Goal: Contribute content: Contribute content

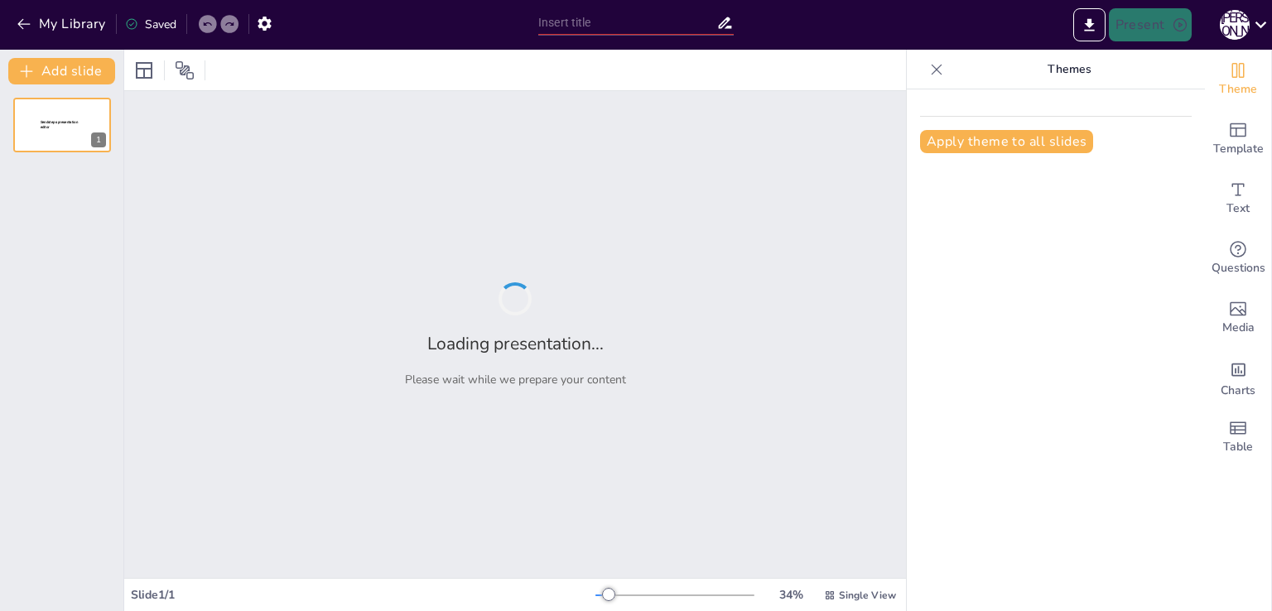
type input "Анализ ресторанного бизнеса в [GEOGRAPHIC_DATA]: [GEOGRAPHIC_DATA] и перспективы"
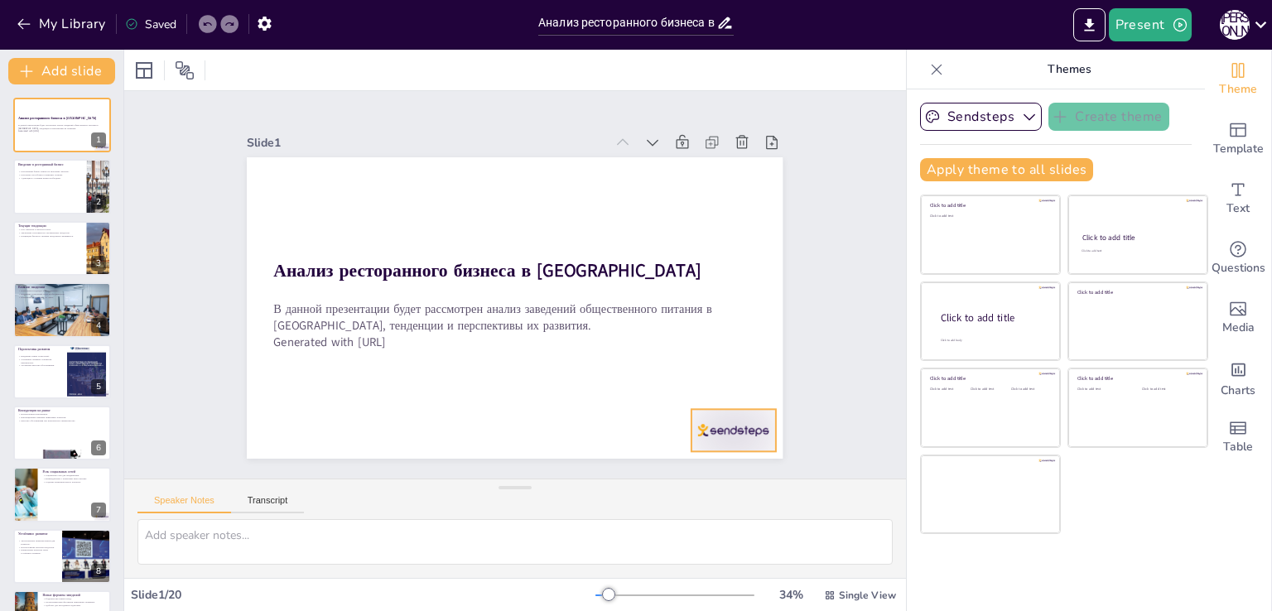
click at [721, 428] on div at bounding box center [734, 430] width 84 height 42
click at [744, 374] on icon at bounding box center [747, 376] width 20 height 20
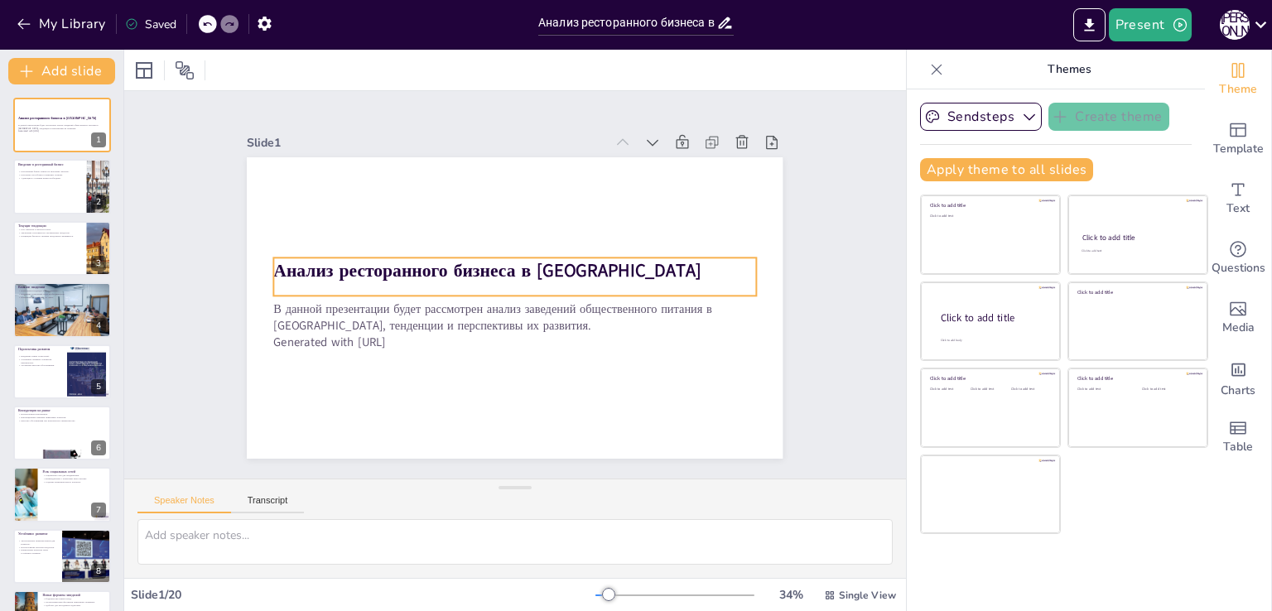
click at [660, 268] on strong "Анализ ресторанного бизнеса в [GEOGRAPHIC_DATA]" at bounding box center [488, 270] width 428 height 24
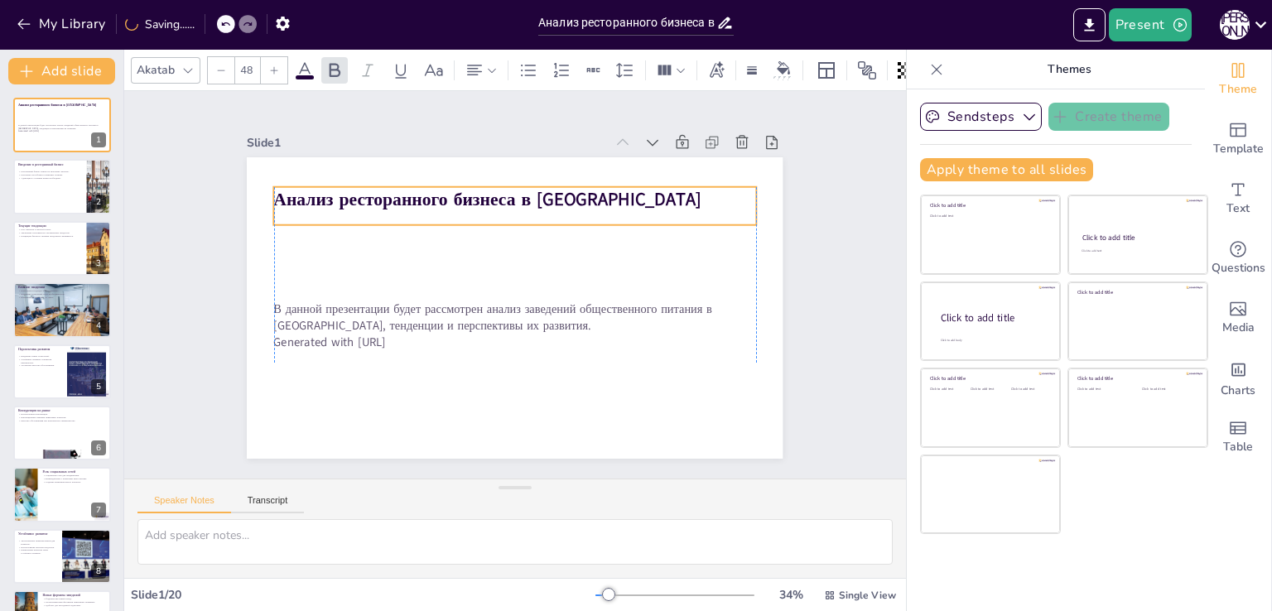
drag, startPoint x: 497, startPoint y: 256, endPoint x: 495, endPoint y: 181, distance: 75.4
click at [495, 187] on strong "Анализ ресторанного бизнеса в [GEOGRAPHIC_DATA]" at bounding box center [488, 199] width 428 height 24
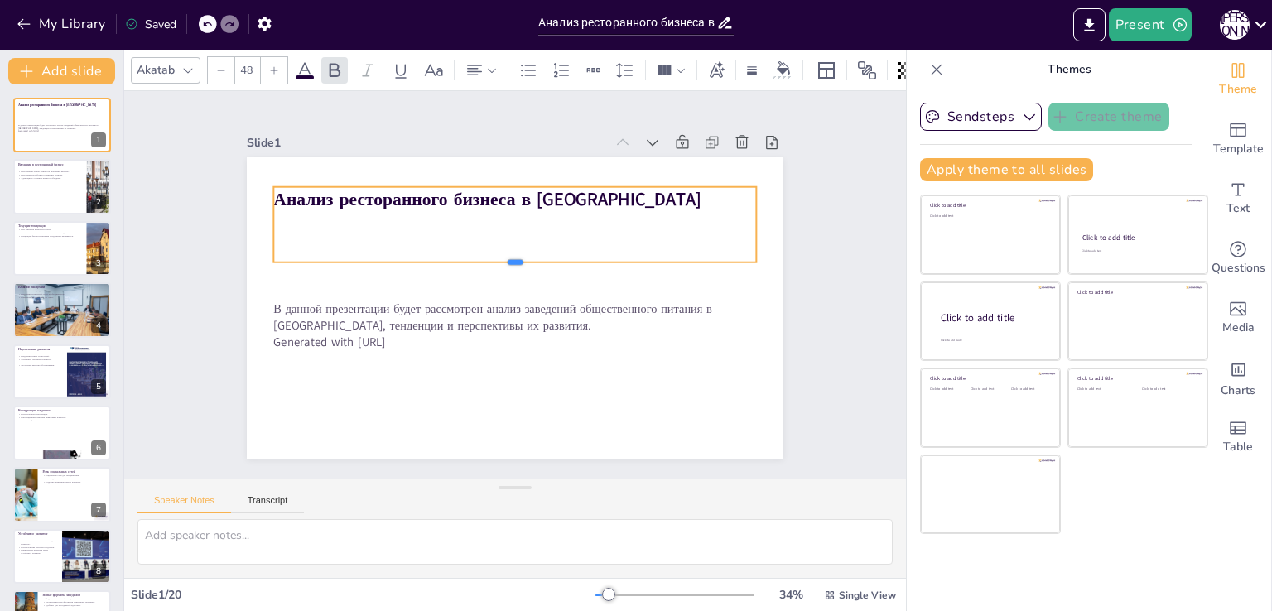
drag, startPoint x: 499, startPoint y: 219, endPoint x: 507, endPoint y: 256, distance: 38.0
click at [507, 263] on div at bounding box center [515, 269] width 482 height 13
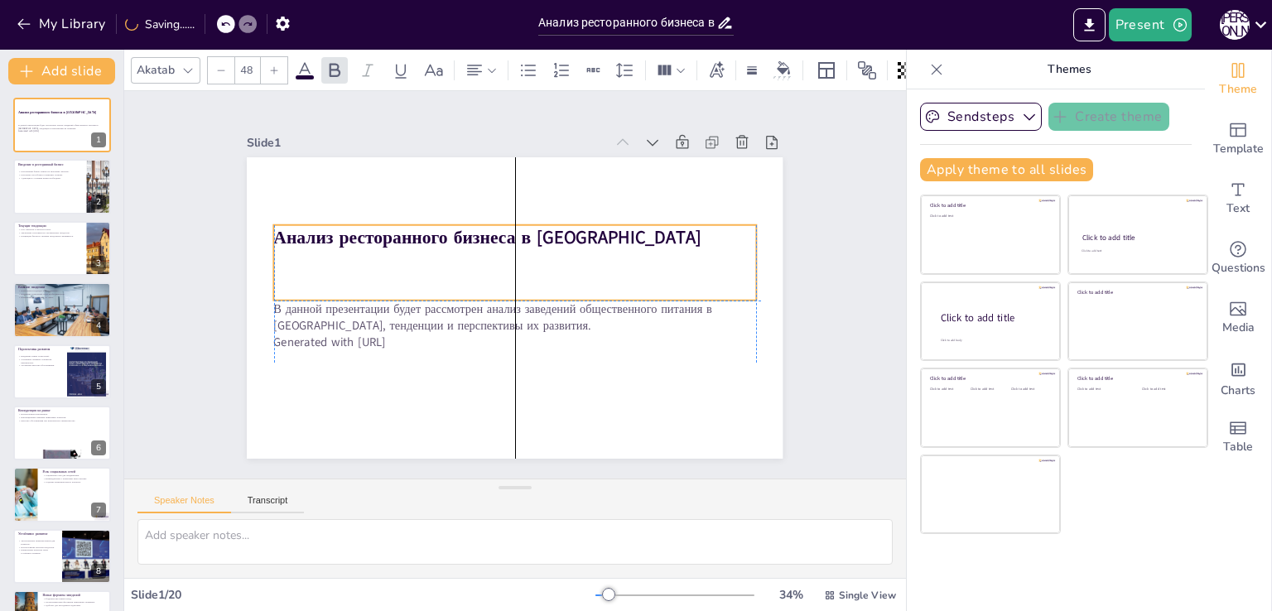
drag, startPoint x: 510, startPoint y: 212, endPoint x: 515, endPoint y: 250, distance: 38.4
click at [515, 250] on div "Анализ ресторанного бизнеса в [GEOGRAPHIC_DATA]" at bounding box center [515, 262] width 482 height 75
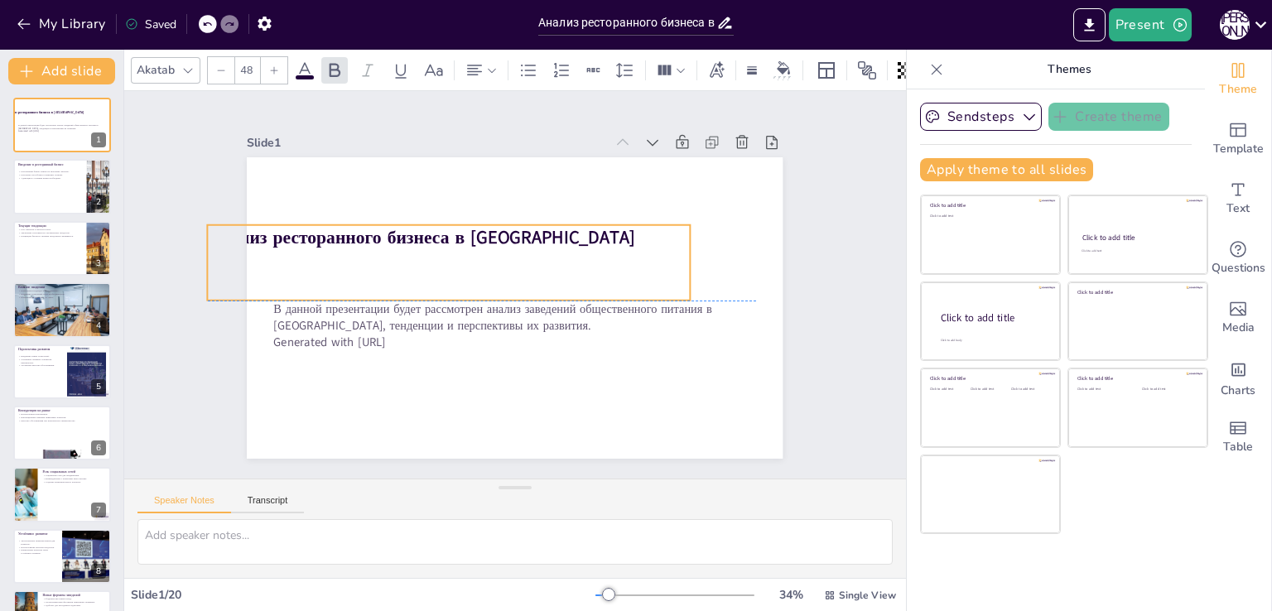
drag, startPoint x: 726, startPoint y: 232, endPoint x: 635, endPoint y: 228, distance: 91.2
click at [634, 226] on strong "Анализ ресторанного бизнеса в [GEOGRAPHIC_DATA]" at bounding box center [422, 237] width 428 height 24
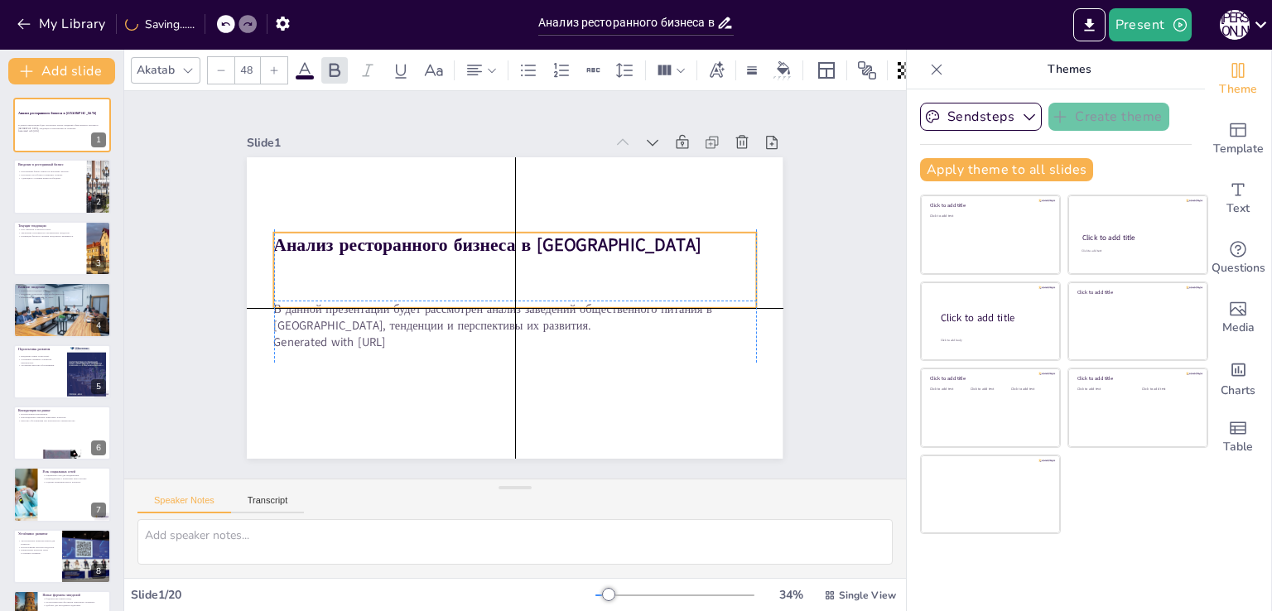
drag, startPoint x: 636, startPoint y: 232, endPoint x: 729, endPoint y: 236, distance: 92.9
click at [702, 236] on strong "Анализ ресторанного бизнеса в [GEOGRAPHIC_DATA]" at bounding box center [488, 245] width 428 height 24
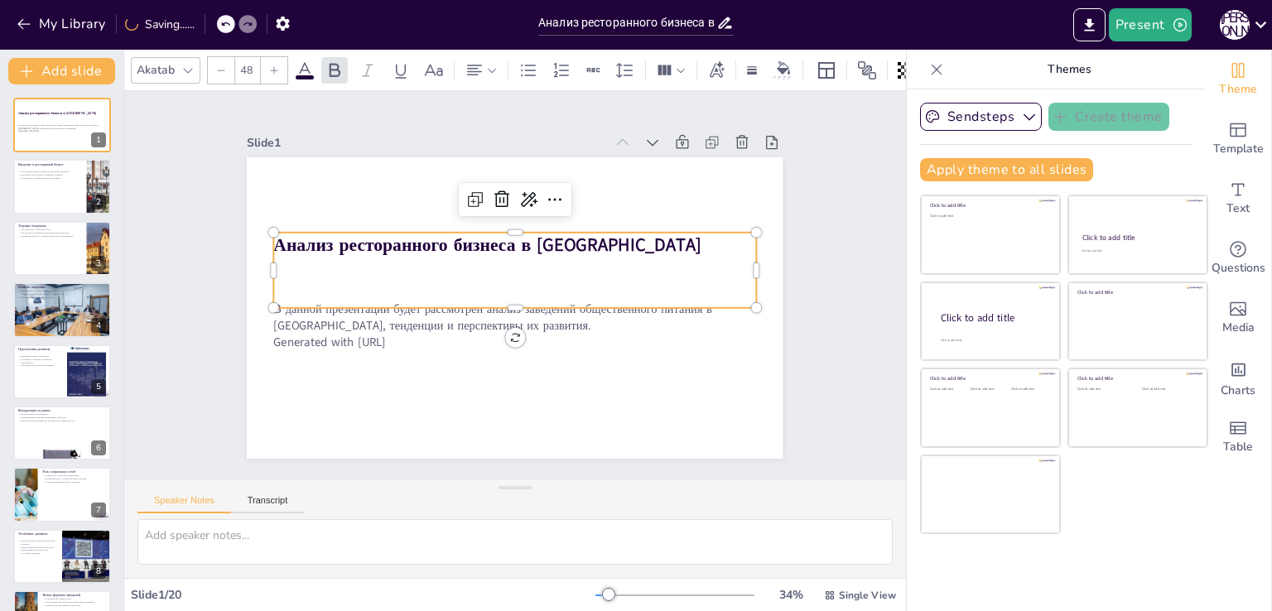
click at [643, 239] on strong "Анализ ресторанного бизнеса в [GEOGRAPHIC_DATA]" at bounding box center [488, 245] width 428 height 24
click at [545, 196] on icon at bounding box center [555, 200] width 20 height 20
click at [495, 200] on icon at bounding box center [502, 199] width 15 height 17
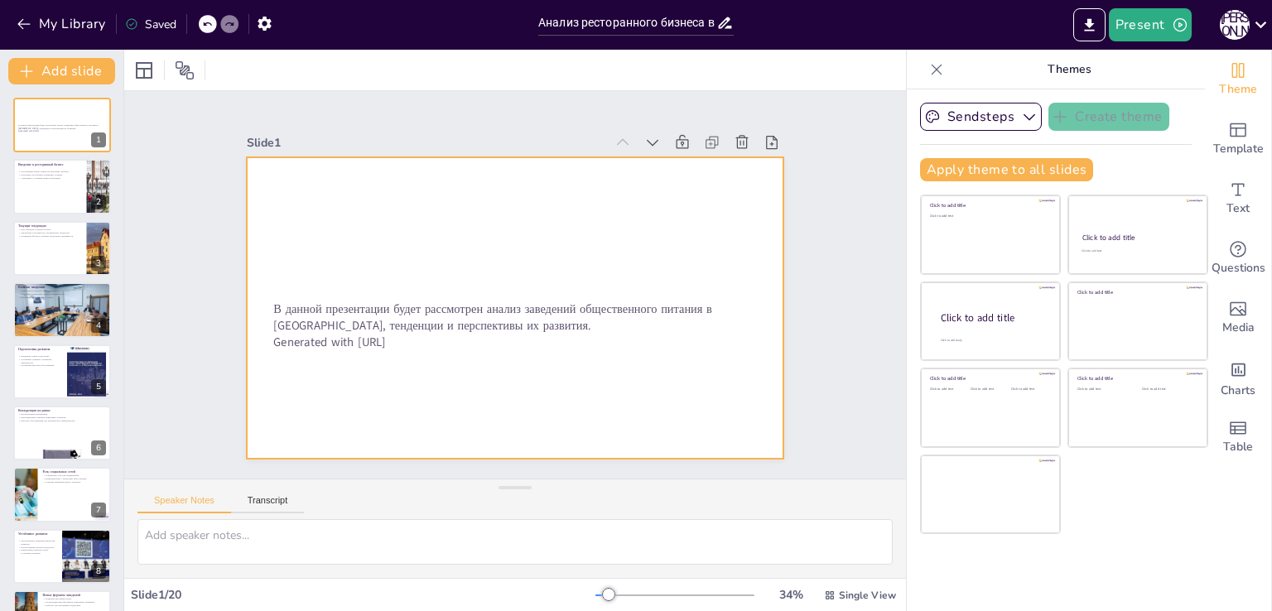
click at [507, 229] on div at bounding box center [515, 308] width 536 height 302
checkbox input "true"
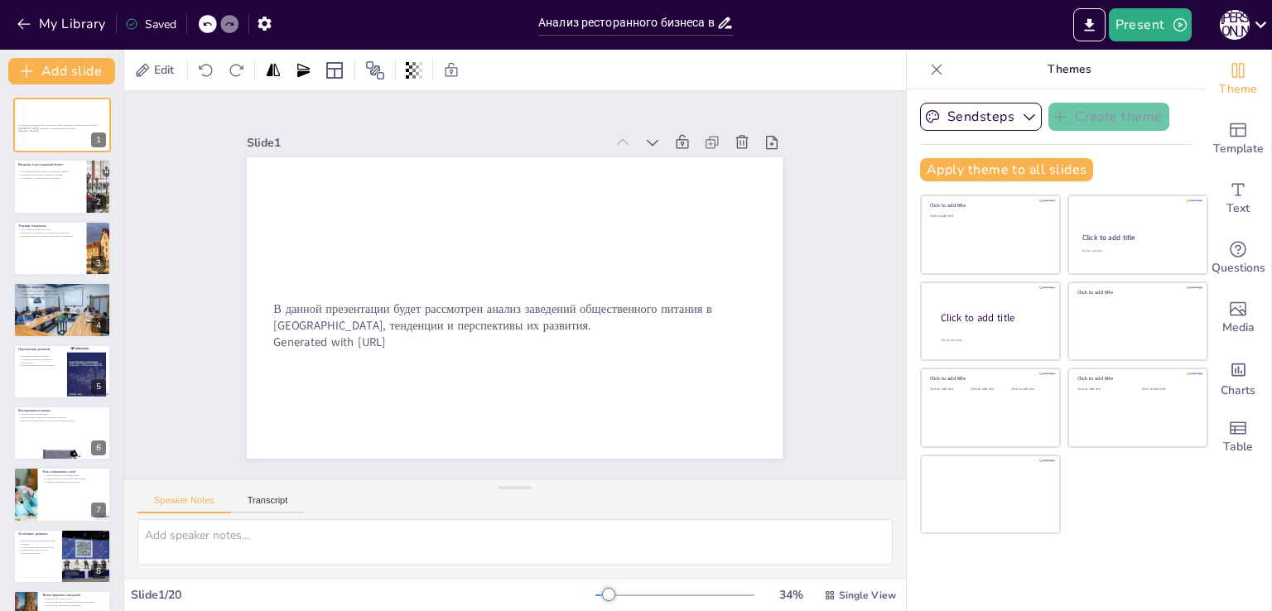
click at [766, 137] on icon at bounding box center [772, 142] width 12 height 13
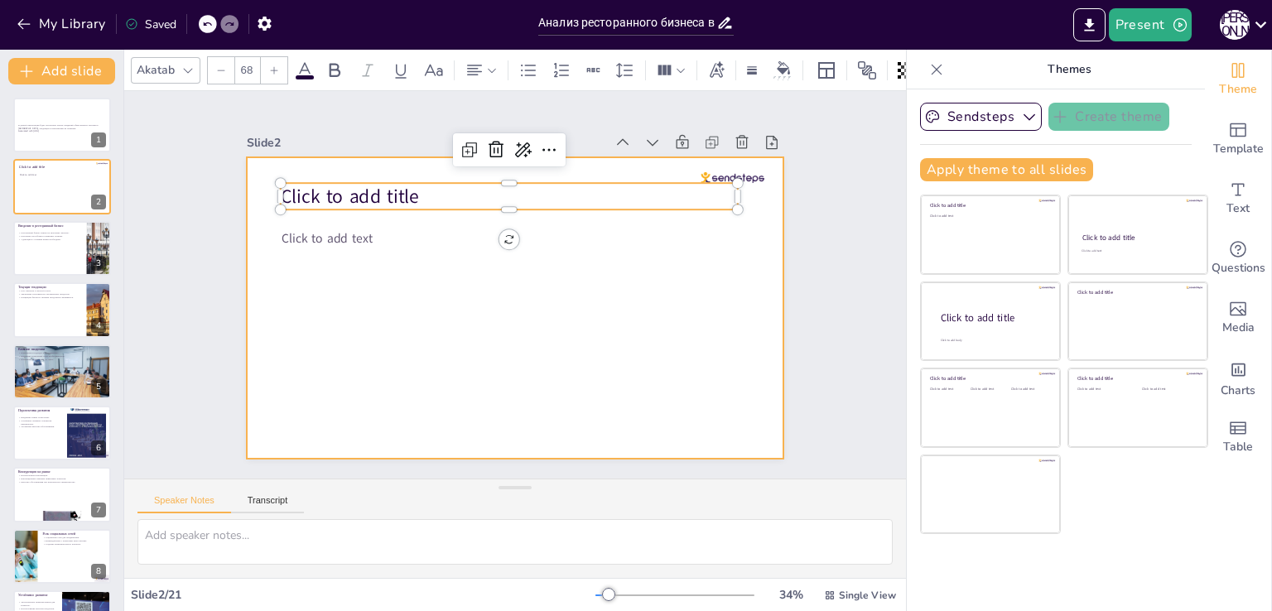
checkbox input "true"
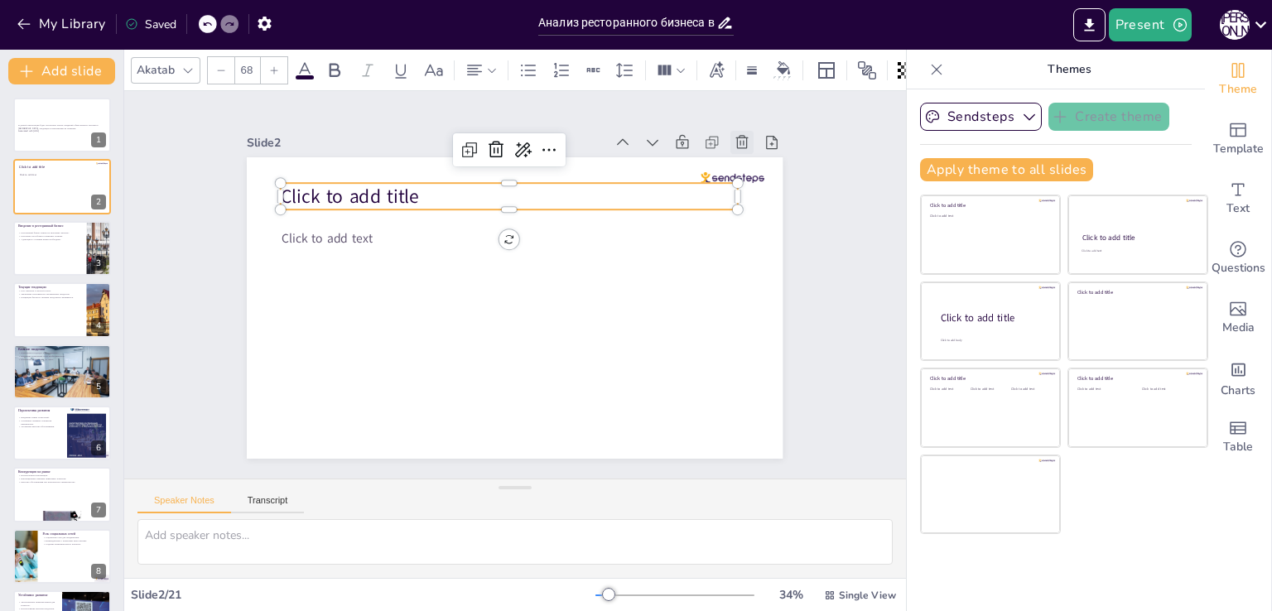
click at [731, 133] on div at bounding box center [742, 142] width 23 height 23
type textarea "Loremipsumd sitame consectet adipiscingel seddoei te incididun utlabor, etdolor…"
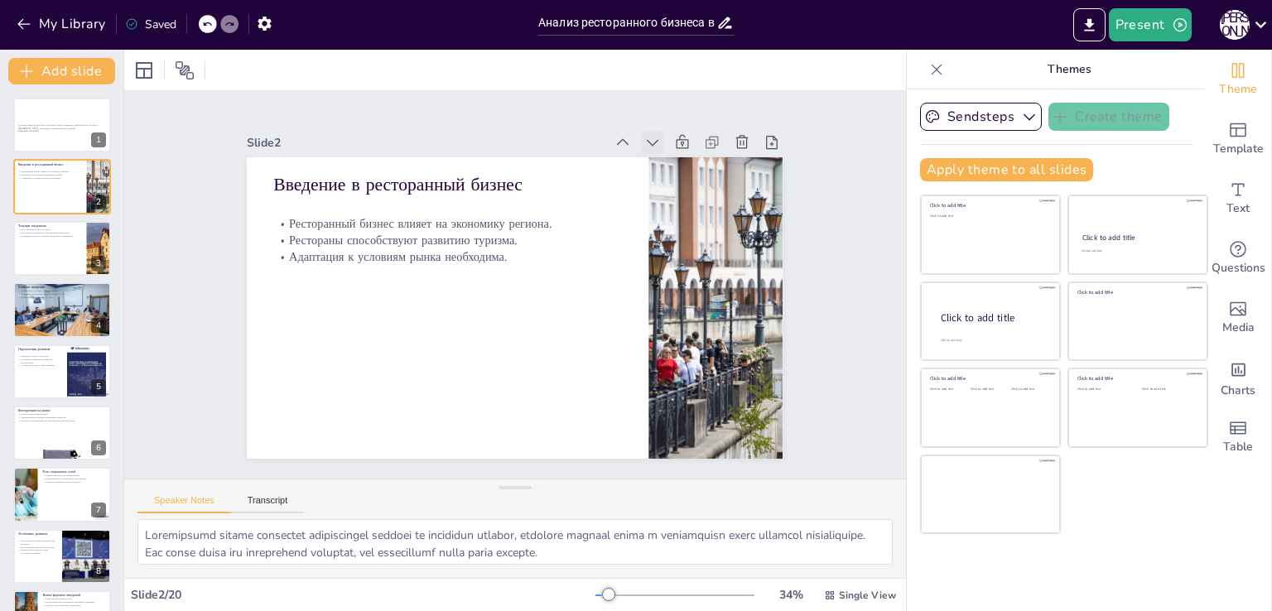
click at [698, 225] on icon at bounding box center [704, 230] width 13 height 11
click at [647, 140] on icon at bounding box center [653, 143] width 12 height 7
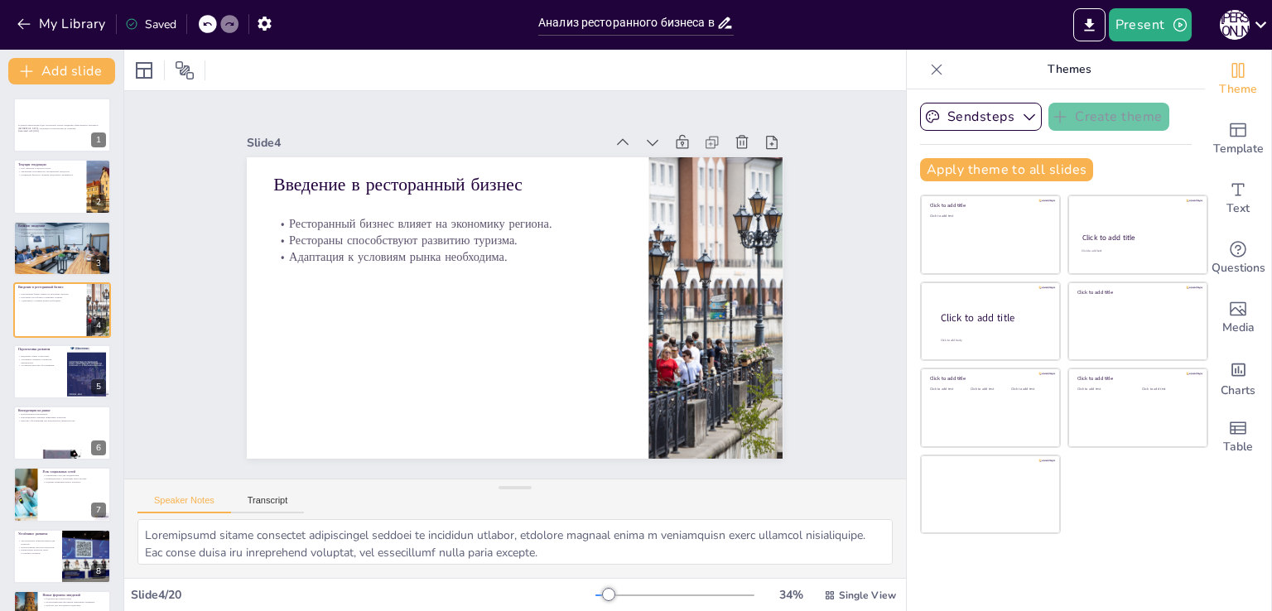
click at [647, 140] on icon at bounding box center [653, 143] width 12 height 7
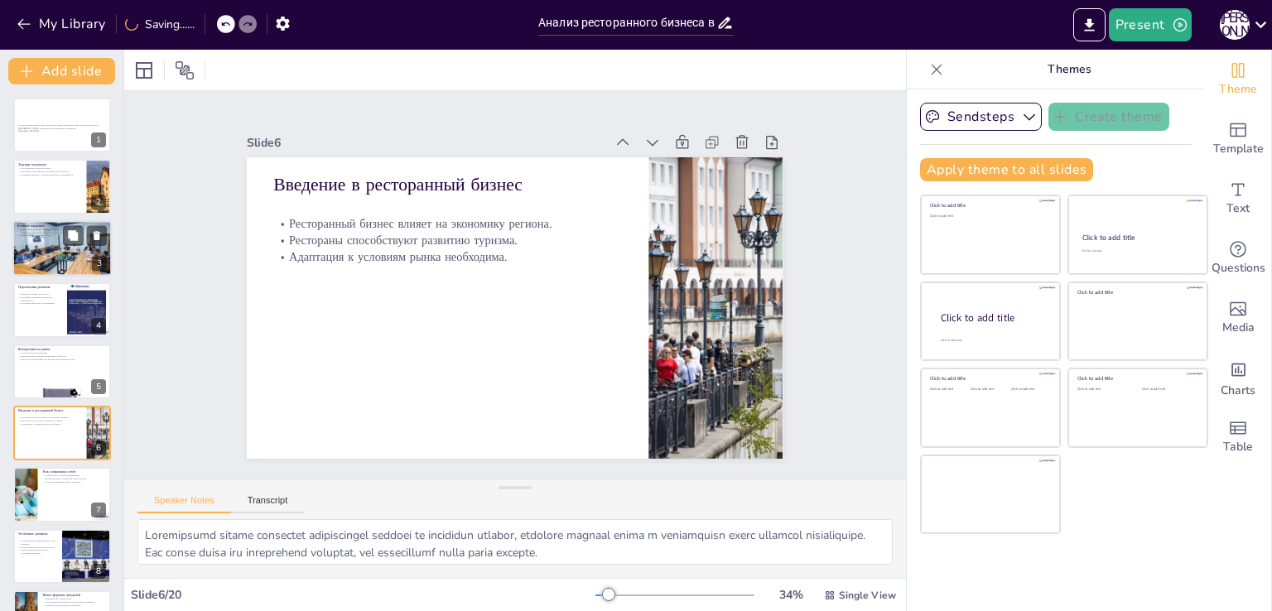
checkbox input "true"
click at [43, 239] on div at bounding box center [61, 248] width 99 height 56
click at [41, 239] on div at bounding box center [61, 248] width 99 height 56
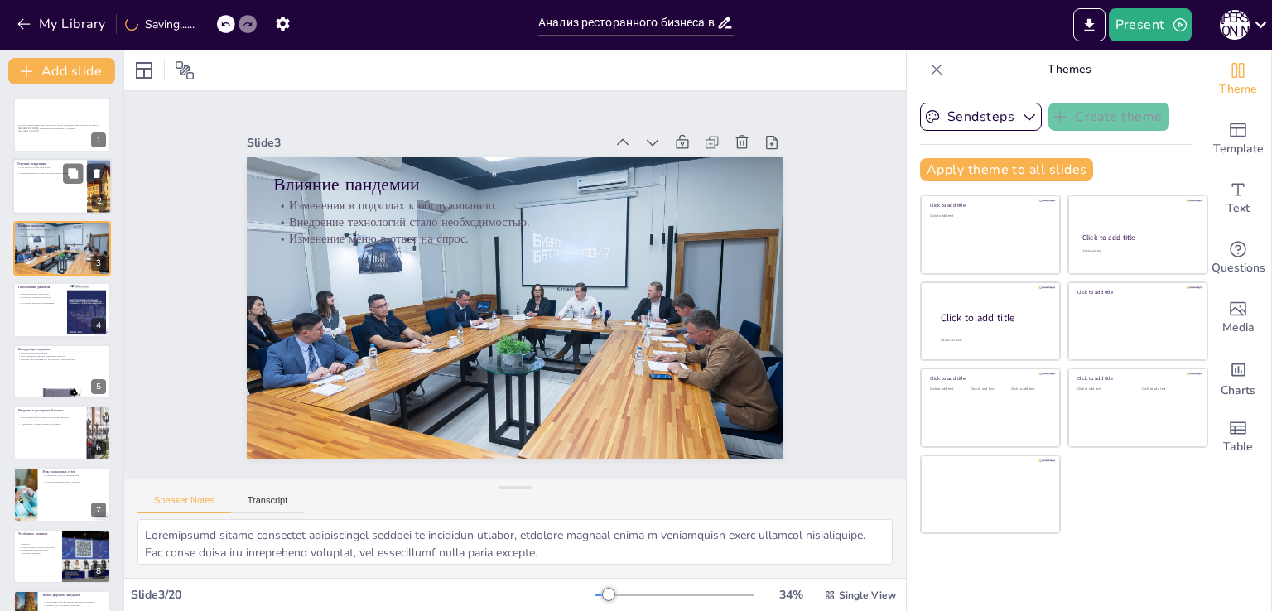
type textarea "Пандемия привела к необходимости изменения подходов к обслуживанию клиентов, вк…"
checkbox input "true"
click at [37, 187] on div at bounding box center [61, 187] width 99 height 56
type textarea "Loremip d sitamet conse adipiscing, eli sed doeiusmodte incididun utlaboreetdo …"
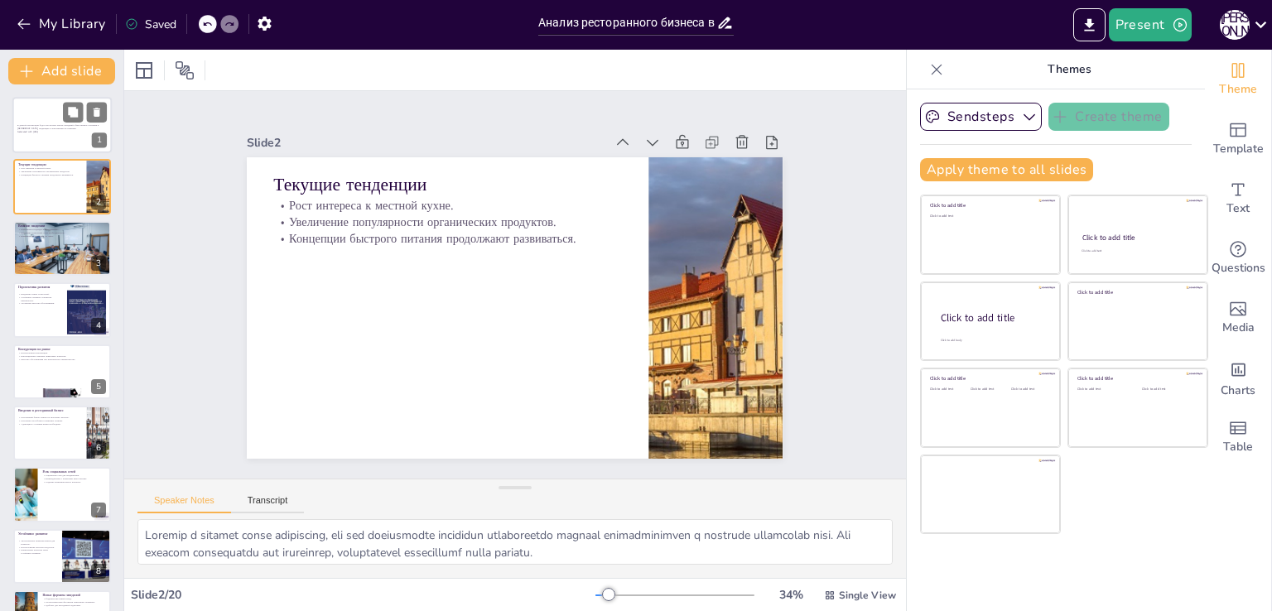
checkbox input "true"
click at [43, 125] on p "В данной презентации будет рассмотрен анализ заведений общественного питания в …" at bounding box center [61, 126] width 89 height 6
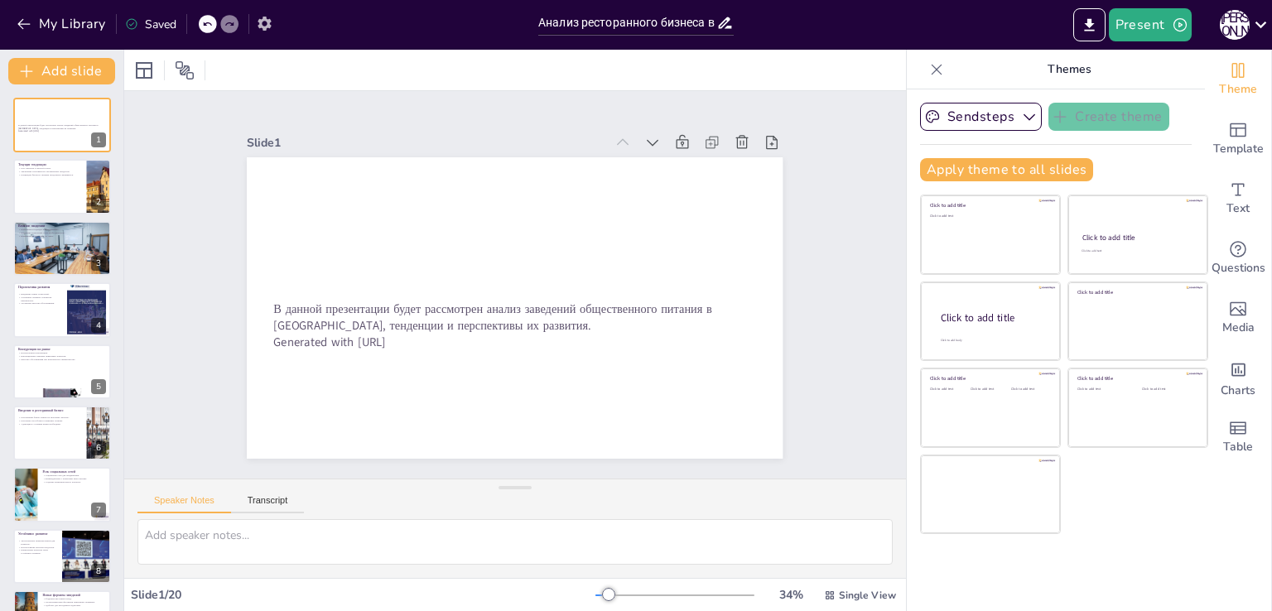
checkbox input "true"
click at [215, 31] on div at bounding box center [219, 24] width 40 height 18
click at [211, 27] on icon at bounding box center [207, 24] width 10 height 10
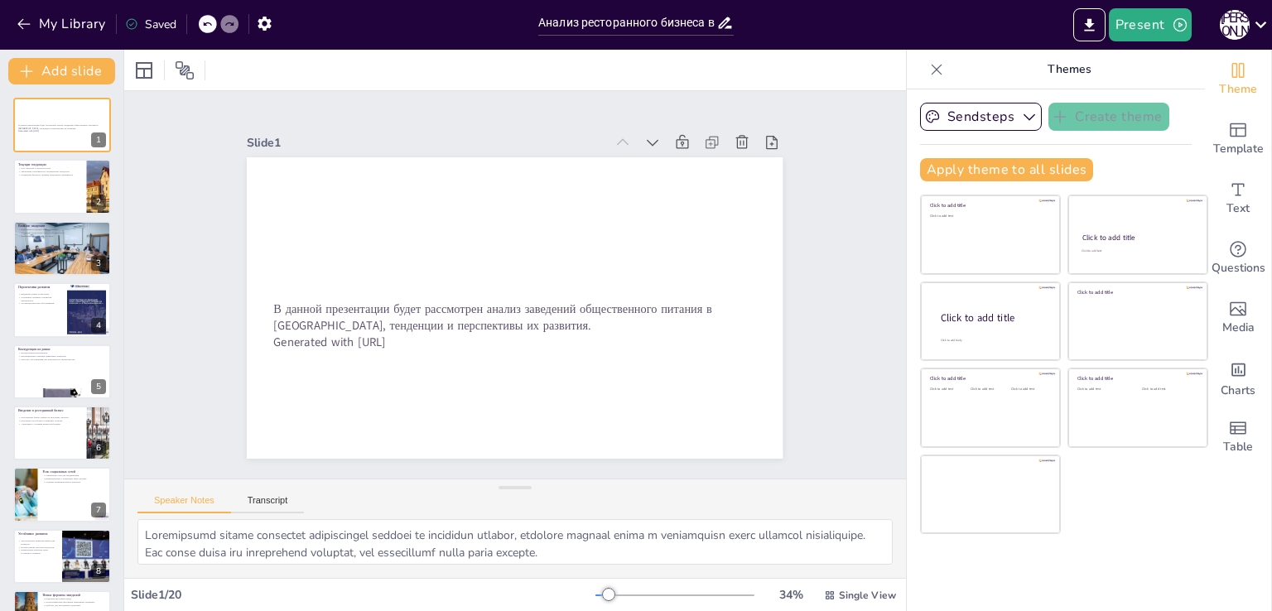
click at [211, 27] on icon at bounding box center [207, 24] width 10 height 10
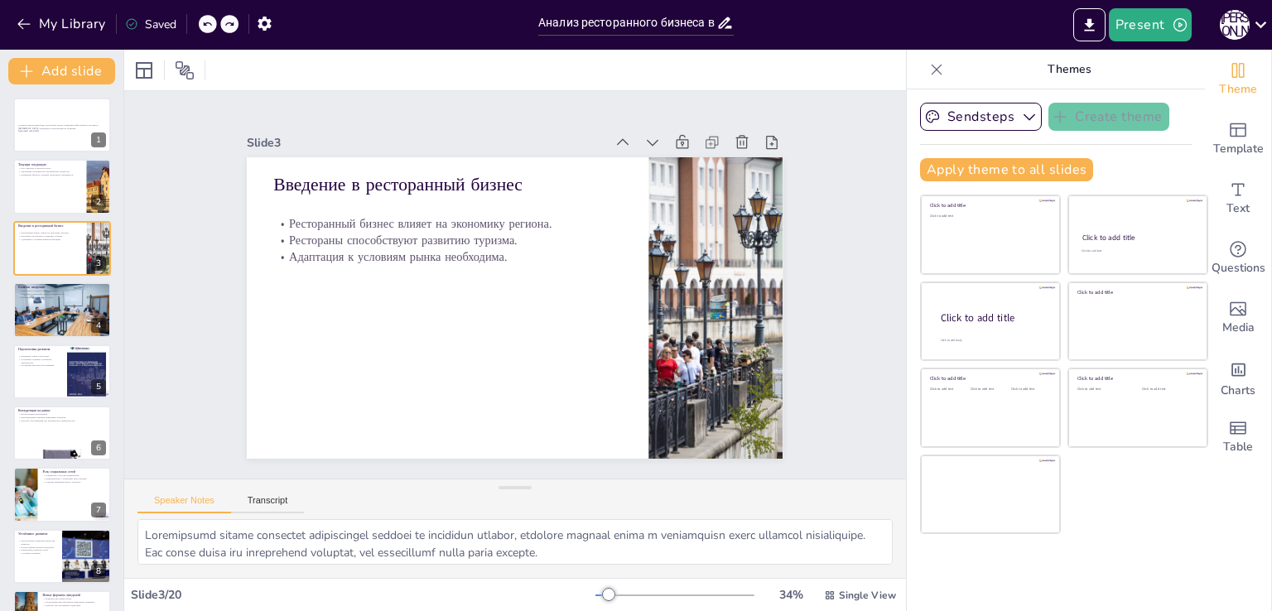
click at [211, 27] on icon at bounding box center [207, 24] width 10 height 10
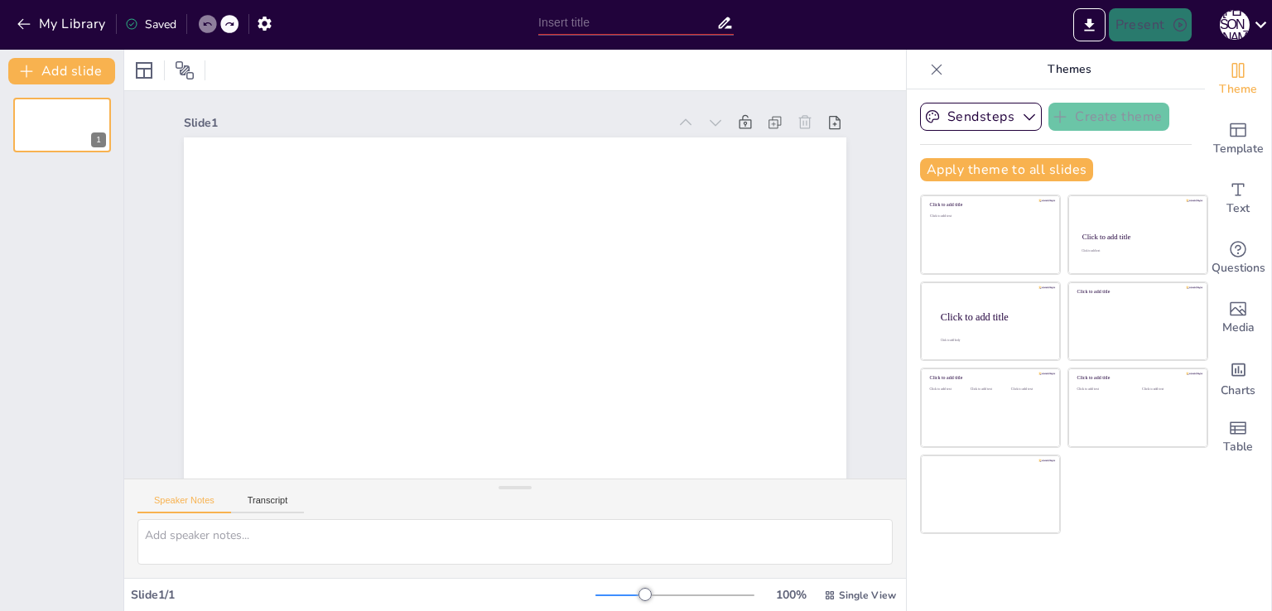
click at [211, 27] on icon at bounding box center [207, 24] width 10 height 10
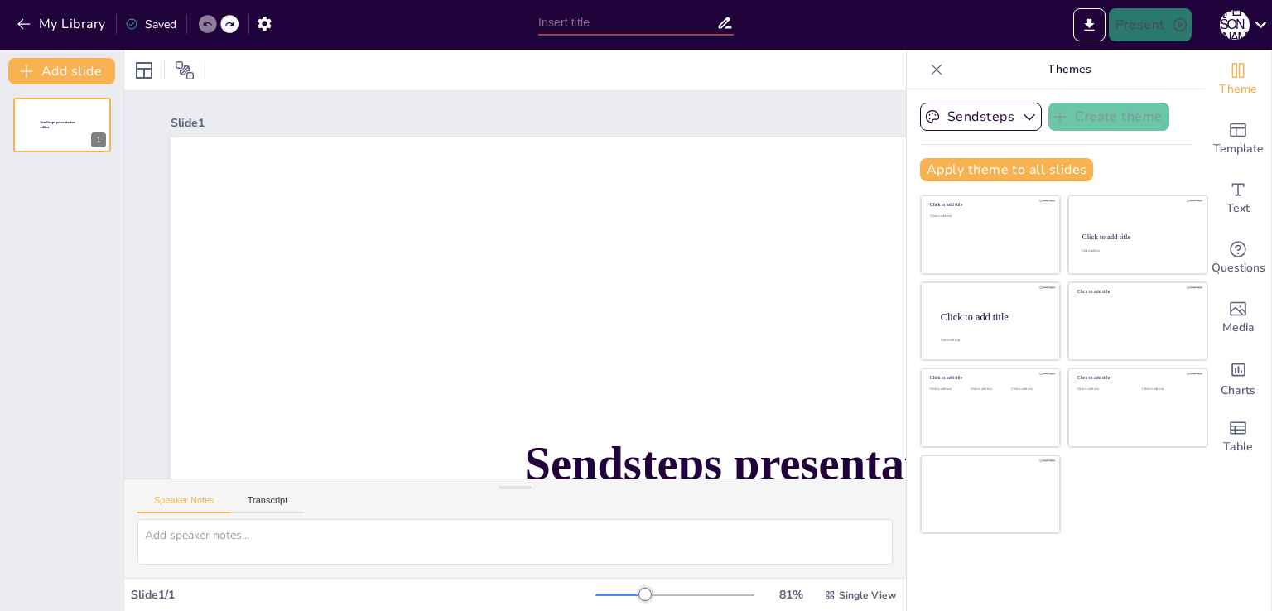
click at [211, 27] on icon at bounding box center [207, 24] width 10 height 10
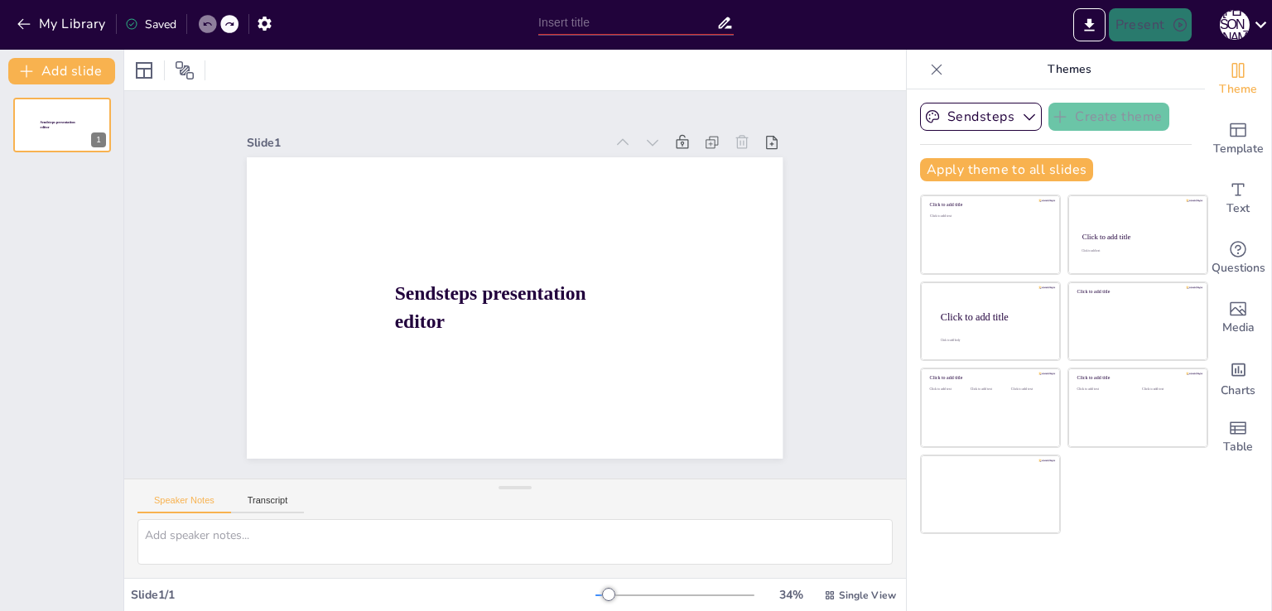
click at [211, 27] on icon at bounding box center [207, 24] width 10 height 10
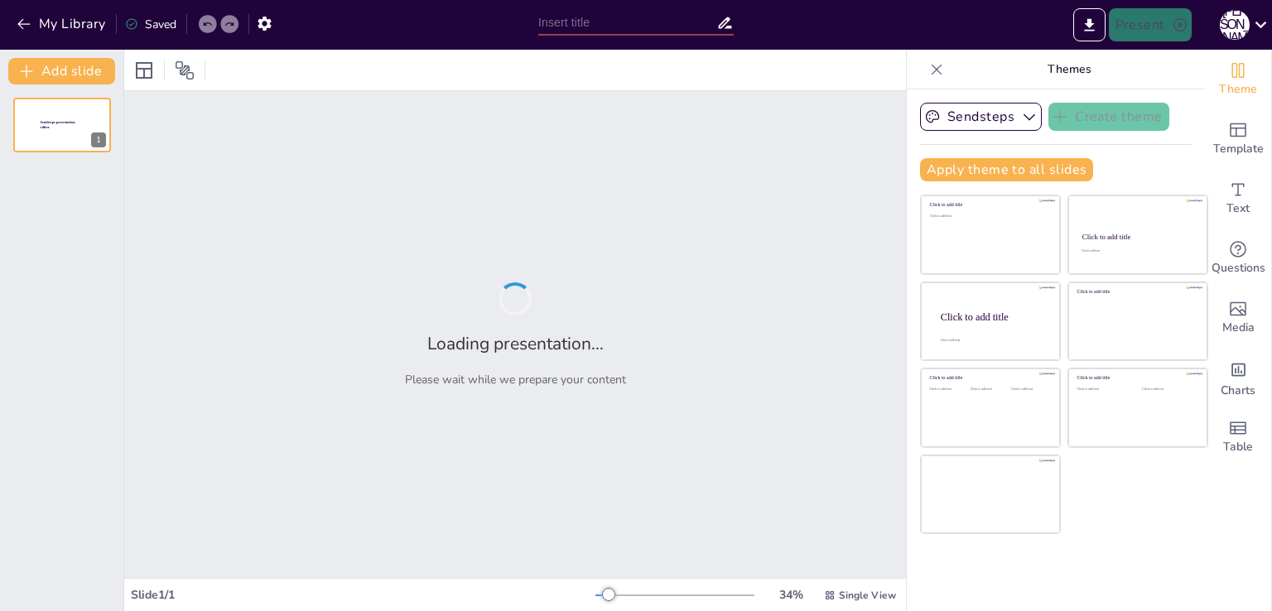
click at [211, 27] on icon at bounding box center [207, 24] width 10 height 10
type input "Анализ ресторанного бизнеса в [GEOGRAPHIC_DATA]: [GEOGRAPHIC_DATA] и перспективы"
click at [211, 27] on icon at bounding box center [207, 24] width 10 height 10
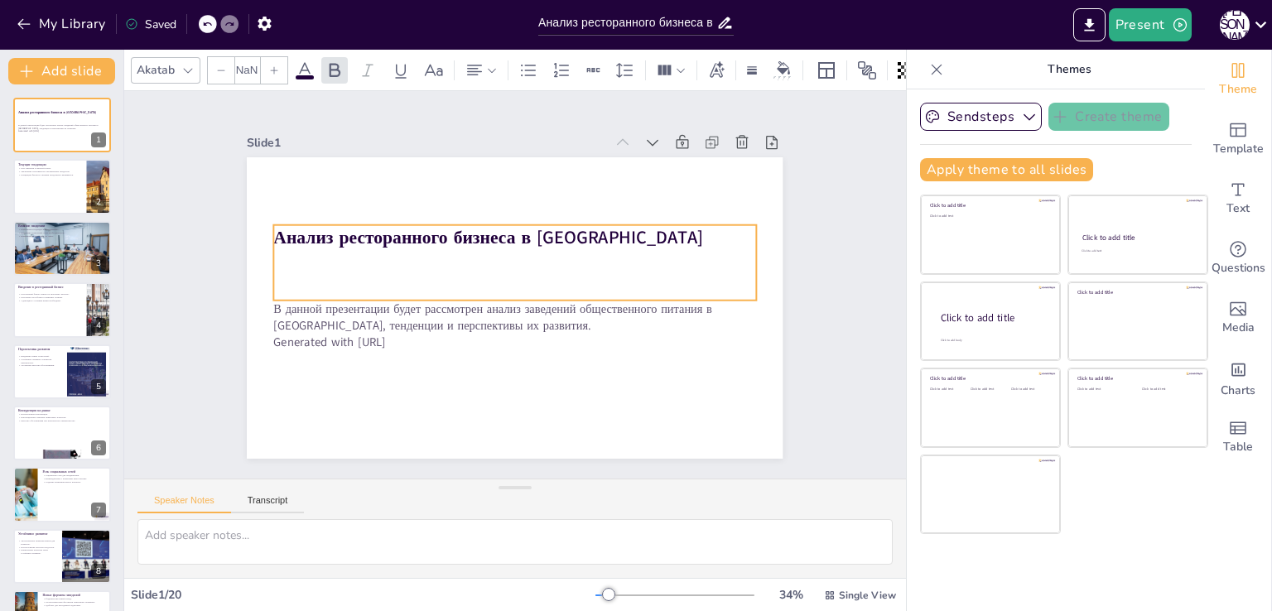
click at [351, 225] on strong "Анализ ресторанного бизнеса в [GEOGRAPHIC_DATA]" at bounding box center [489, 237] width 430 height 24
checkbox input "true"
type input "48"
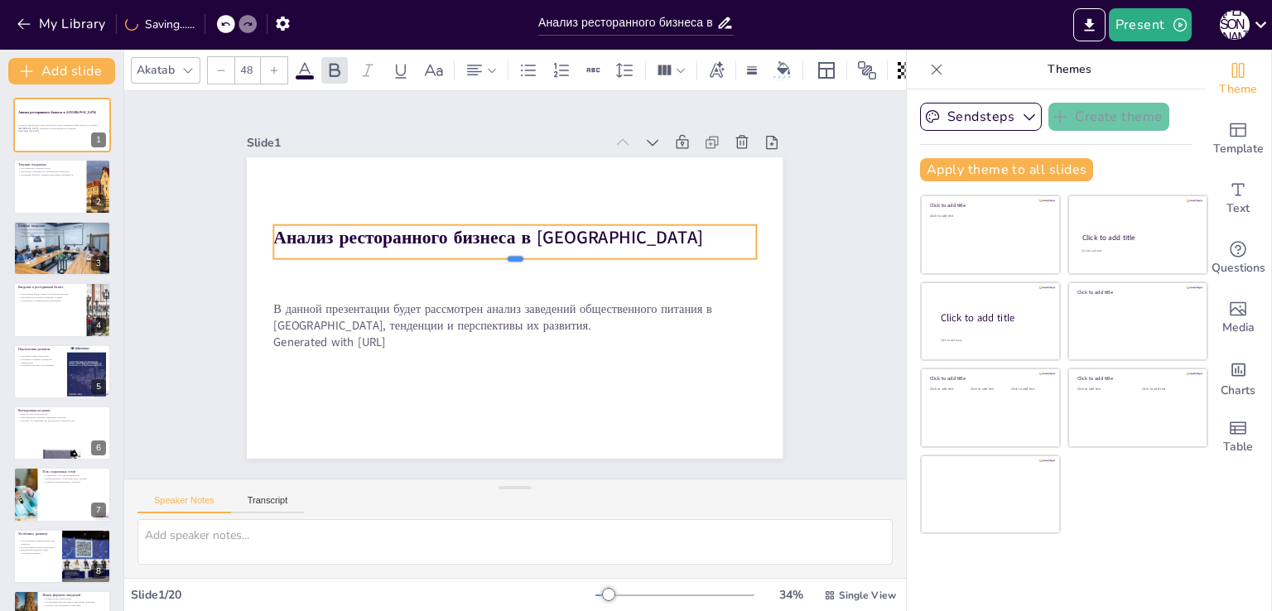
drag, startPoint x: 505, startPoint y: 295, endPoint x: 496, endPoint y: 253, distance: 42.4
click at [496, 259] on div at bounding box center [515, 265] width 482 height 13
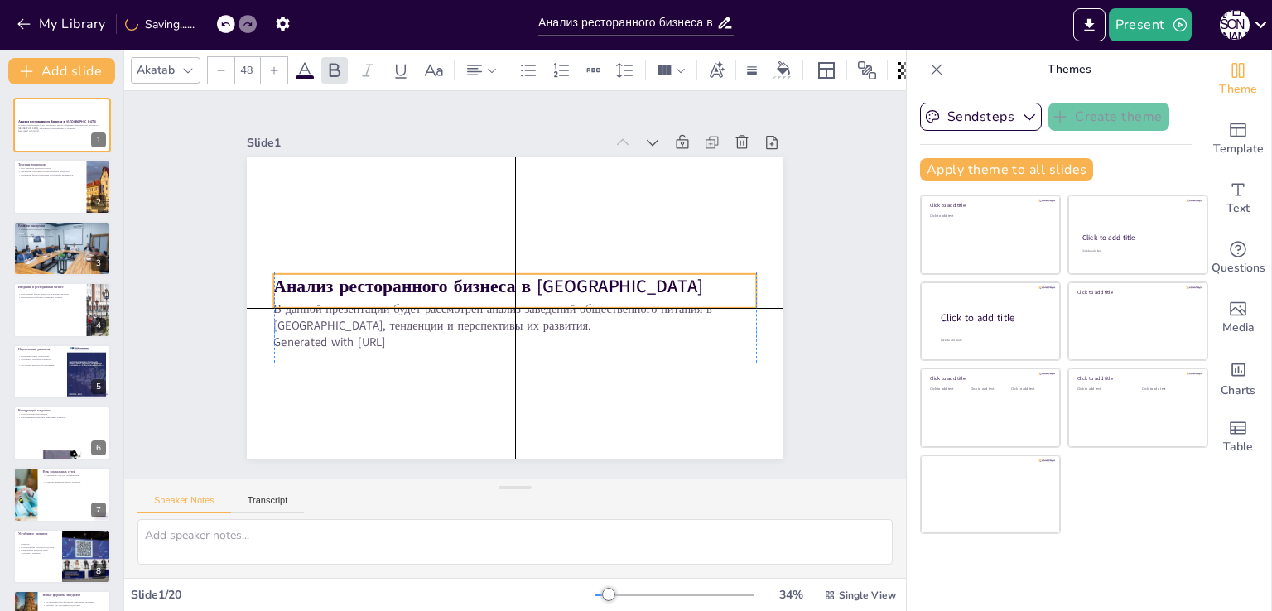
drag, startPoint x: 474, startPoint y: 234, endPoint x: 474, endPoint y: 281, distance: 47.2
click at [474, 281] on strong "Анализ ресторанного бизнеса в [GEOGRAPHIC_DATA]" at bounding box center [489, 286] width 430 height 24
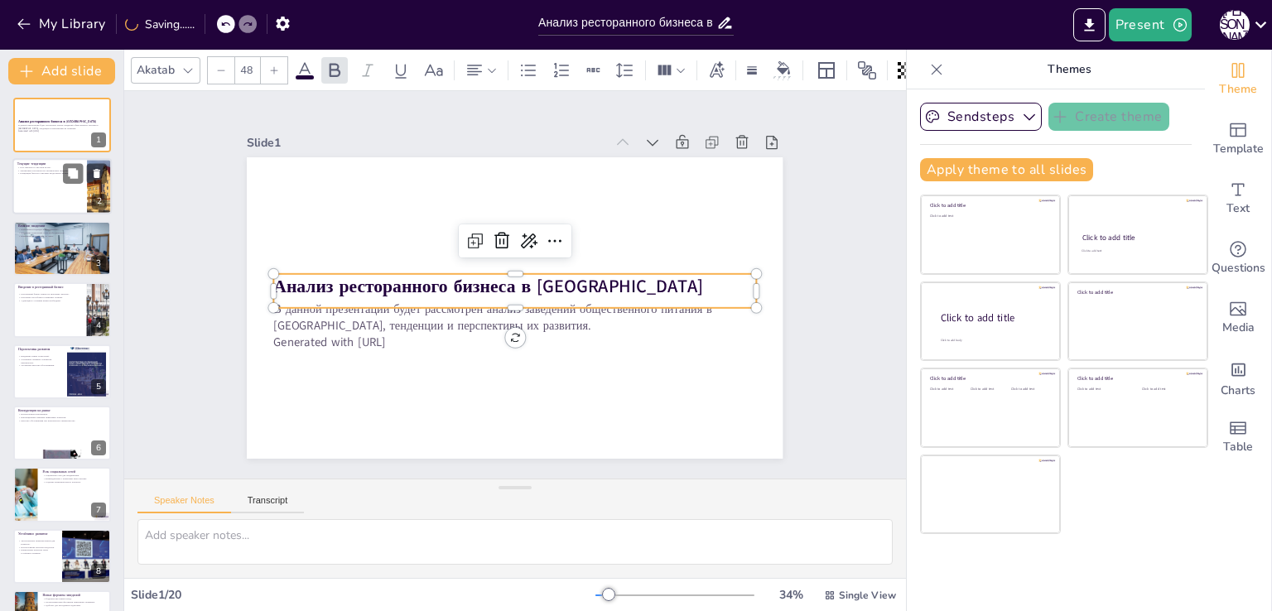
checkbox input "true"
click at [46, 196] on div at bounding box center [61, 187] width 99 height 56
type textarea "Loremip d sitamet conse adipiscing, eli sed doeiusmodte incididun utlaboreetdo …"
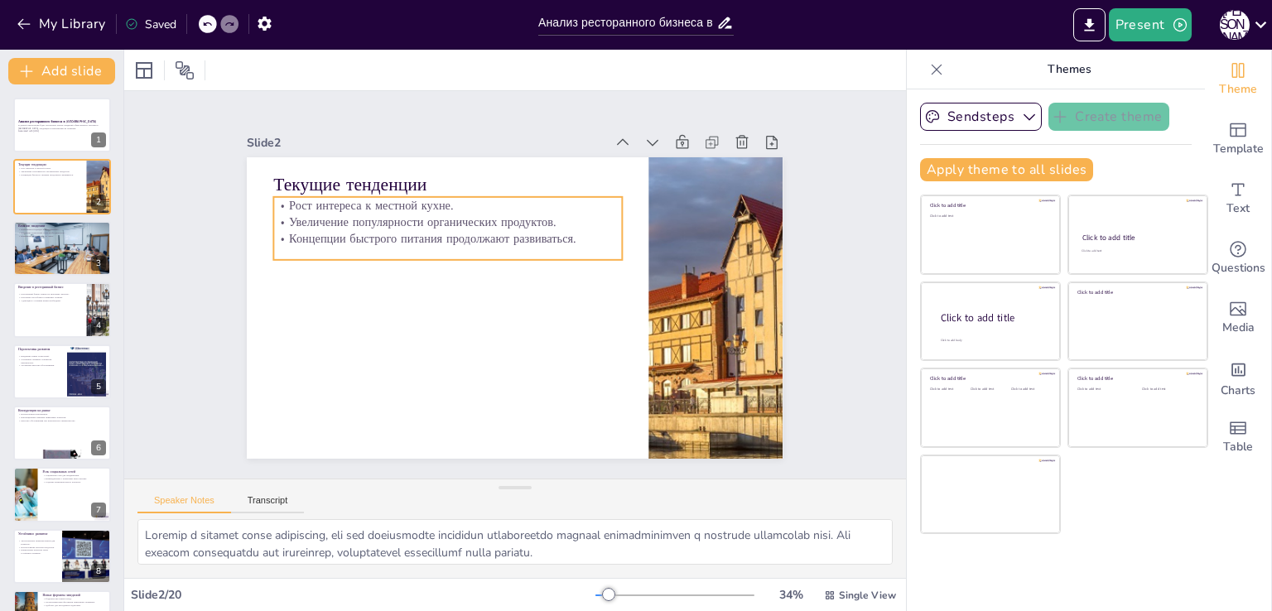
drag, startPoint x: 380, startPoint y: 216, endPoint x: 381, endPoint y: 225, distance: 9.1
click at [384, 224] on p "Увеличение популярности органических продуктов." at bounding box center [448, 222] width 349 height 17
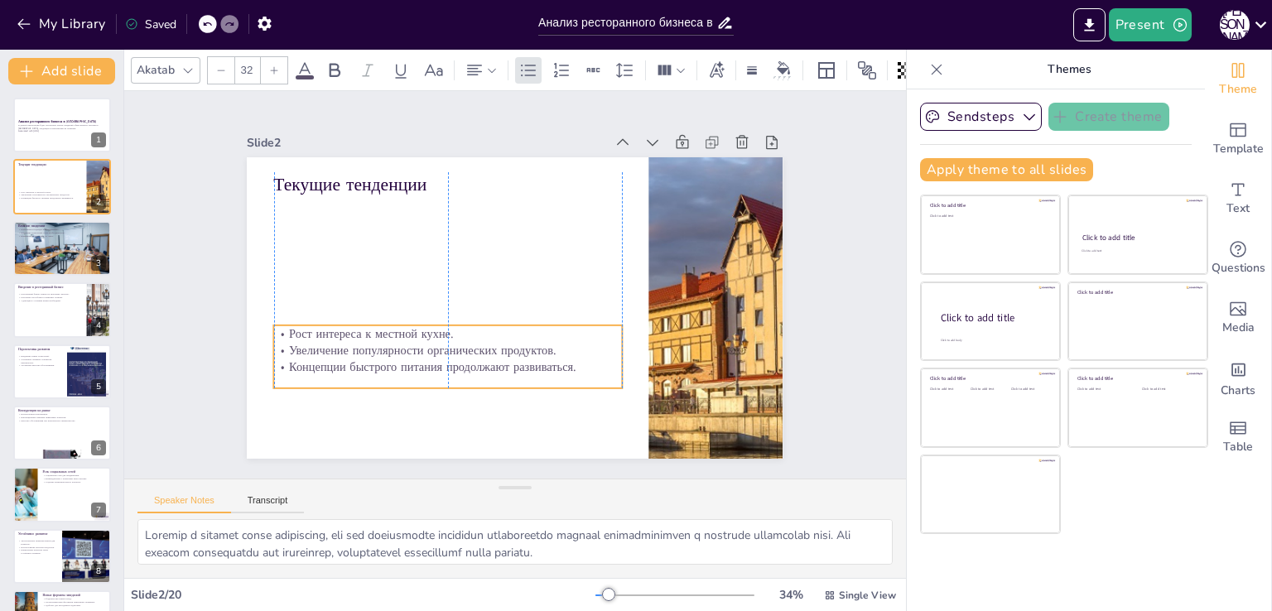
drag, startPoint x: 379, startPoint y: 216, endPoint x: 378, endPoint y: 336, distance: 120.1
click at [378, 342] on p "Увеличение популярности органических продуктов." at bounding box center [448, 350] width 349 height 17
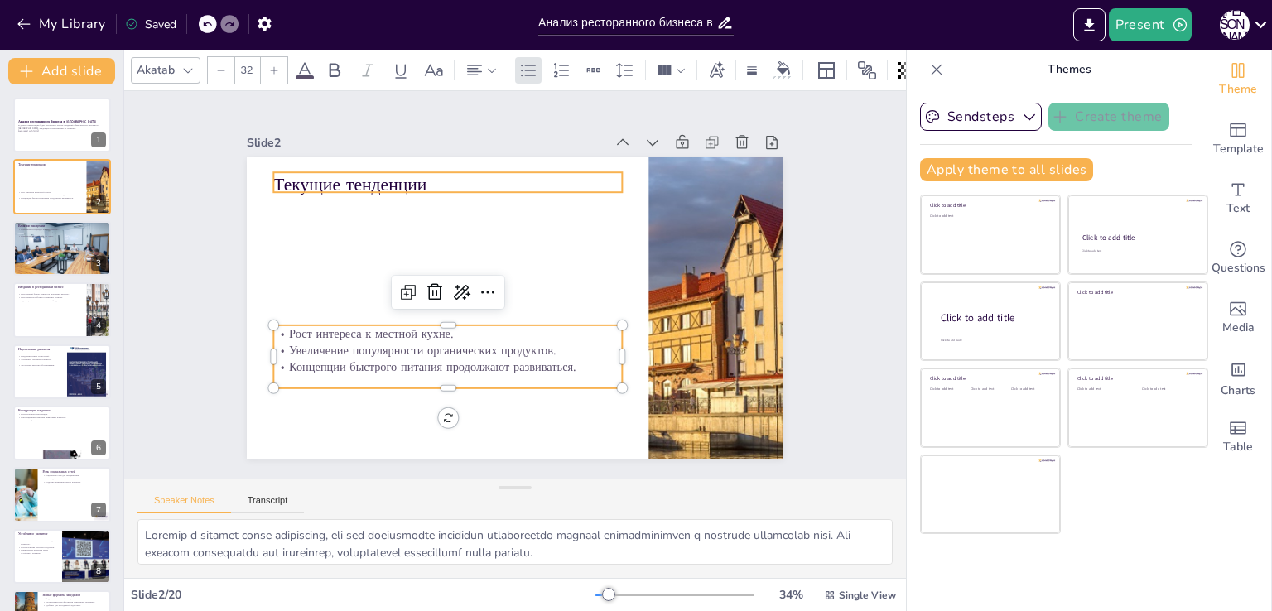
checkbox input "true"
type input "--"
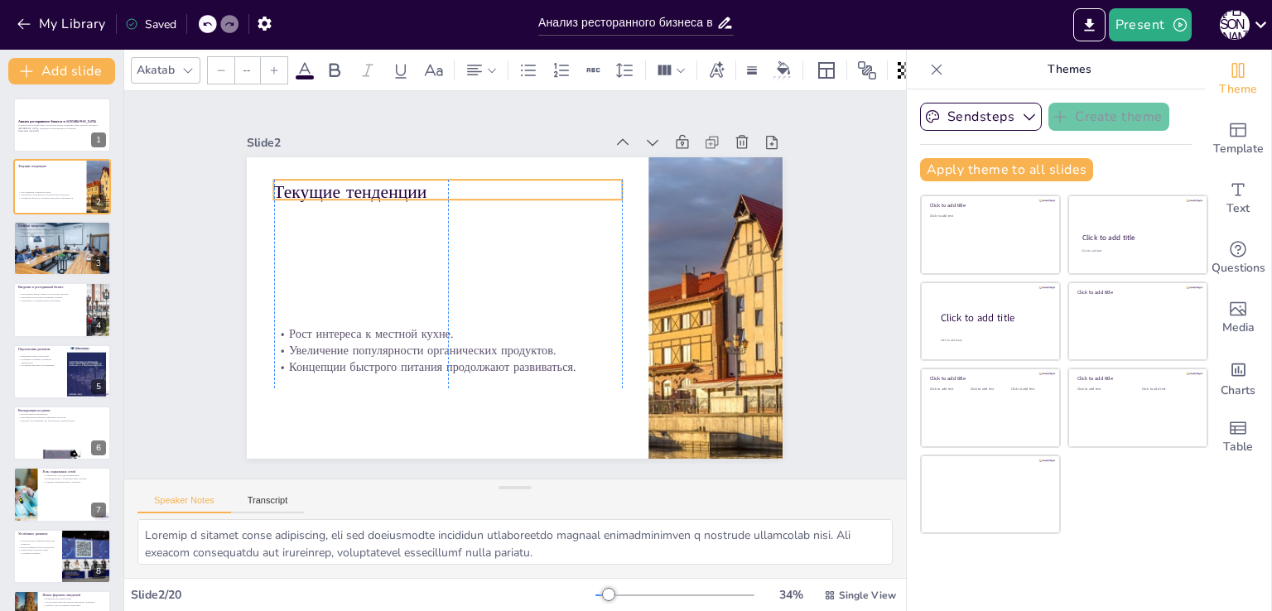
checkbox input "true"
type input "48"
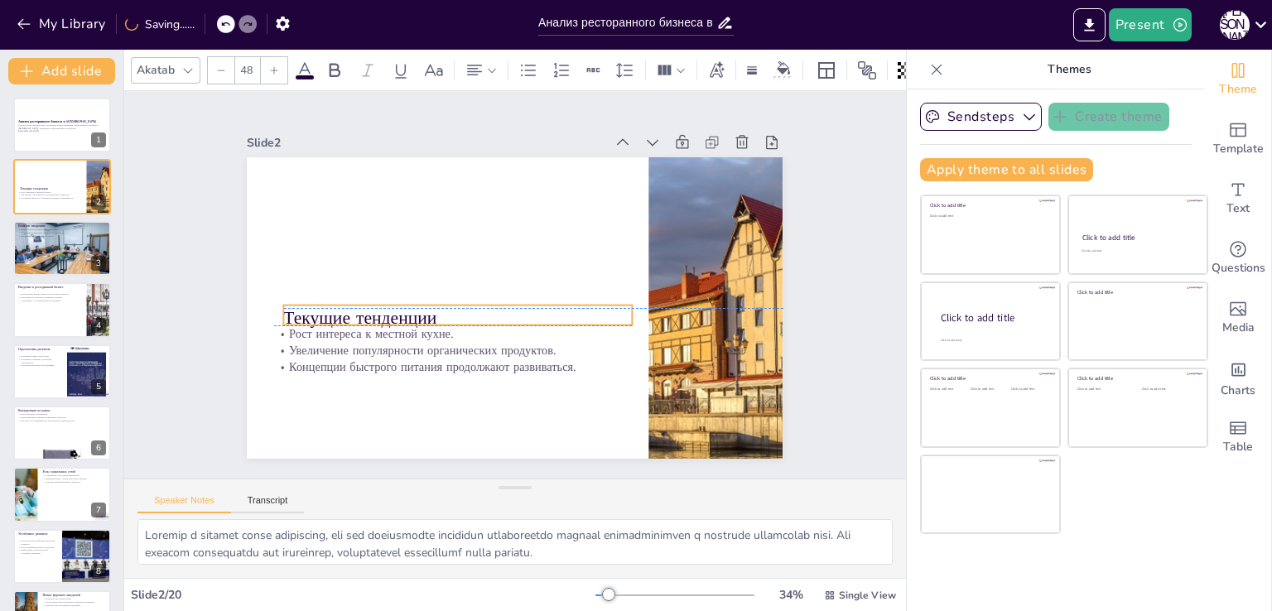
drag, startPoint x: 307, startPoint y: 180, endPoint x: 317, endPoint y: 306, distance: 127.1
click at [317, 306] on p "Текущие тенденции" at bounding box center [458, 318] width 349 height 25
checkbox input "true"
click at [36, 253] on div at bounding box center [61, 248] width 99 height 56
type textarea "Пандемия привела к необходимости изменения подходов к обслуживанию клиентов, вк…"
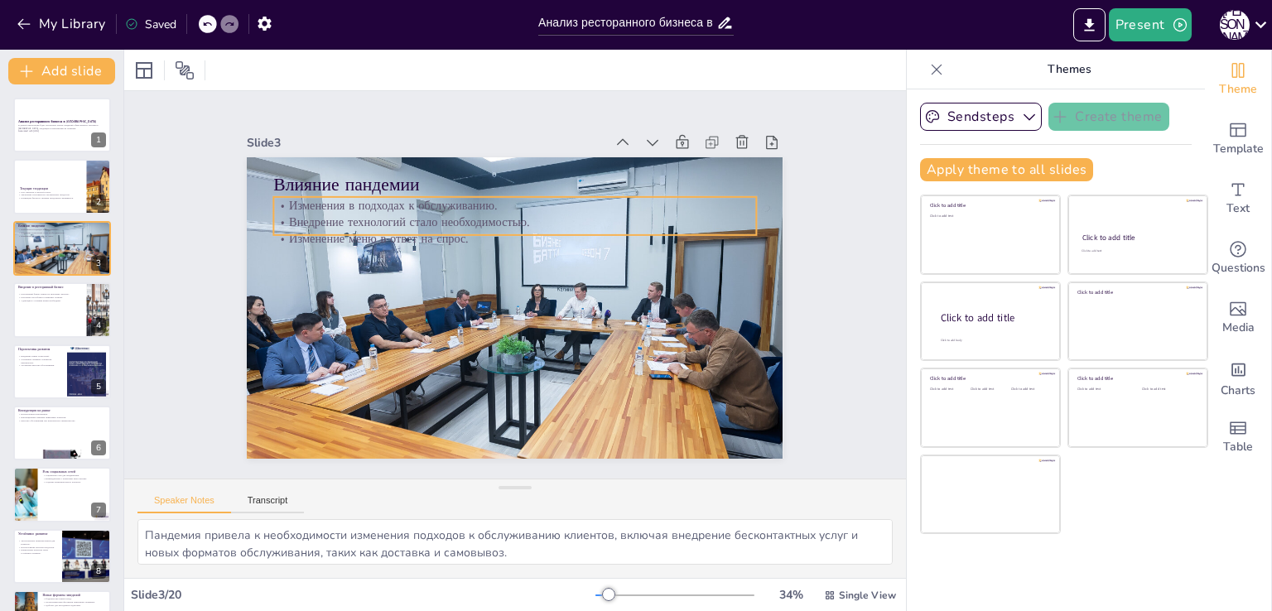
click at [334, 214] on p "Внедрение технологий стало необходимостью." at bounding box center [515, 222] width 482 height 17
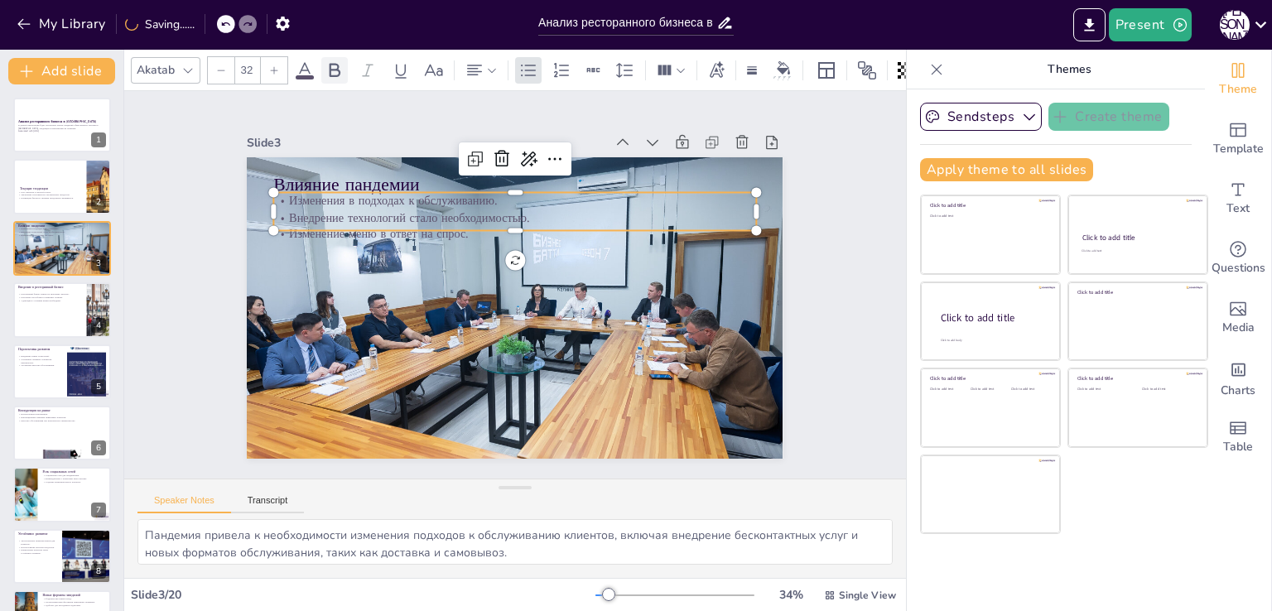
click at [337, 65] on icon at bounding box center [335, 70] width 20 height 20
click at [338, 64] on icon at bounding box center [335, 70] width 11 height 14
click at [282, 69] on div at bounding box center [274, 70] width 27 height 27
checkbox input "true"
type input "33"
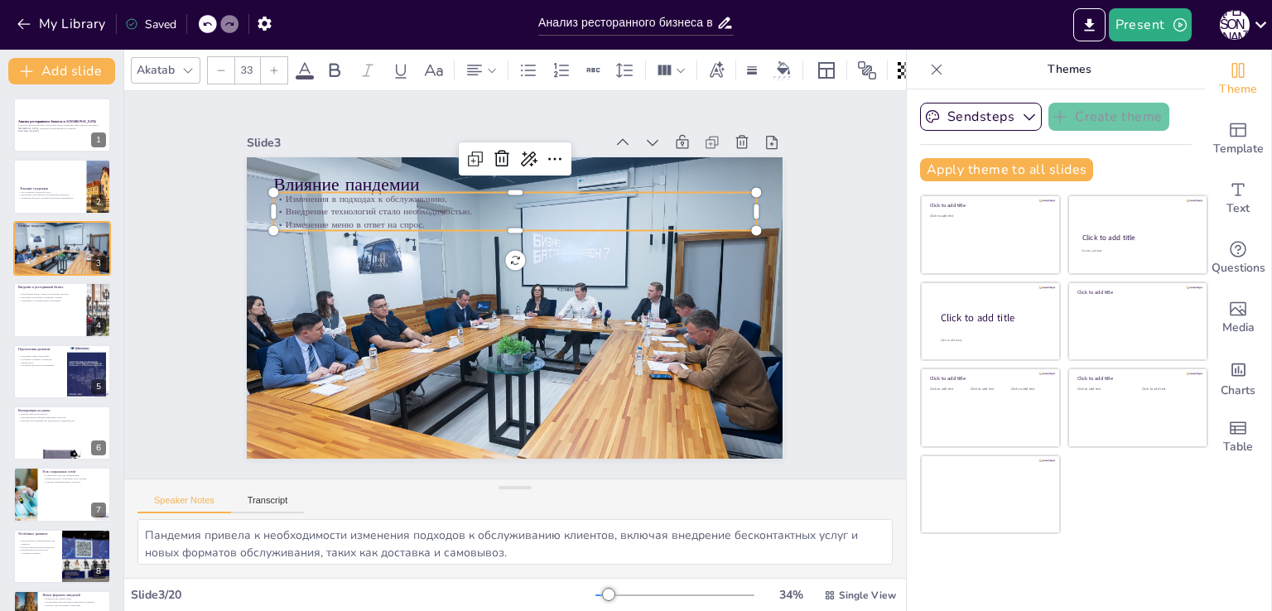
click at [282, 68] on div at bounding box center [274, 70] width 27 height 27
checkbox input "true"
type input "34"
click at [282, 68] on div at bounding box center [274, 70] width 27 height 27
checkbox input "true"
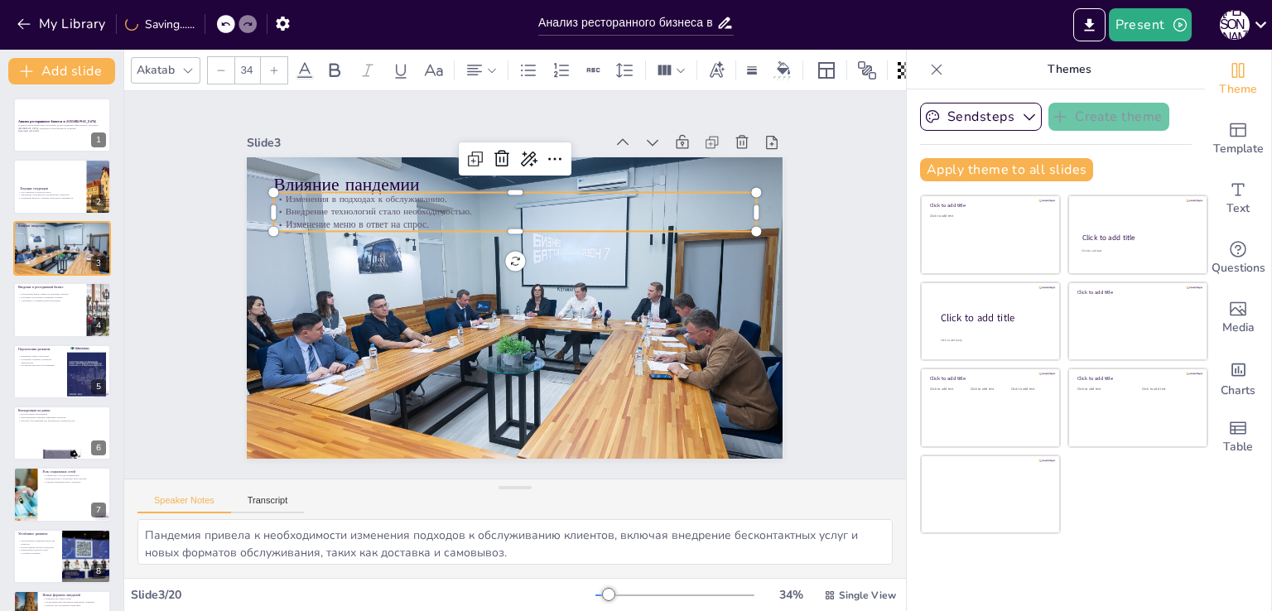
type input "35"
click at [282, 68] on div at bounding box center [274, 70] width 27 height 27
checkbox input "true"
type input "36"
click at [282, 68] on div at bounding box center [274, 70] width 27 height 27
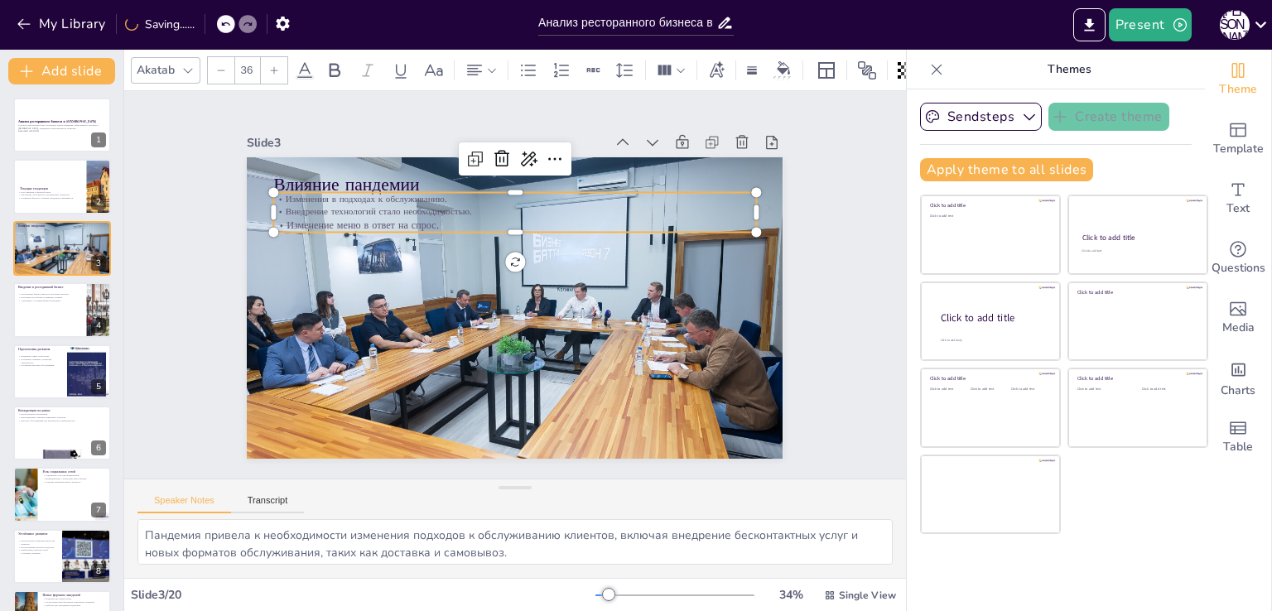
checkbox input "true"
type input "37"
click at [282, 68] on div at bounding box center [274, 70] width 27 height 27
checkbox input "true"
type input "38"
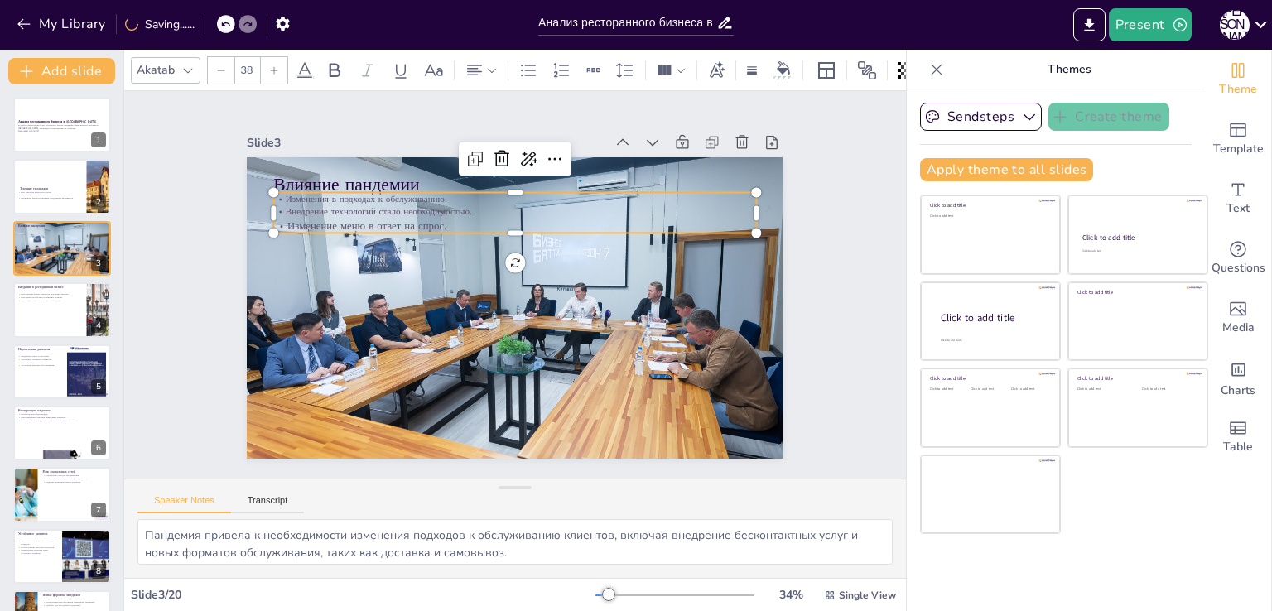
click at [282, 68] on div at bounding box center [274, 70] width 27 height 27
checkbox input "true"
type input "39"
click at [282, 68] on div at bounding box center [274, 70] width 27 height 27
checkbox input "true"
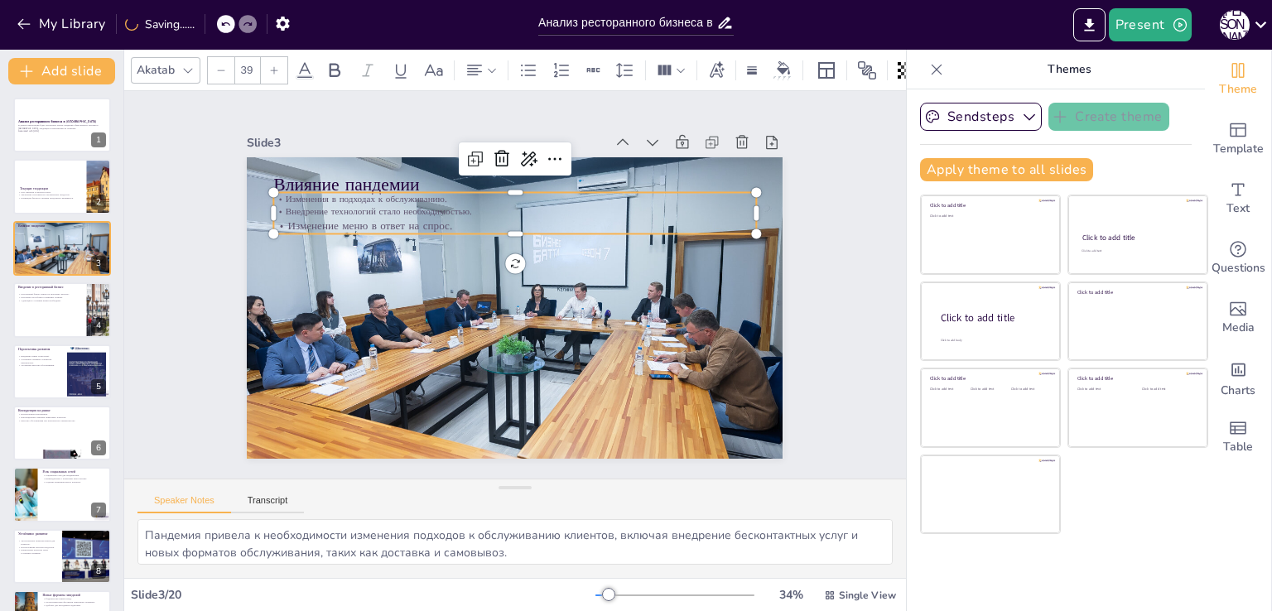
type input "40"
click at [217, 65] on icon at bounding box center [221, 70] width 10 height 10
checkbox input "true"
type input "39"
click at [217, 65] on icon at bounding box center [221, 70] width 10 height 10
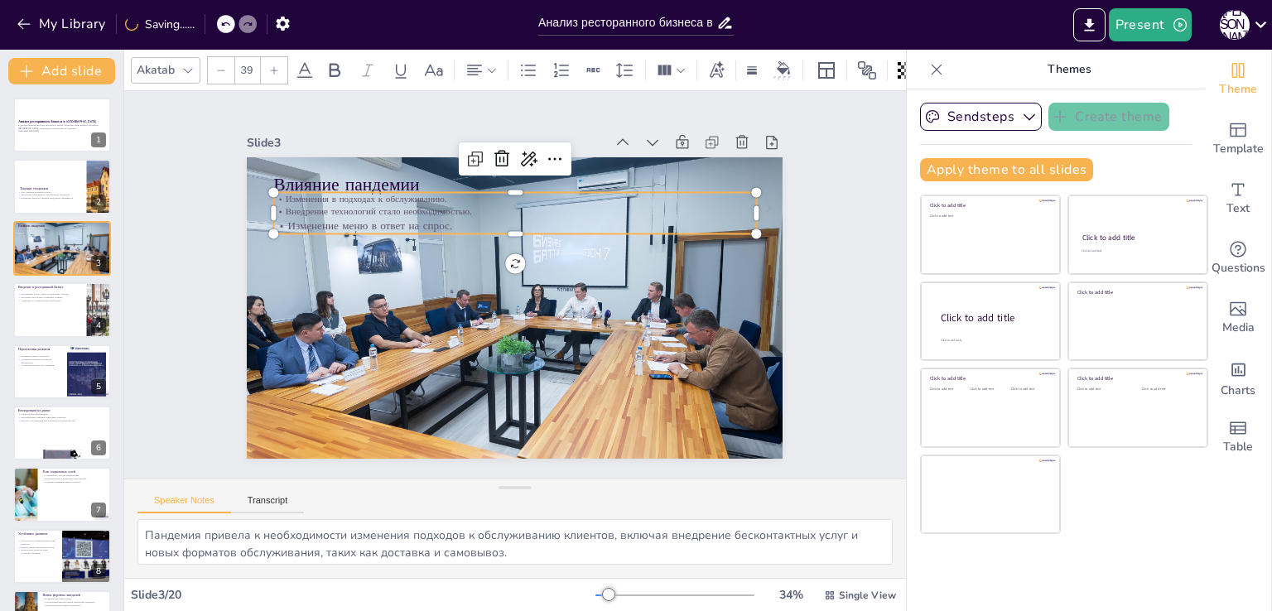
checkbox input "true"
type input "38"
click at [217, 65] on icon at bounding box center [221, 70] width 10 height 10
checkbox input "true"
type input "37"
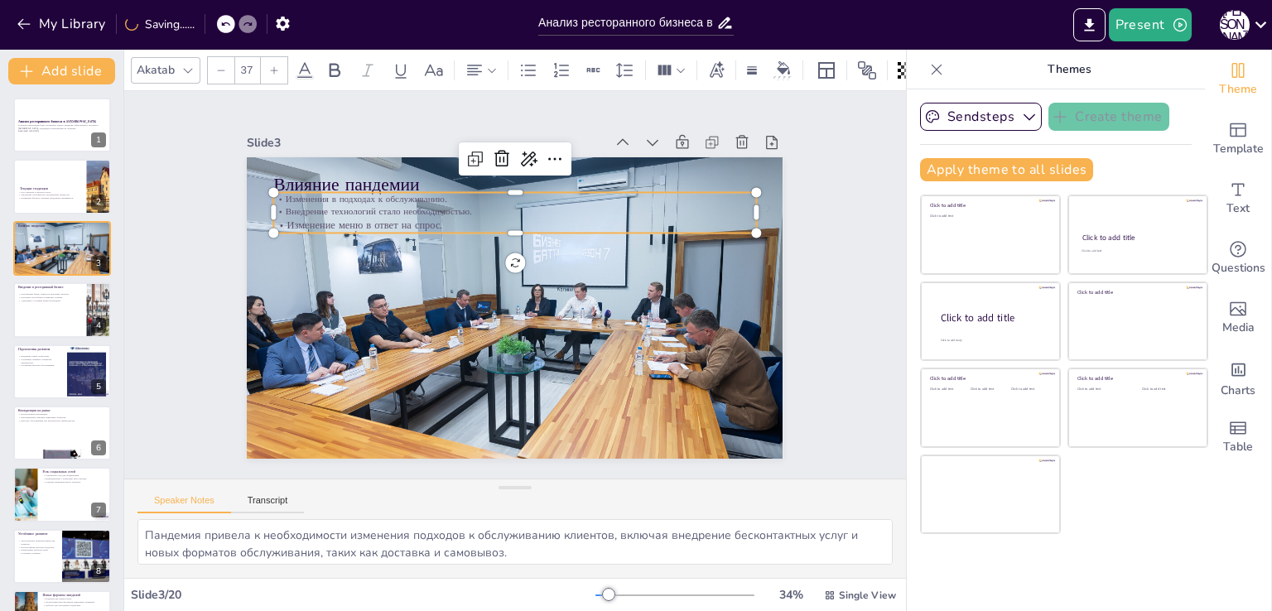
click at [217, 65] on icon at bounding box center [221, 70] width 10 height 10
checkbox input "true"
type input "36"
click at [217, 65] on icon at bounding box center [221, 70] width 10 height 10
checkbox input "true"
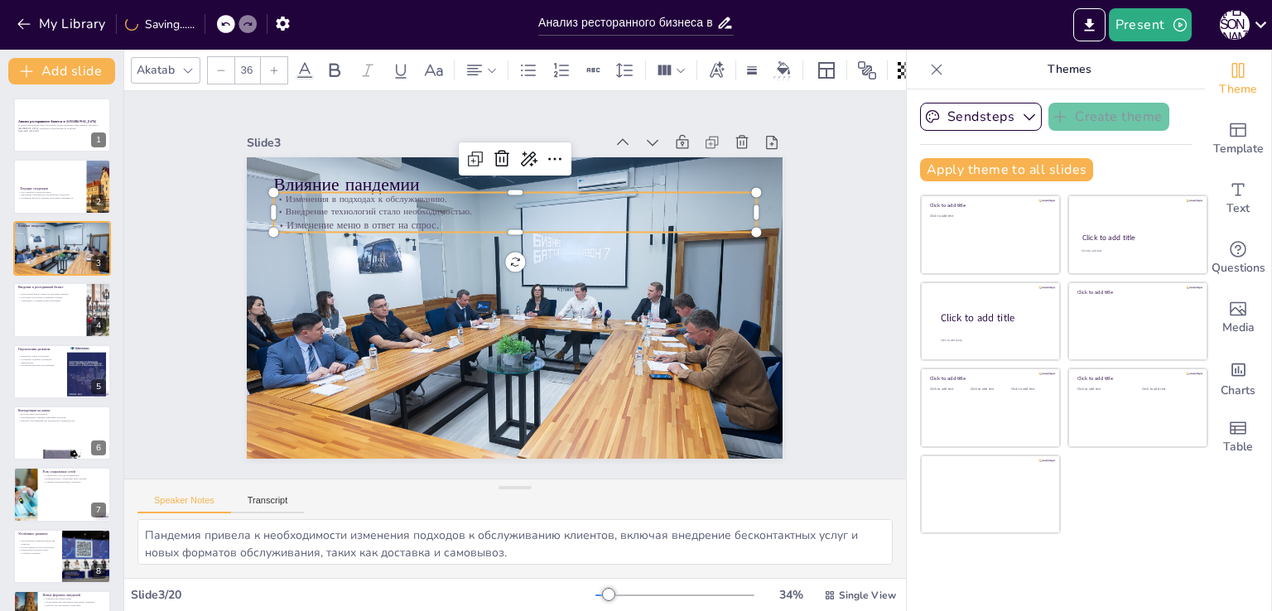
type input "35"
click at [232, 30] on div at bounding box center [226, 24] width 18 height 18
checkbox input "true"
type input "--"
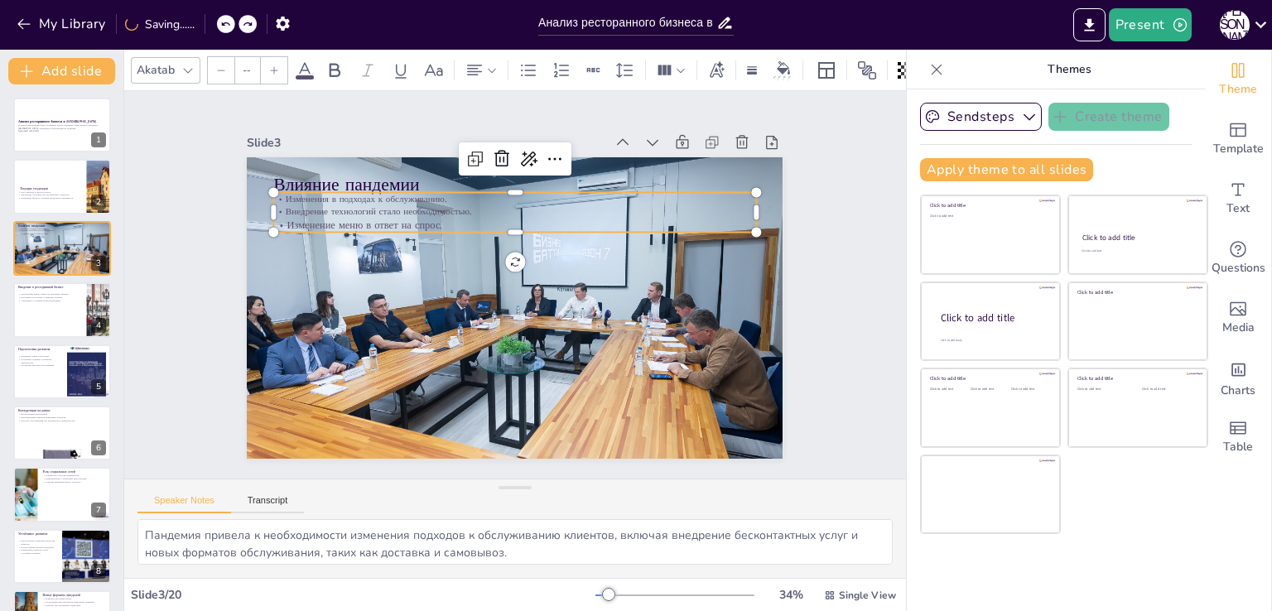
click at [232, 30] on div at bounding box center [226, 24] width 18 height 18
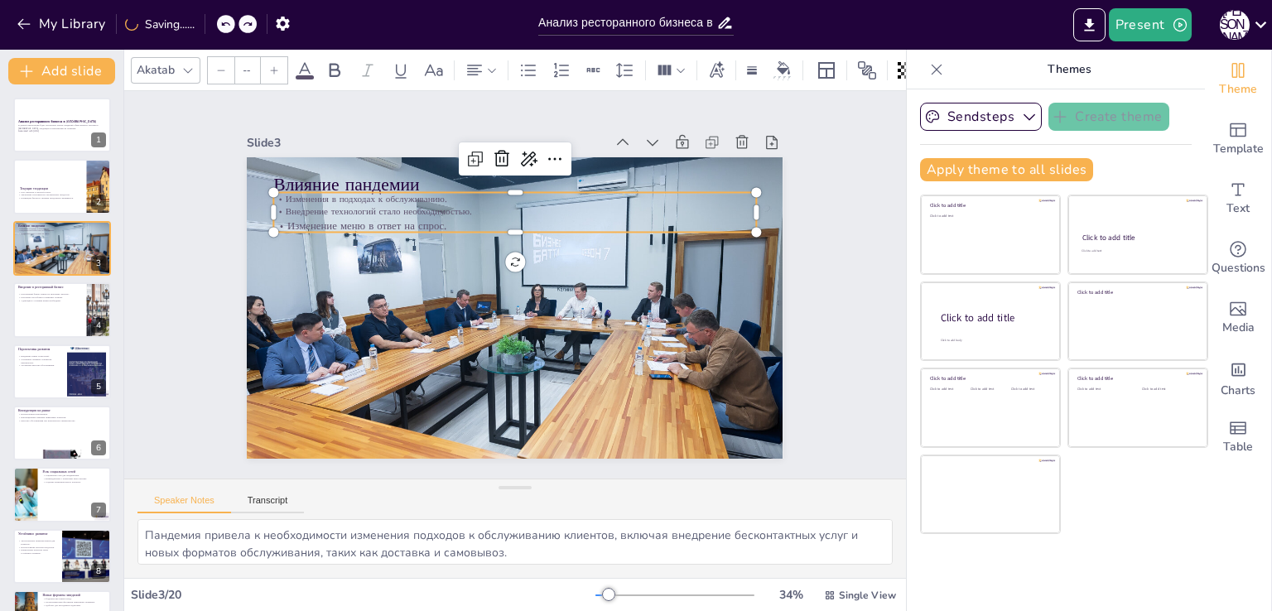
click at [232, 30] on div at bounding box center [226, 24] width 18 height 18
click at [232, 30] on div at bounding box center [237, 24] width 40 height 18
click at [232, 30] on div at bounding box center [226, 24] width 18 height 18
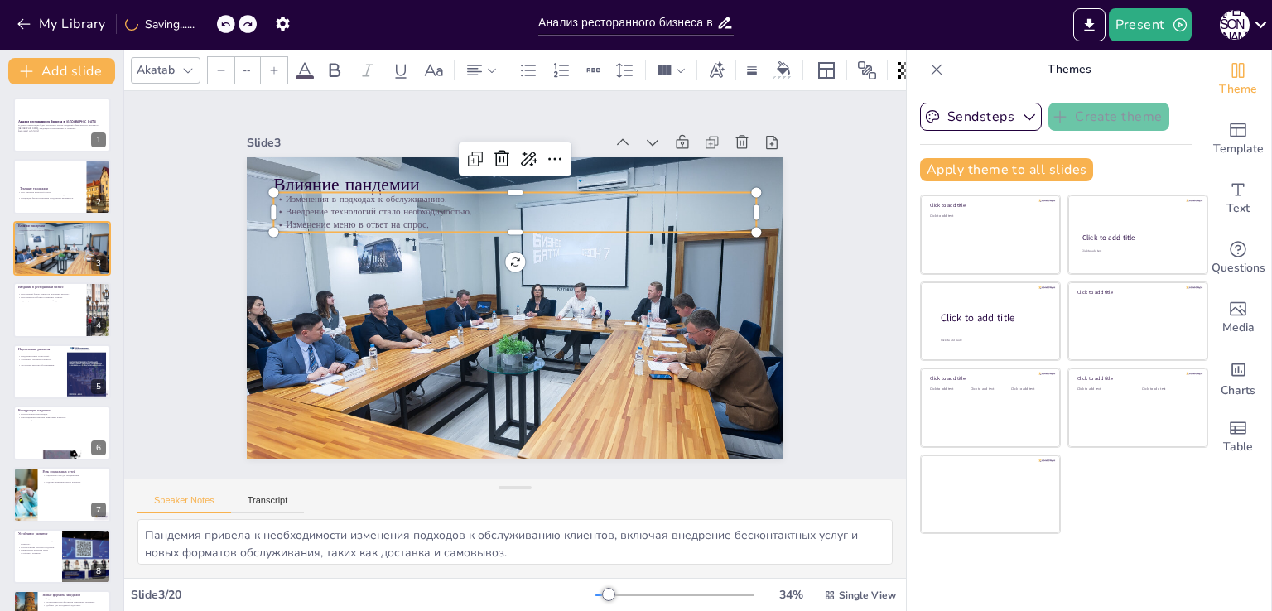
click at [232, 30] on div at bounding box center [226, 24] width 18 height 18
checkbox input "true"
type input "33"
click at [232, 30] on div at bounding box center [226, 24] width 18 height 18
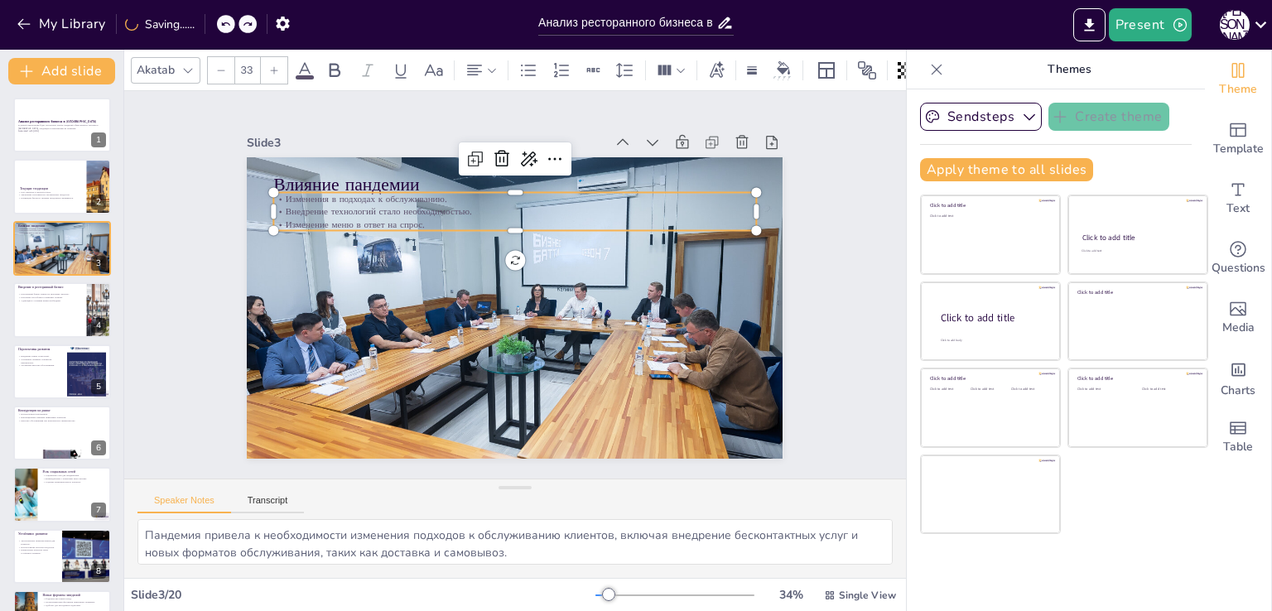
checkbox input "true"
type input "32"
click at [232, 30] on div at bounding box center [226, 24] width 18 height 18
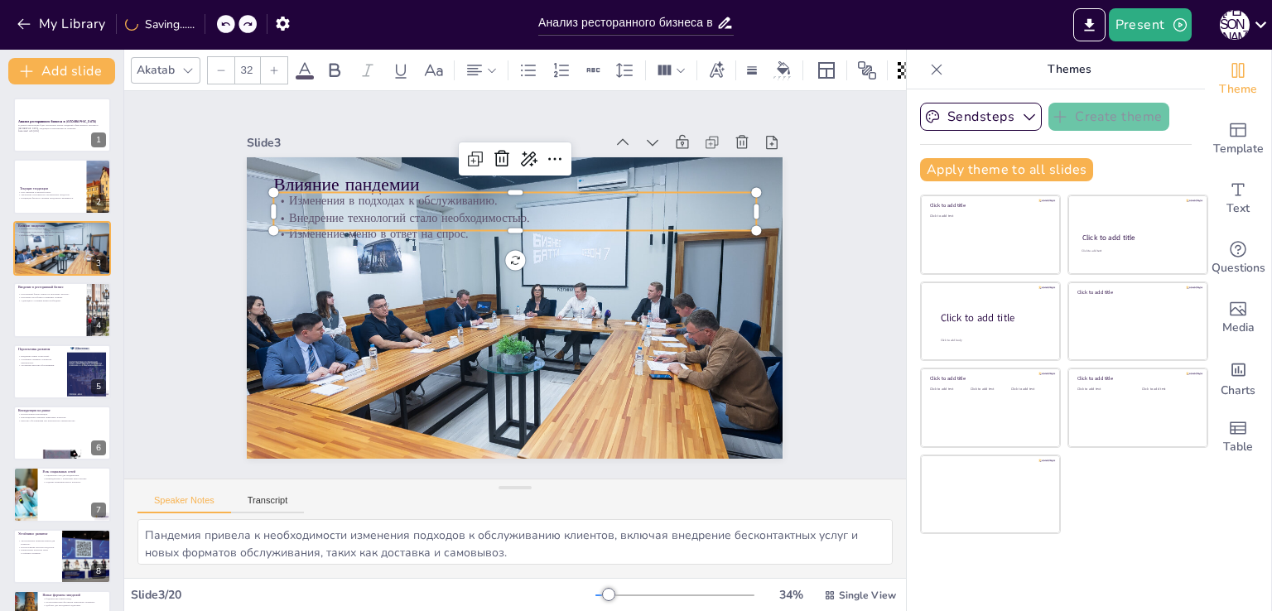
checkbox input "true"
click at [232, 30] on div at bounding box center [226, 24] width 18 height 18
type textarea "Loremip d sitamet conse adipiscing, eli sed doeiusmodte incididun utlaboreetdo …"
checkbox input "true"
type input "48"
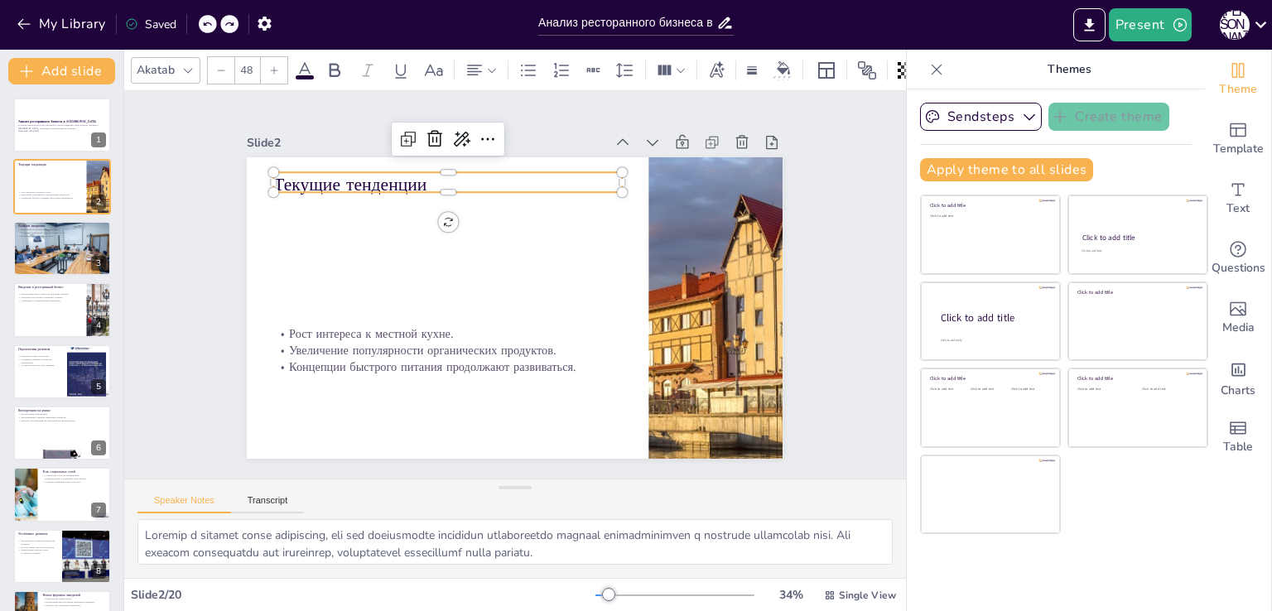
click at [232, 30] on div at bounding box center [219, 24] width 40 height 18
click at [246, 23] on icon at bounding box center [248, 24] width 10 height 10
type textarea "Пандемия привела к необходимости изменения подходов к обслуживанию клиентов, вк…"
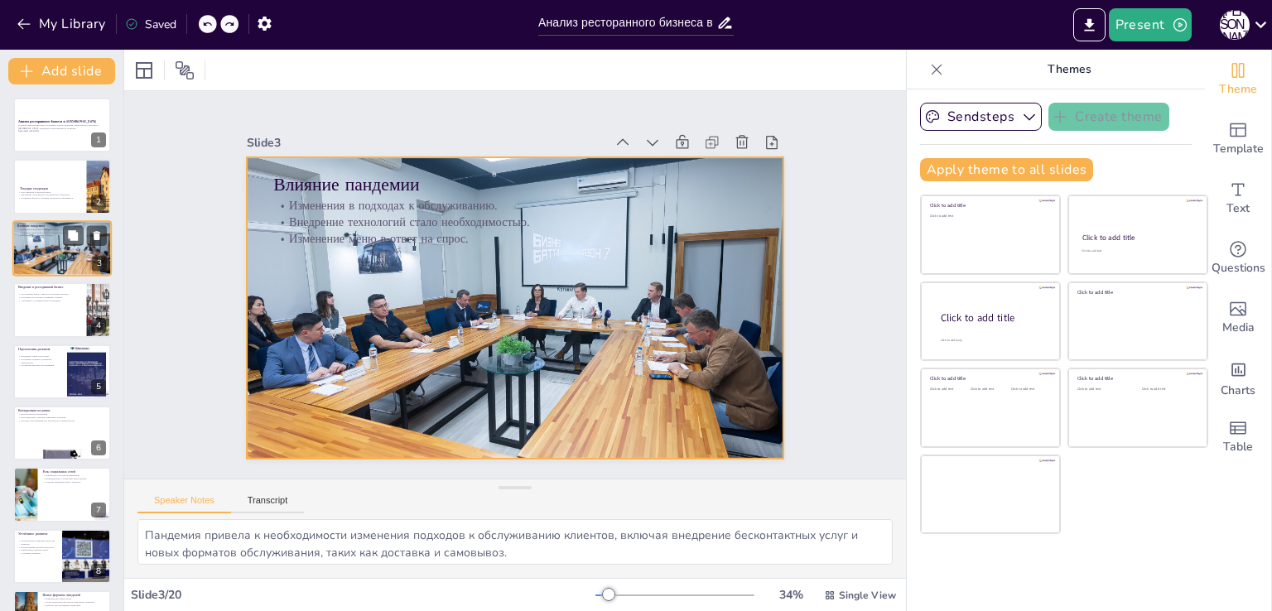
checkbox input "true"
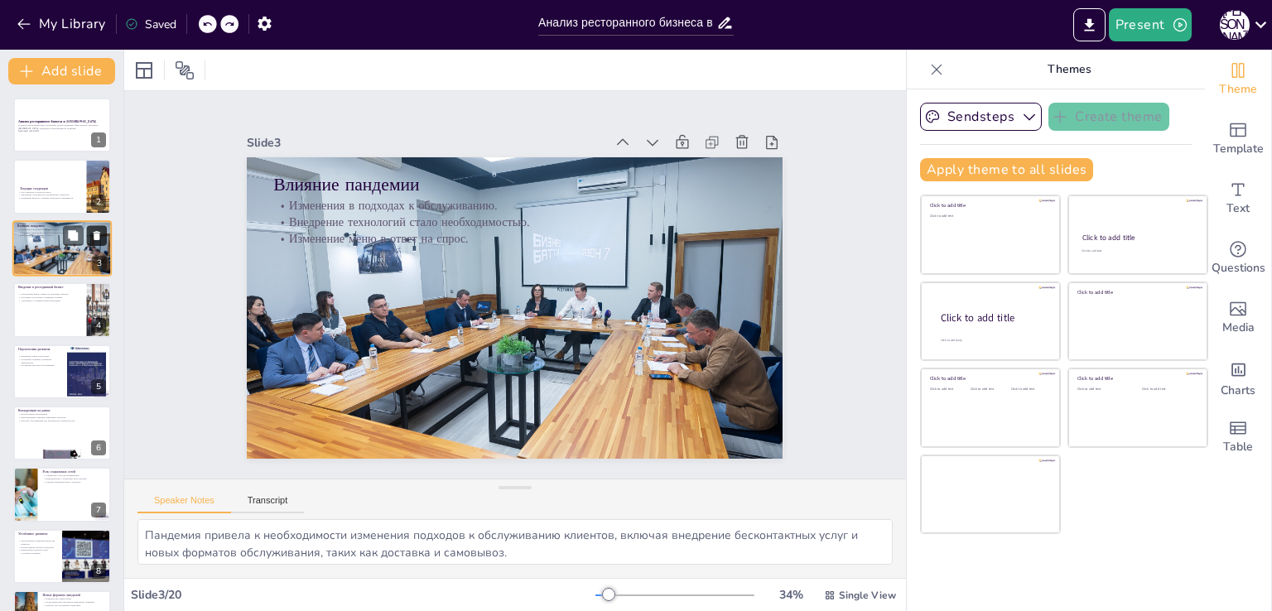
click at [96, 234] on icon at bounding box center [97, 235] width 7 height 9
type textarea "Loremipsumd sitame consectet adipiscingel seddoei te incididun utlabor, etdolor…"
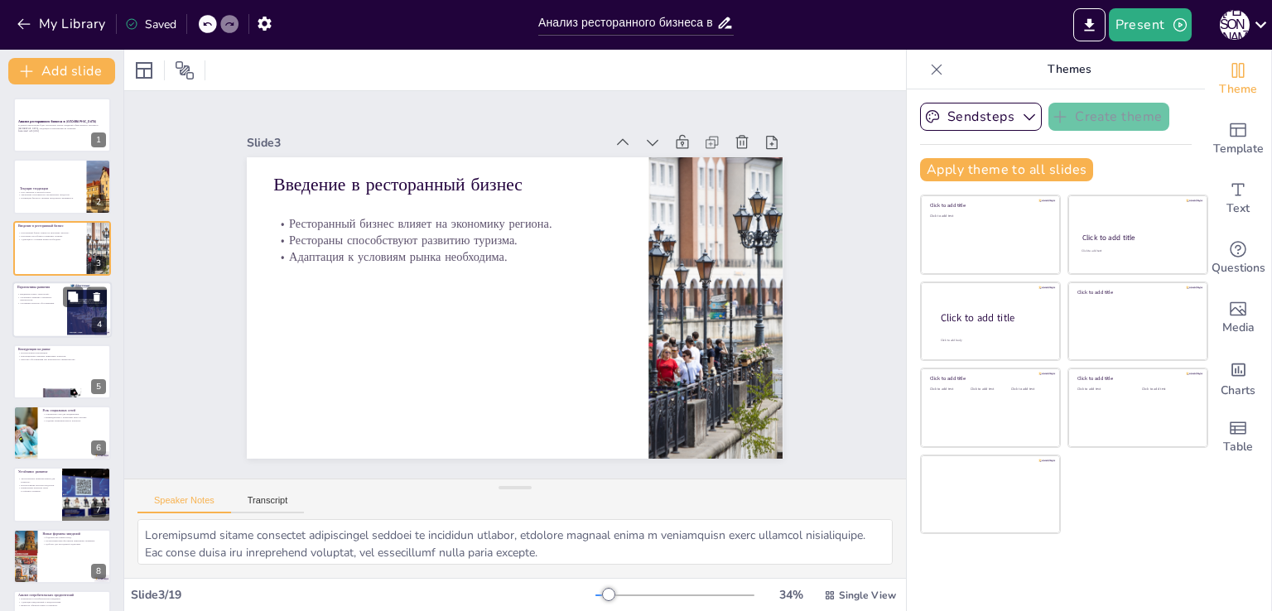
checkbox input "true"
click at [36, 311] on div at bounding box center [61, 310] width 99 height 56
type textarea "Внедрение новых технологий будет способствовать улучшению клиентского опыта, по…"
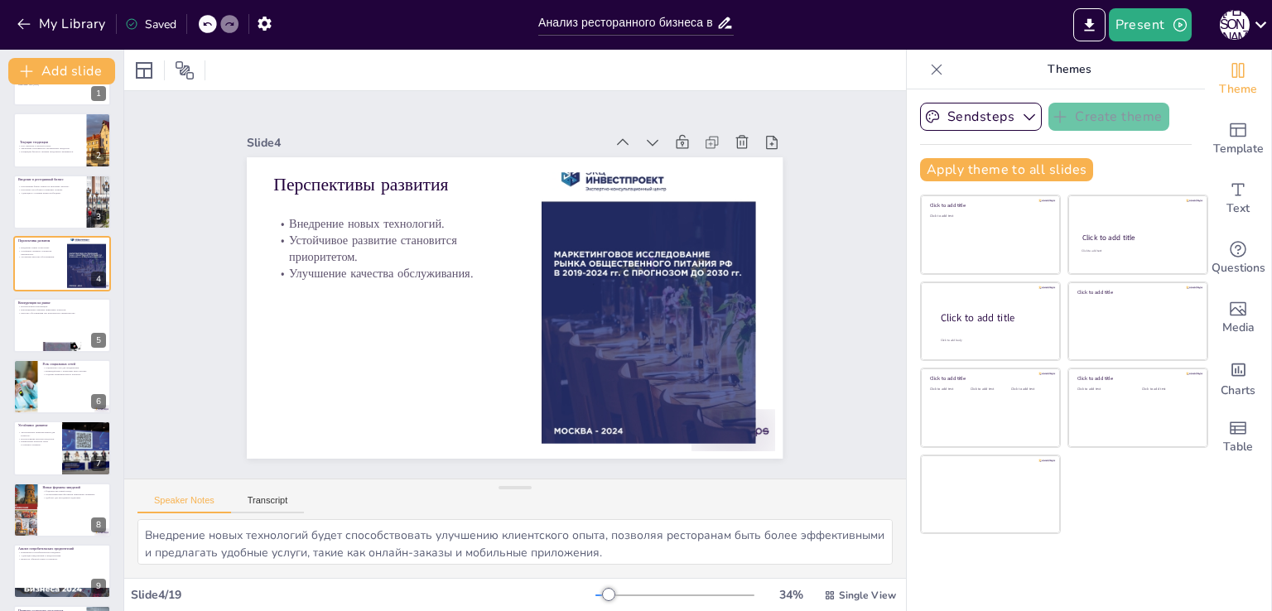
scroll to position [83, 0]
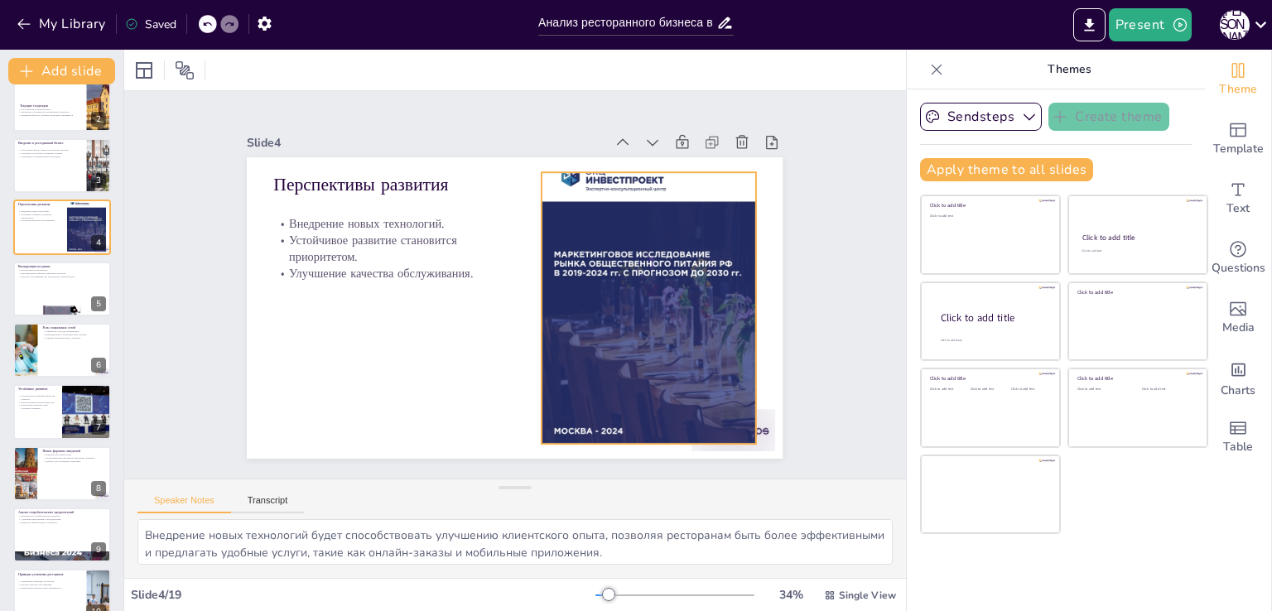
click at [597, 170] on div at bounding box center [649, 308] width 215 height 303
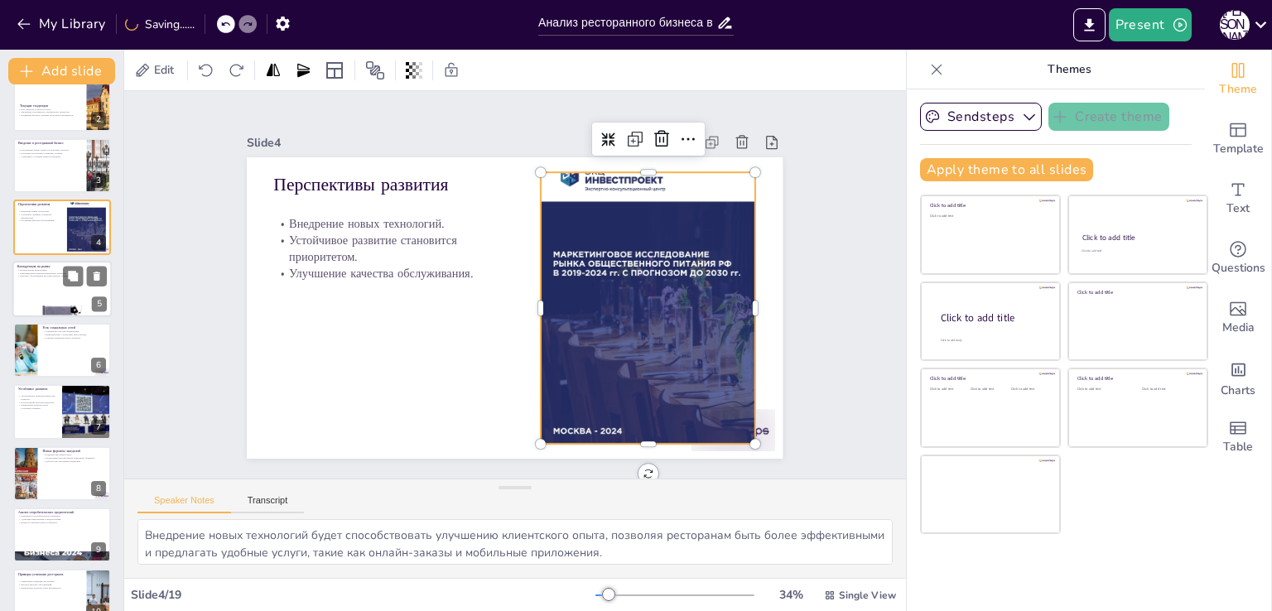
checkbox input "true"
click at [63, 292] on div at bounding box center [61, 289] width 99 height 56
type textarea "Возрастающая конкуренция требует от ресторанов постоянного обновления своих пре…"
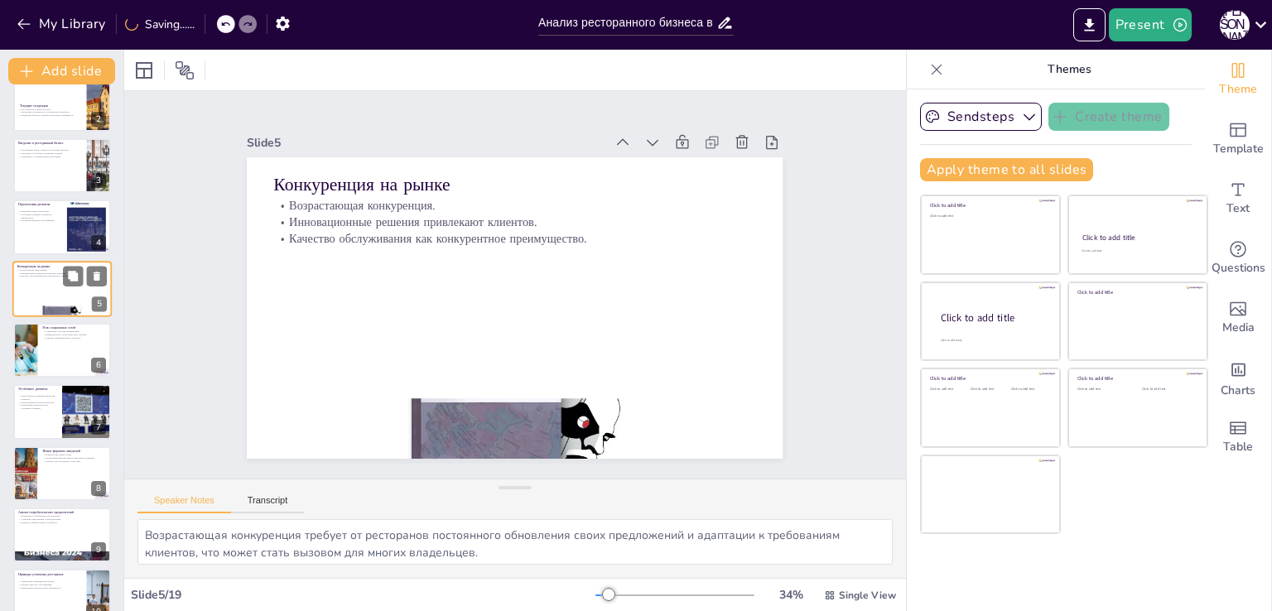
scroll to position [23, 0]
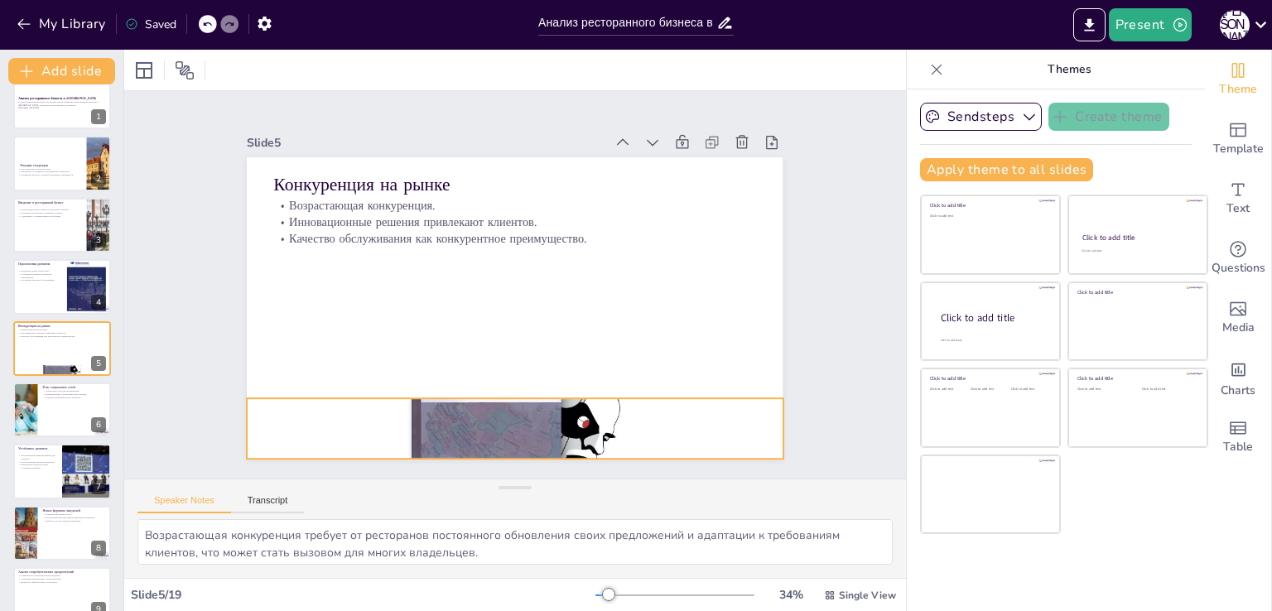
click at [474, 400] on div at bounding box center [515, 428] width 536 height 239
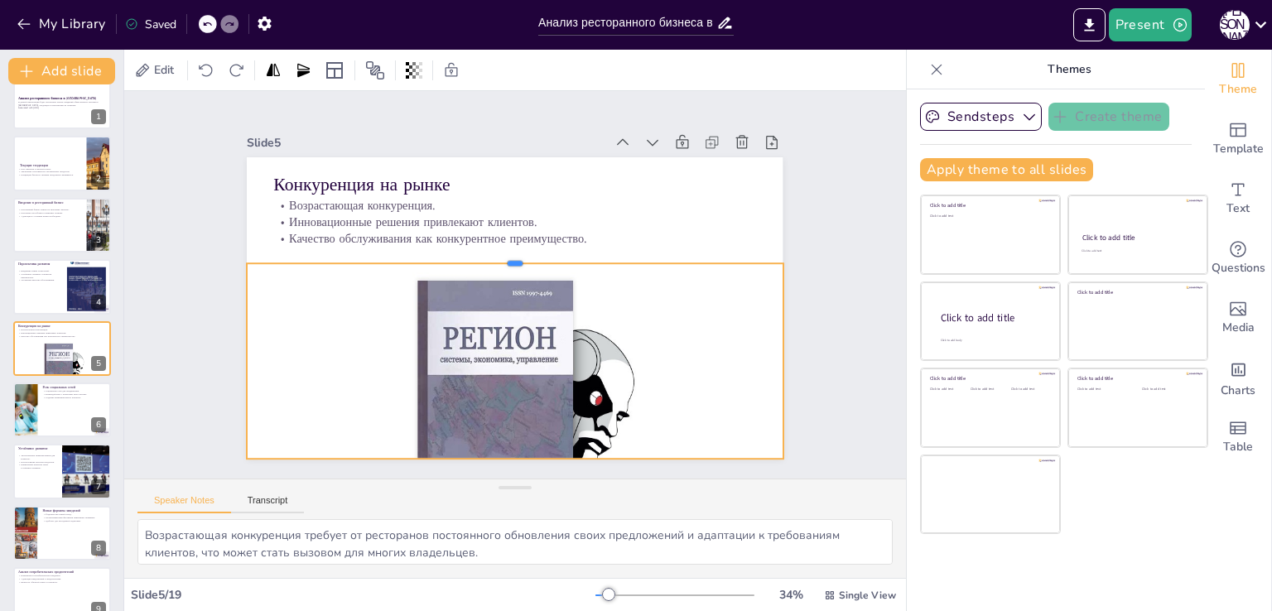
drag, startPoint x: 507, startPoint y: 390, endPoint x: 512, endPoint y: 255, distance: 135.1
click at [512, 255] on div at bounding box center [538, 268] width 326 height 441
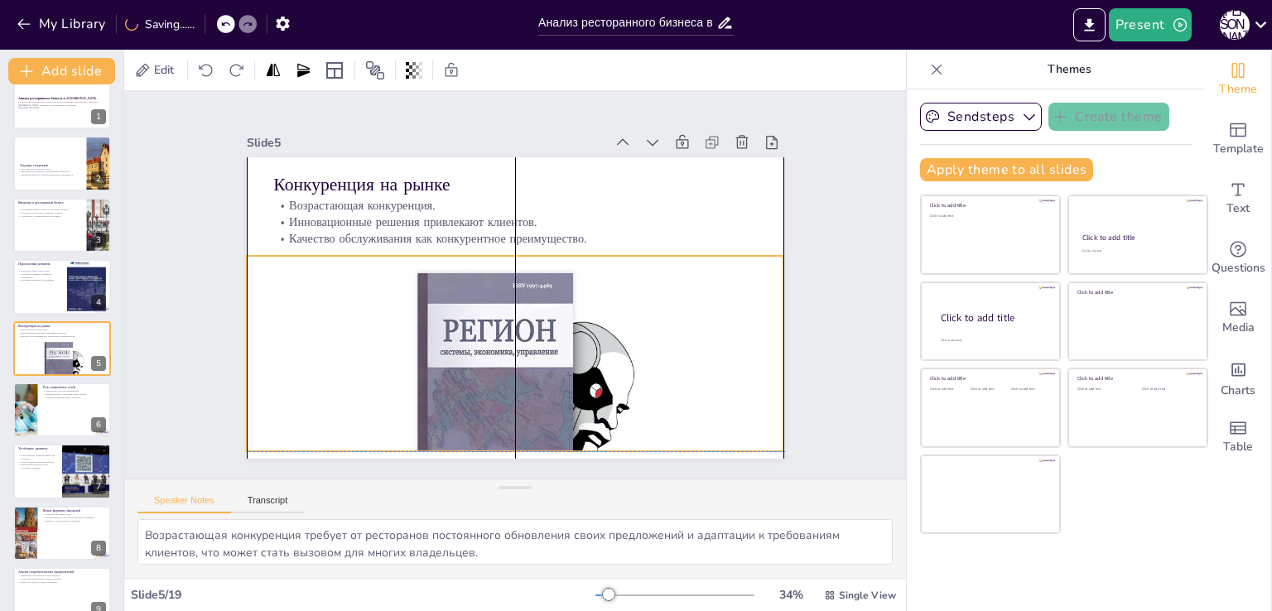
drag, startPoint x: 461, startPoint y: 369, endPoint x: 462, endPoint y: 355, distance: 13.4
click at [462, 355] on div at bounding box center [513, 399] width 583 height 341
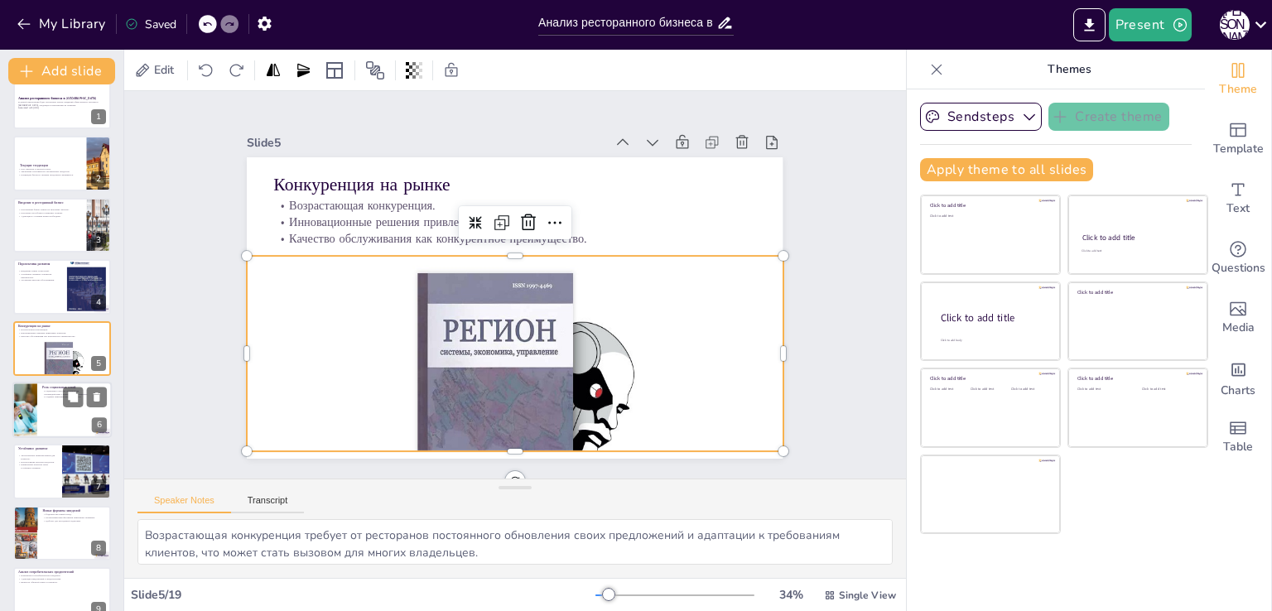
checkbox input "true"
click at [40, 400] on div at bounding box center [61, 410] width 99 height 56
type textarea "Социальные сети играют ключевую роль в продвижении ресторанов, позволяя им дост…"
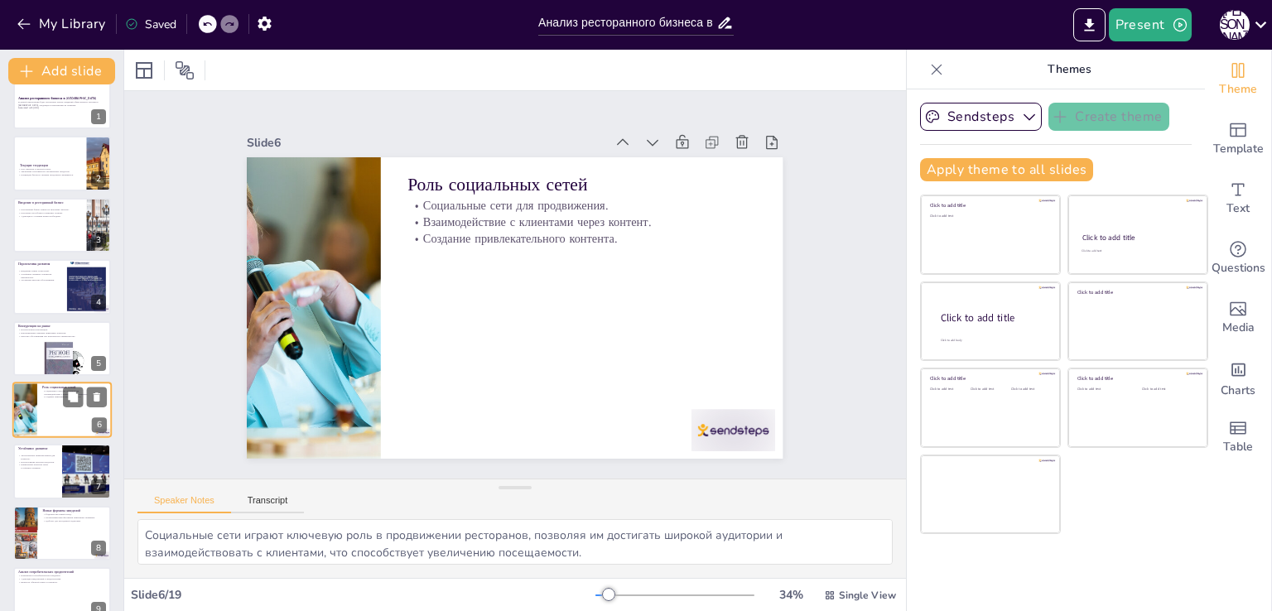
scroll to position [85, 0]
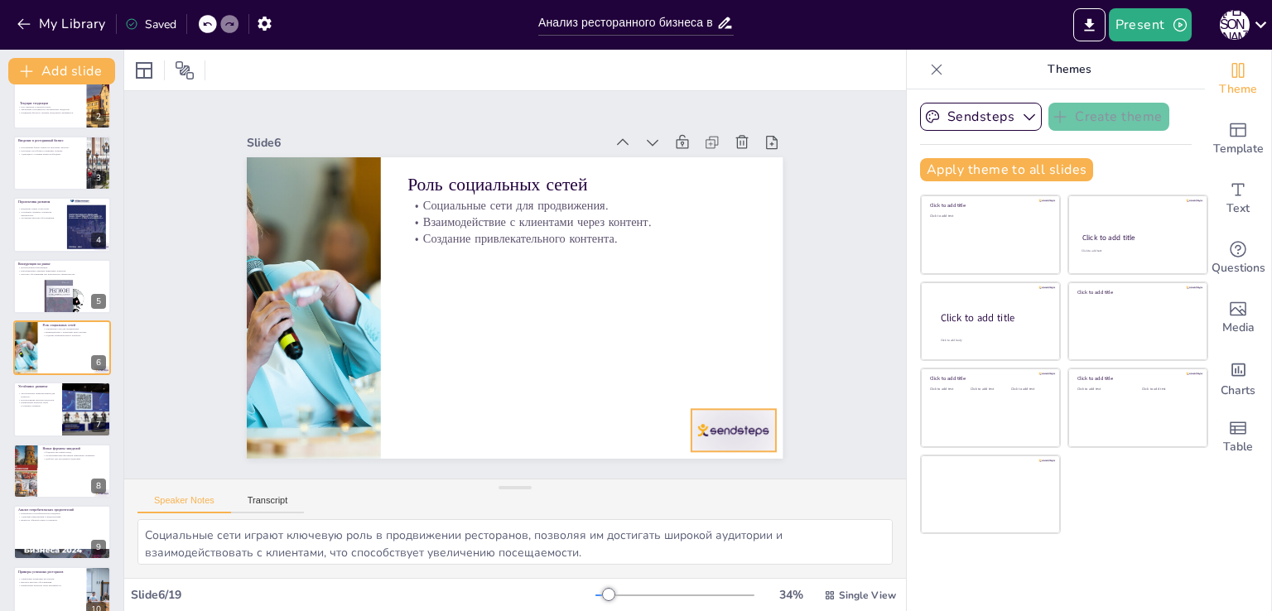
click at [713, 431] on div at bounding box center [717, 452] width 88 height 51
checkbox input "true"
click at [65, 405] on button at bounding box center [73, 397] width 20 height 20
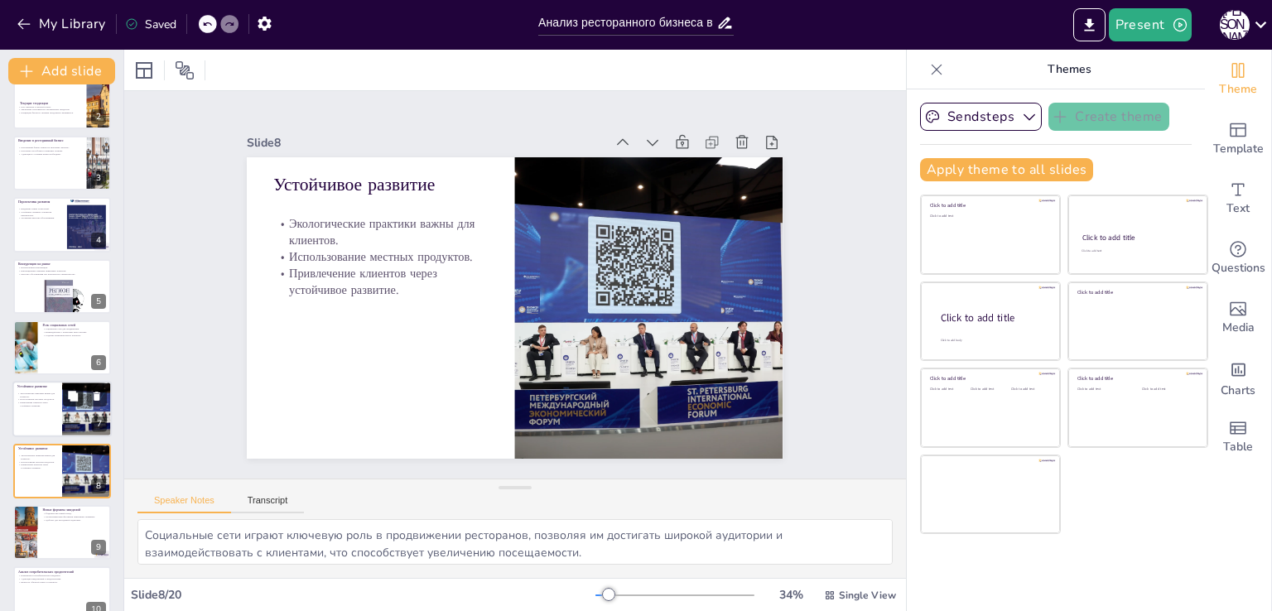
type textarea "Экологические практики становятся важным критерием выбора ресторана для потреби…"
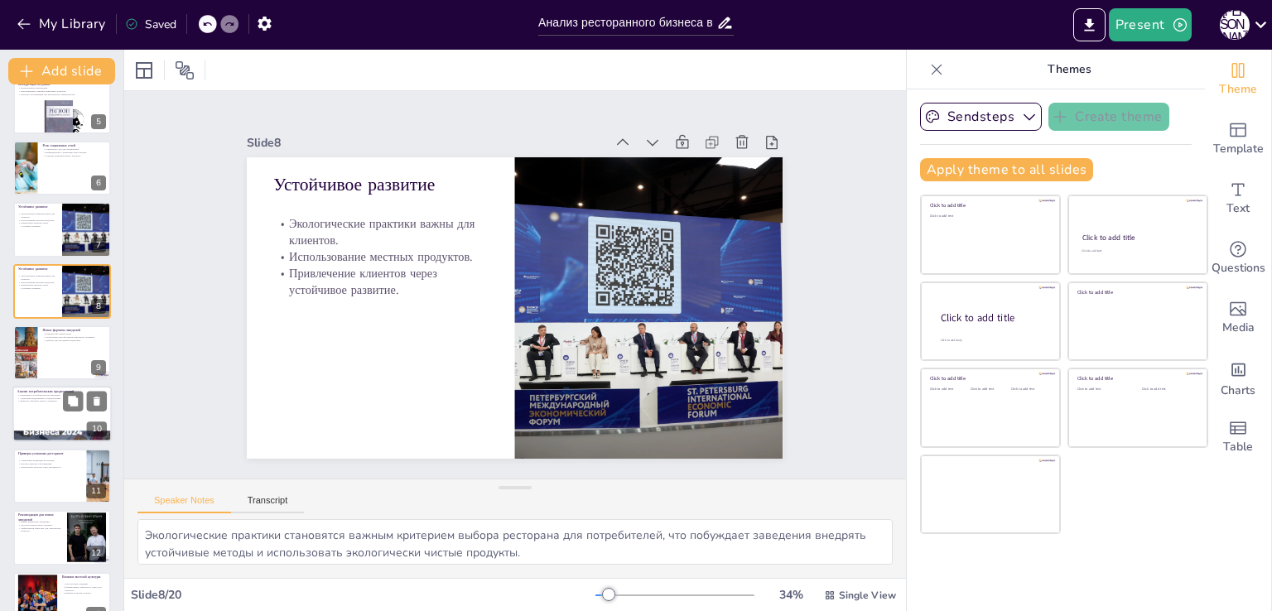
checkbox input "true"
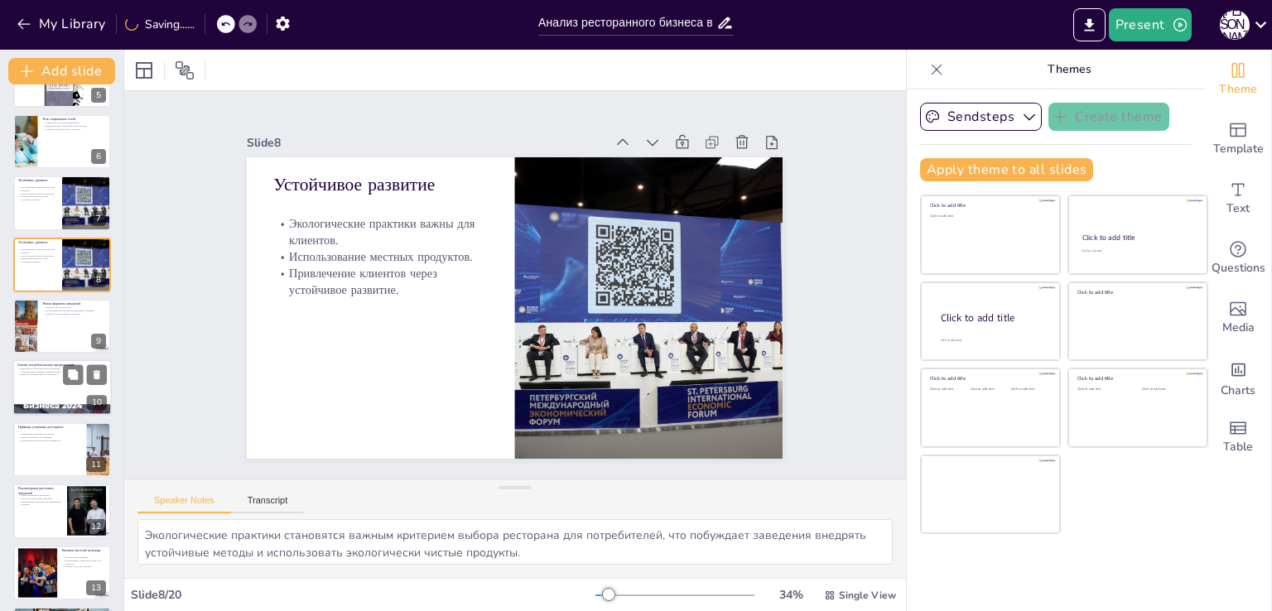
click at [63, 402] on div at bounding box center [61, 388] width 99 height 56
type textarea "Изменения в потребительском поведении требуют от ресторанов постоянного монитор…"
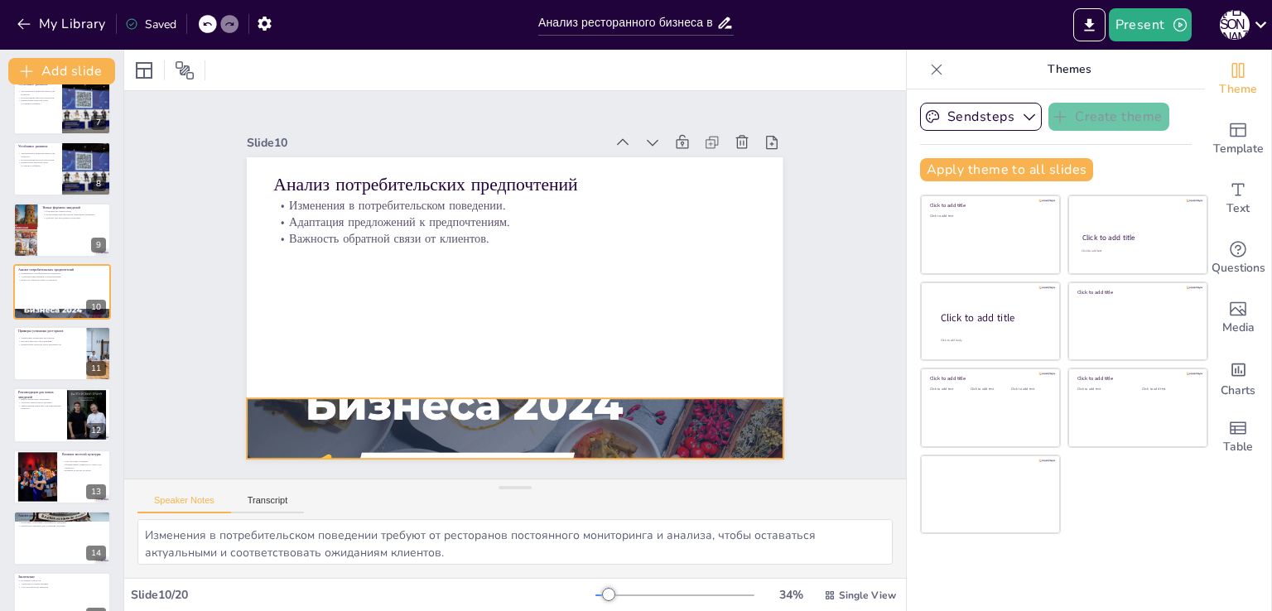
scroll to position [414, 0]
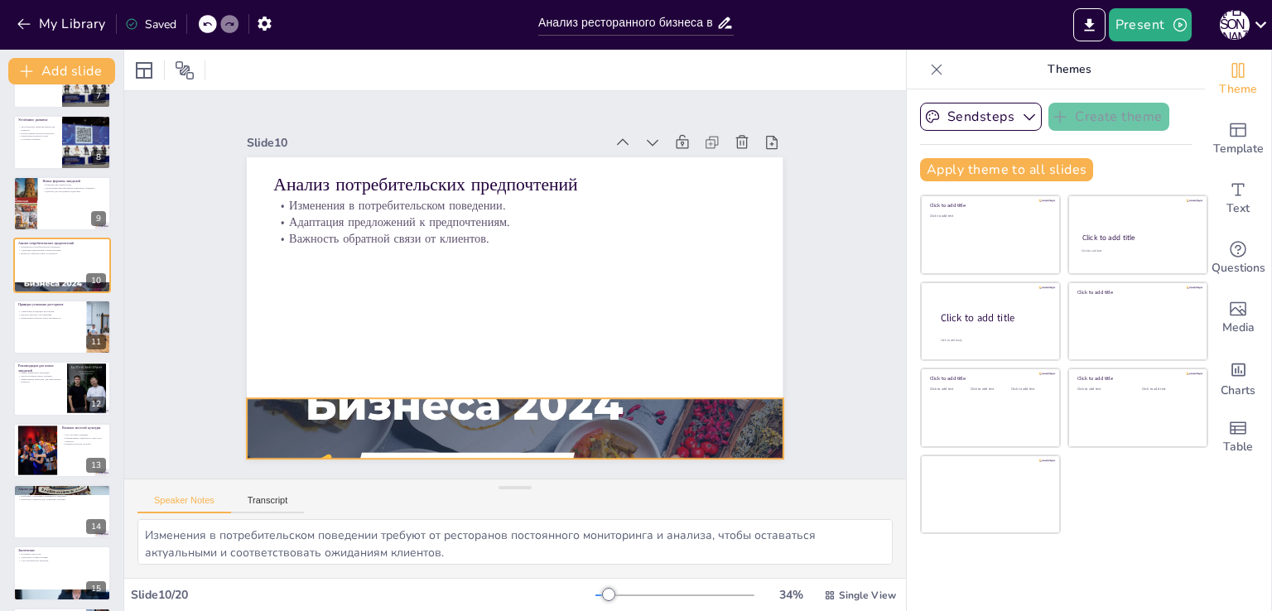
click at [405, 411] on div at bounding box center [485, 425] width 601 height 475
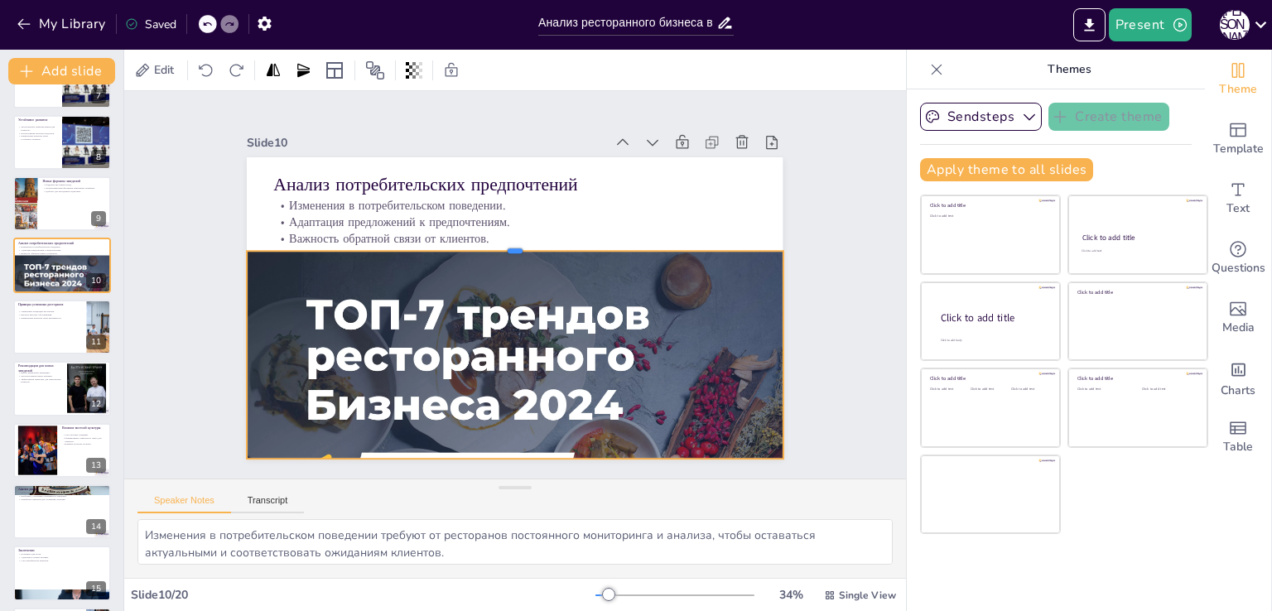
drag, startPoint x: 500, startPoint y: 388, endPoint x: 480, endPoint y: 240, distance: 148.8
click at [480, 240] on div at bounding box center [515, 244] width 536 height 13
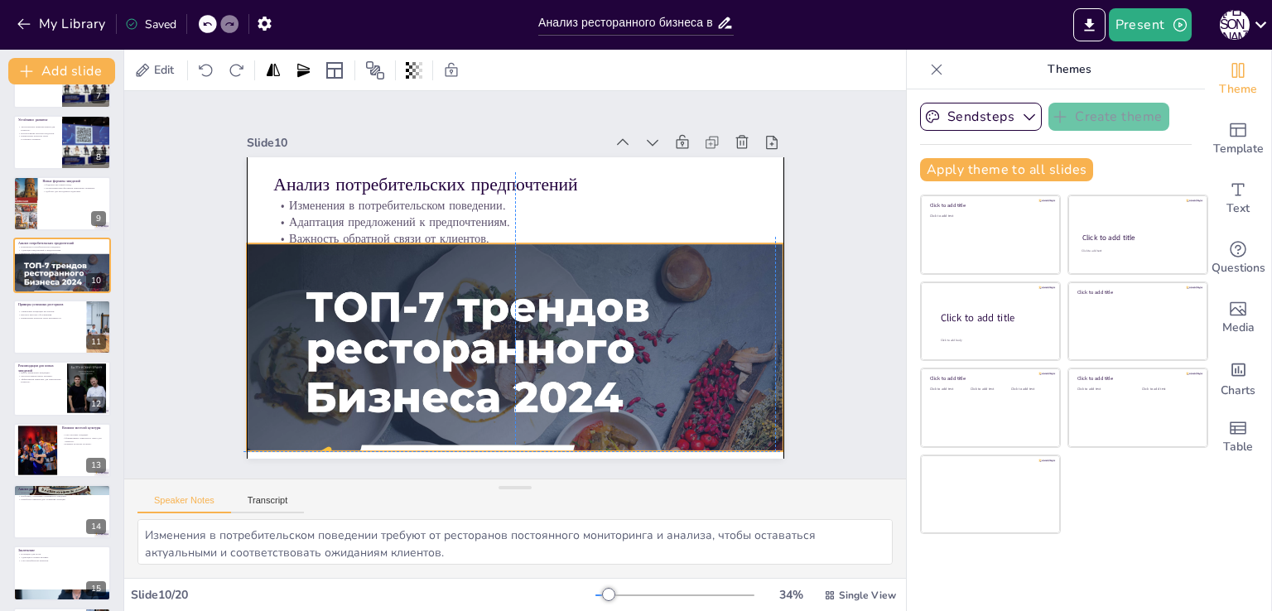
drag, startPoint x: 451, startPoint y: 292, endPoint x: 443, endPoint y: 393, distance: 100.6
click at [446, 292] on div at bounding box center [515, 421] width 536 height 372
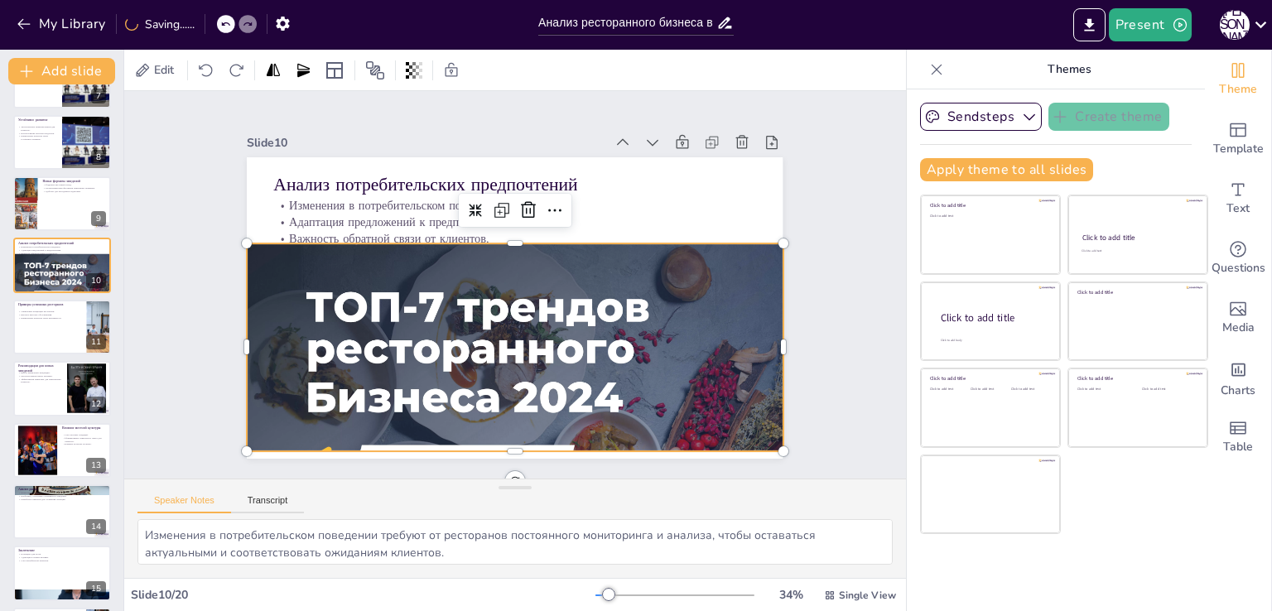
click at [499, 443] on div at bounding box center [501, 421] width 572 height 426
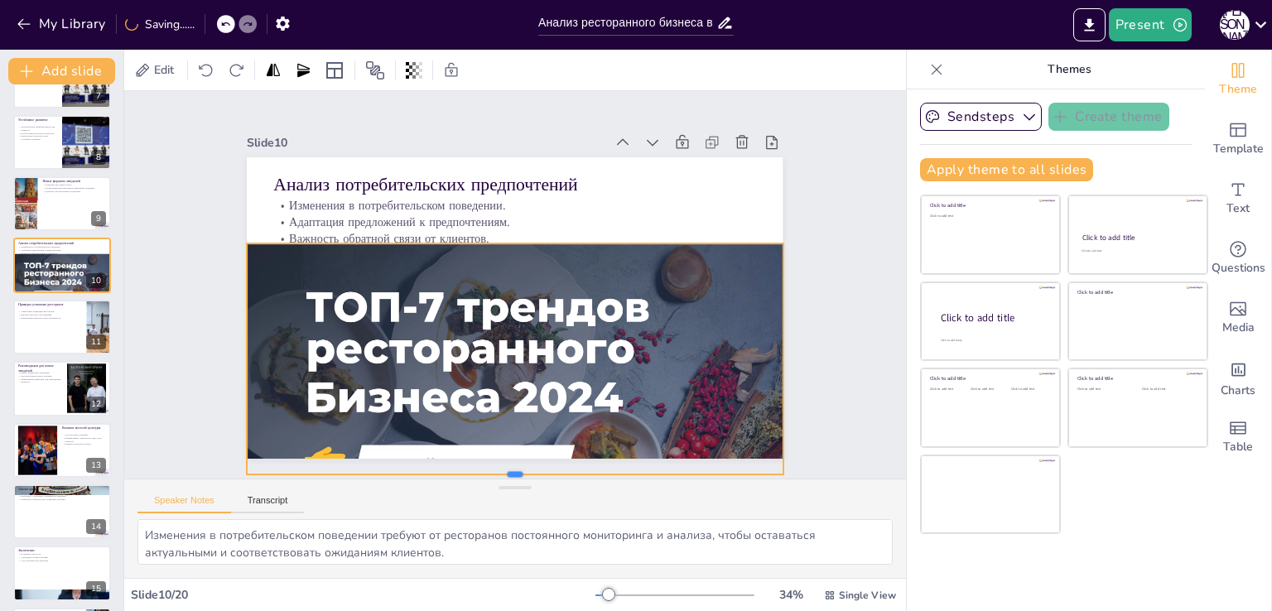
drag, startPoint x: 504, startPoint y: 448, endPoint x: 481, endPoint y: 400, distance: 53.3
click at [510, 496] on div "Slide 1 Анализ ресторанного бизнеса в [GEOGRAPHIC_DATA] В данной презентации бу…" at bounding box center [515, 334] width 782 height 487
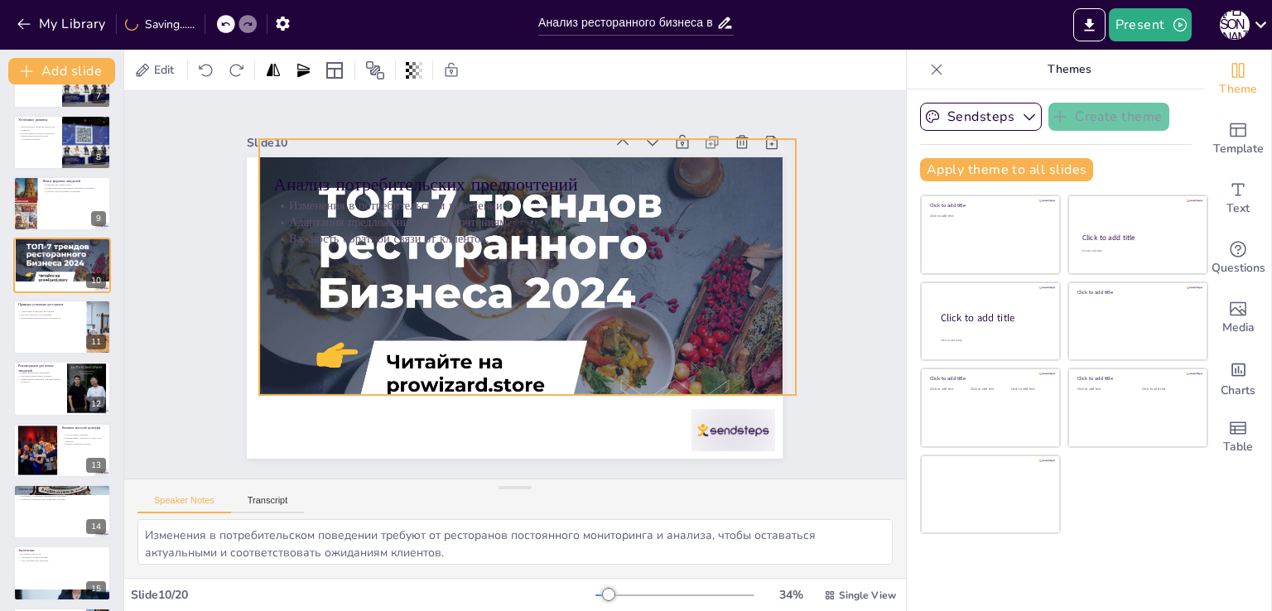
drag, startPoint x: 481, startPoint y: 400, endPoint x: 476, endPoint y: 412, distance: 12.6
click at [493, 296] on div at bounding box center [527, 317] width 536 height 372
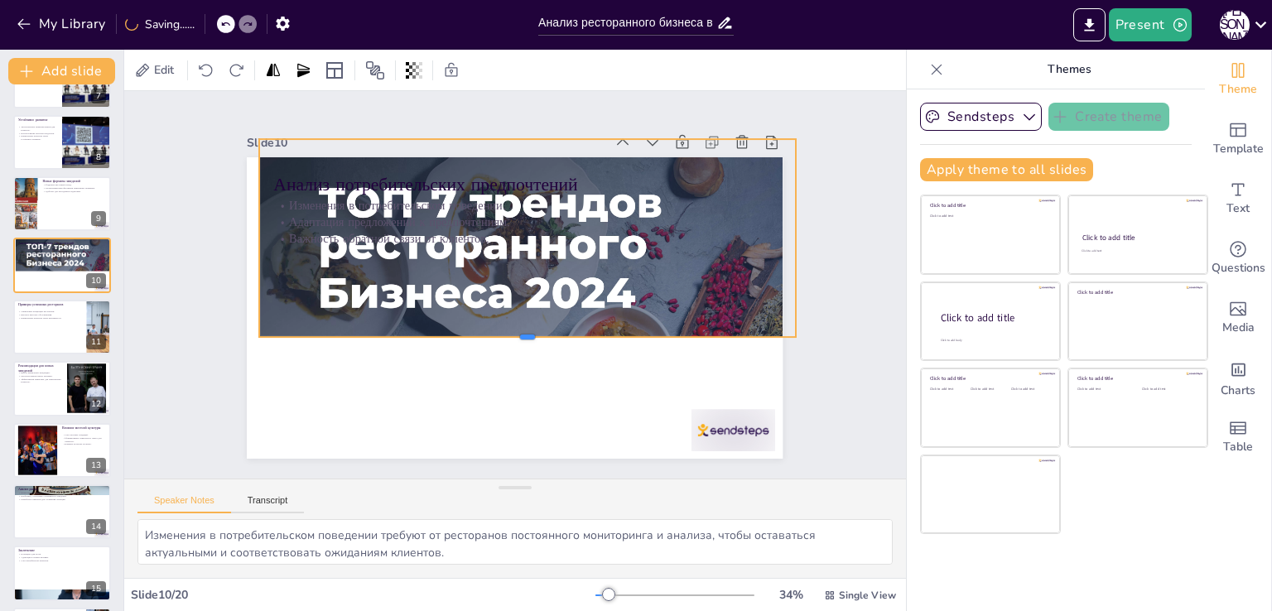
drag, startPoint x: 514, startPoint y: 393, endPoint x: 496, endPoint y: 335, distance: 60.5
click at [496, 335] on div at bounding box center [502, 344] width 495 height 230
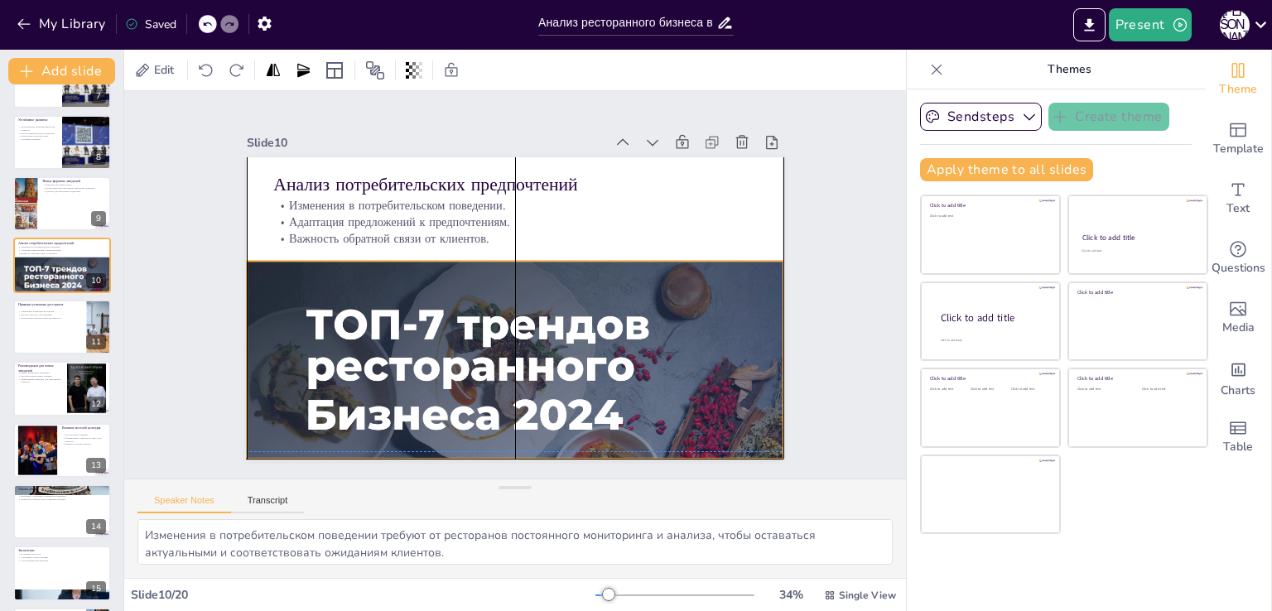
drag, startPoint x: 498, startPoint y: 270, endPoint x: 485, endPoint y: 387, distance: 117.5
click at [485, 387] on div at bounding box center [515, 439] width 536 height 372
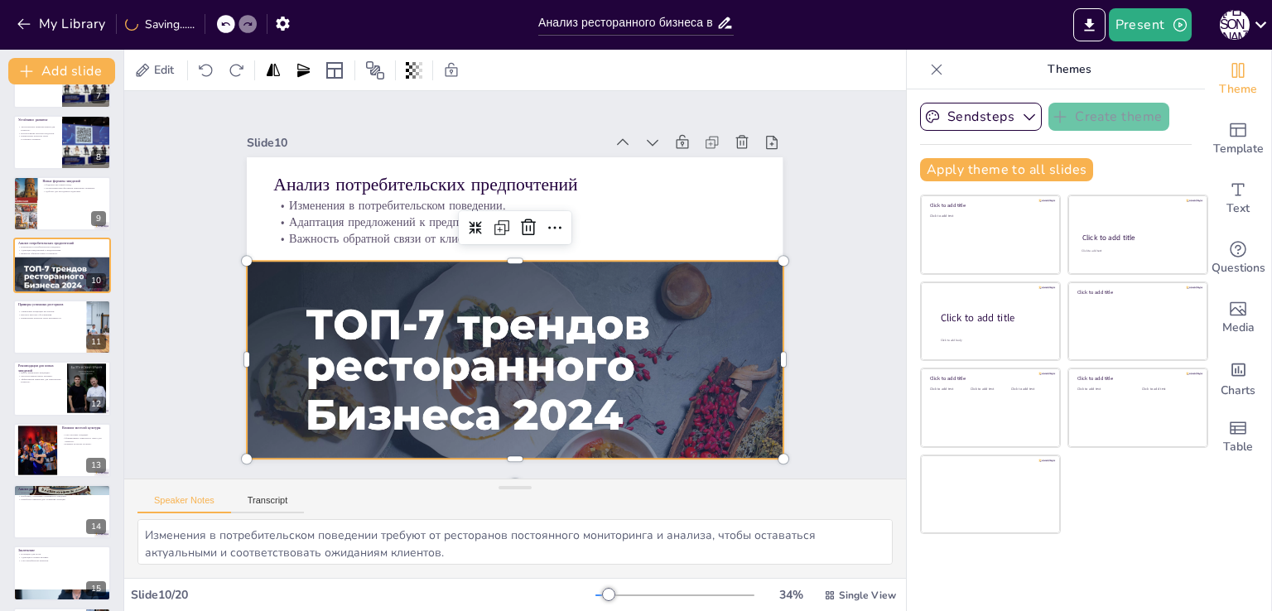
click at [593, 405] on div at bounding box center [499, 438] width 572 height 426
click at [615, 415] on div at bounding box center [515, 439] width 536 height 372
click at [603, 412] on div at bounding box center [499, 438] width 572 height 426
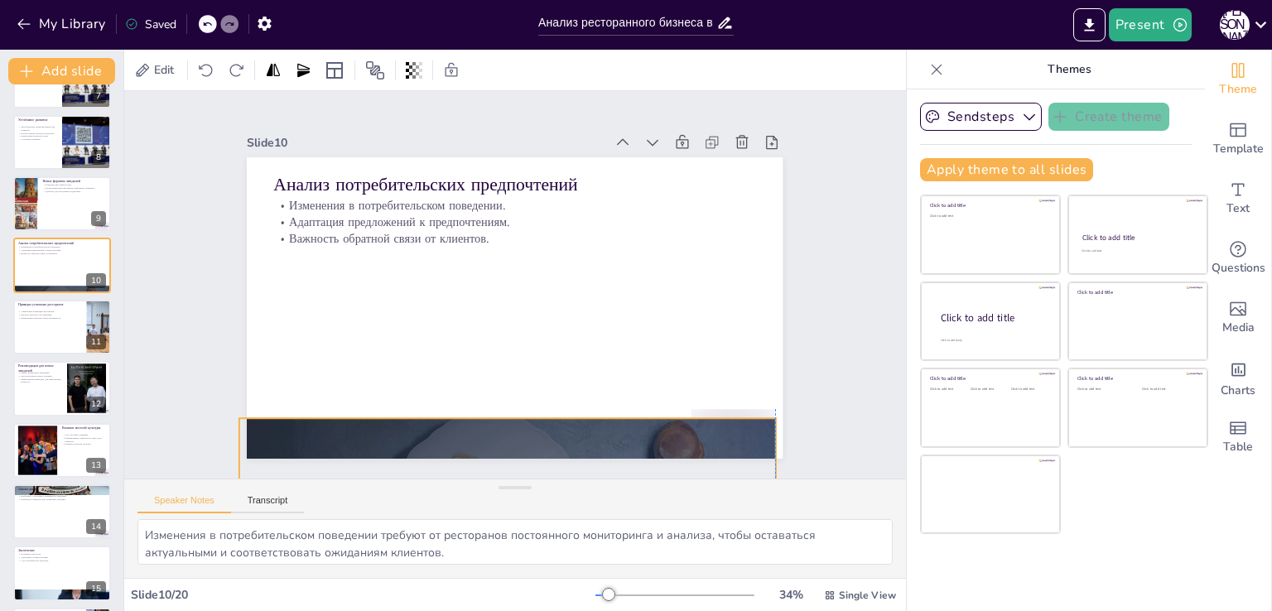
drag, startPoint x: 565, startPoint y: 377, endPoint x: 551, endPoint y: 534, distance: 158.0
click at [551, 534] on div "Slide 1 Анализ ресторанного бизнеса в [GEOGRAPHIC_DATA] В данной презентации бу…" at bounding box center [515, 334] width 782 height 487
checkbox input "true"
click at [61, 316] on p "Привлечение клиентов через креативность." at bounding box center [49, 317] width 65 height 3
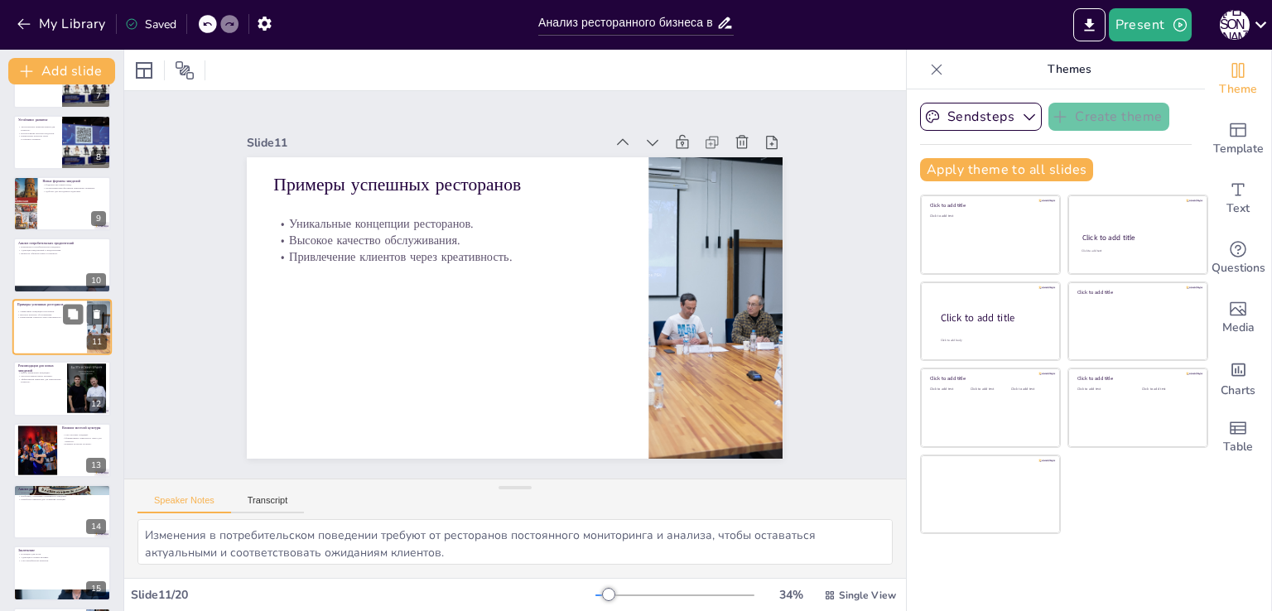
type textarea "Уникальные концепции ресторанов помогают им выделяться на фоне конкурентов и пр…"
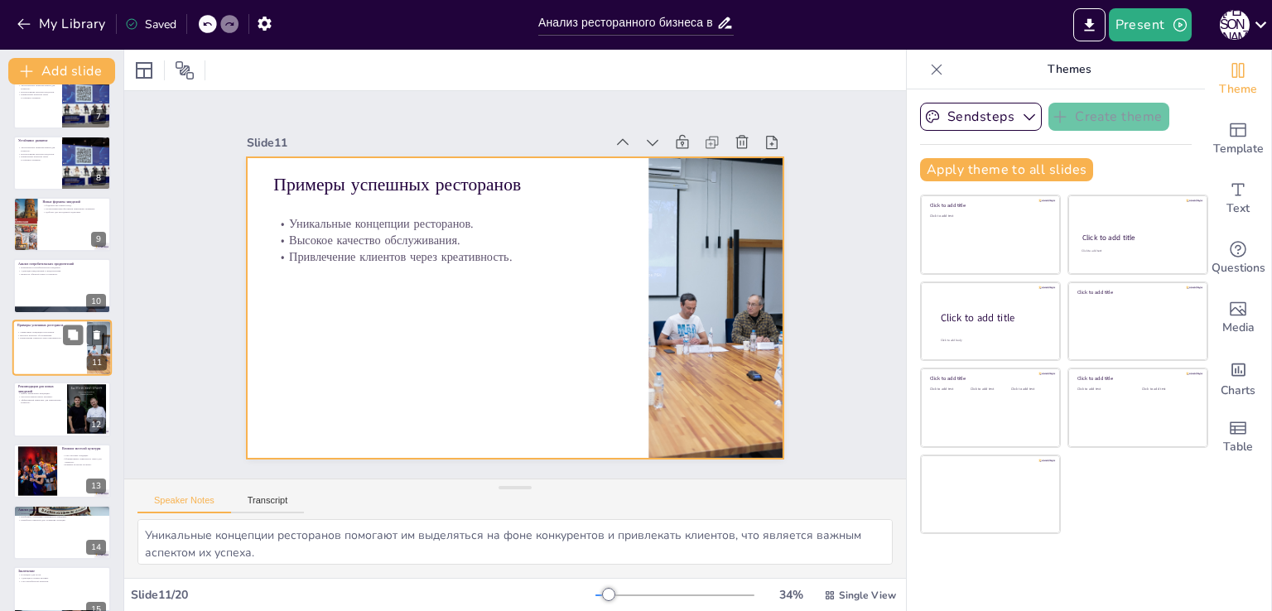
click at [56, 350] on div at bounding box center [61, 348] width 99 height 56
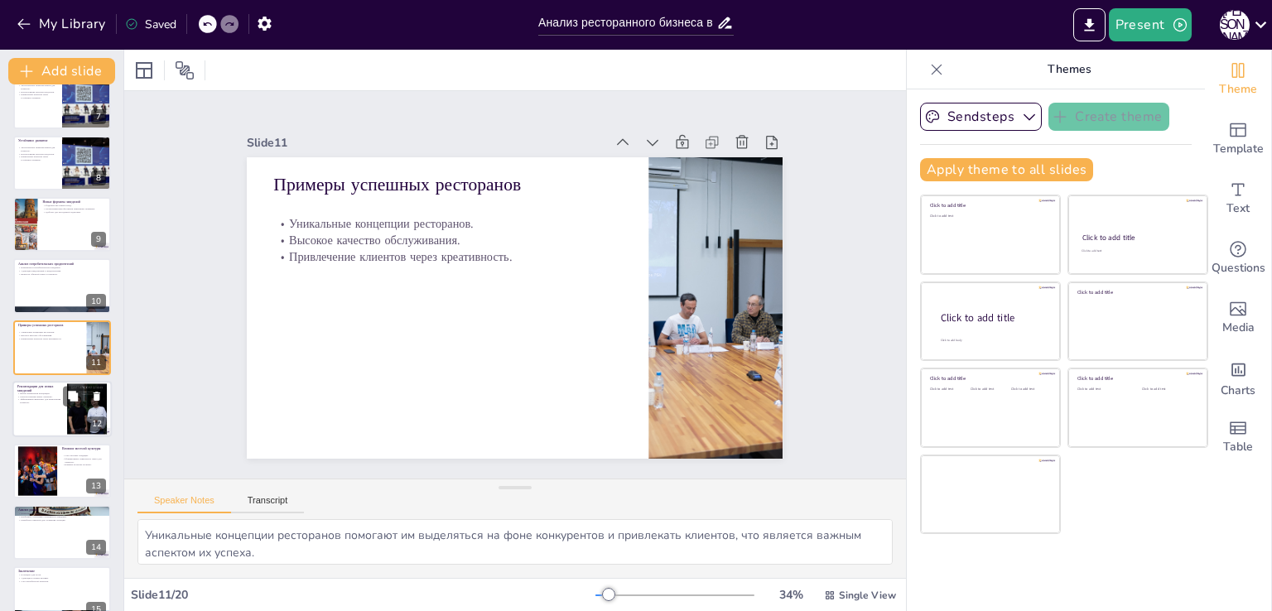
checkbox input "true"
click at [70, 420] on div at bounding box center [87, 409] width 40 height 71
type textarea "Выбор правильной концепции является ключевым для успешного запуска нового завед…"
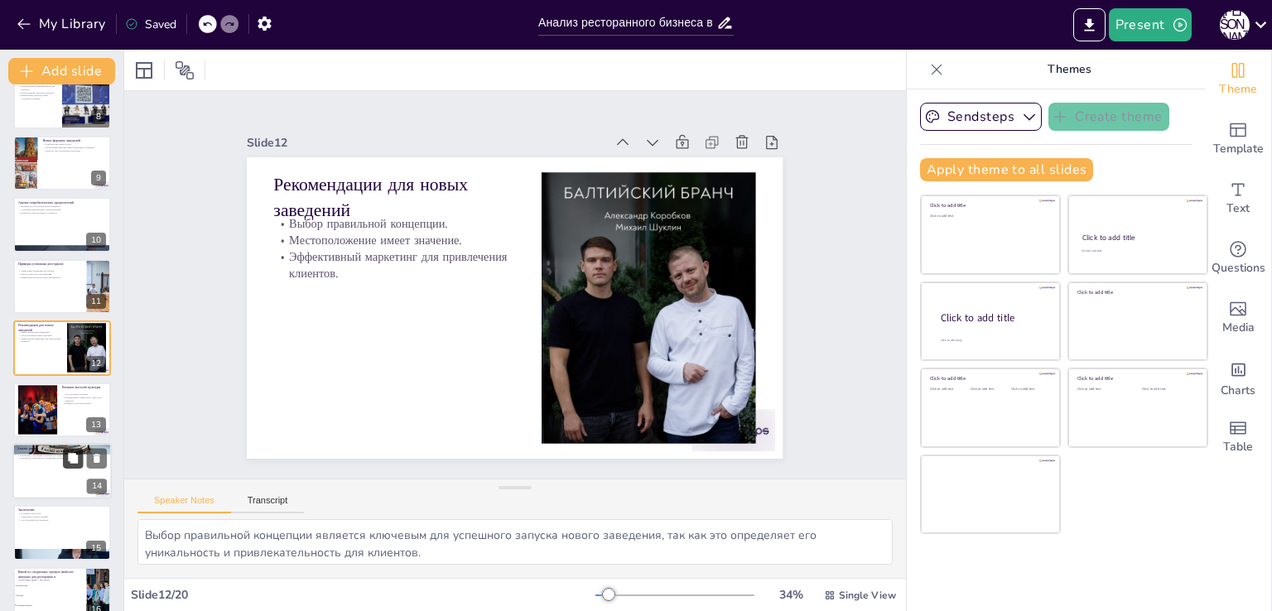
checkbox input "true"
click at [73, 465] on button at bounding box center [73, 458] width 20 height 20
type textarea "Выявление основных трендов на рынке общественного питания помогает ресторанам а…"
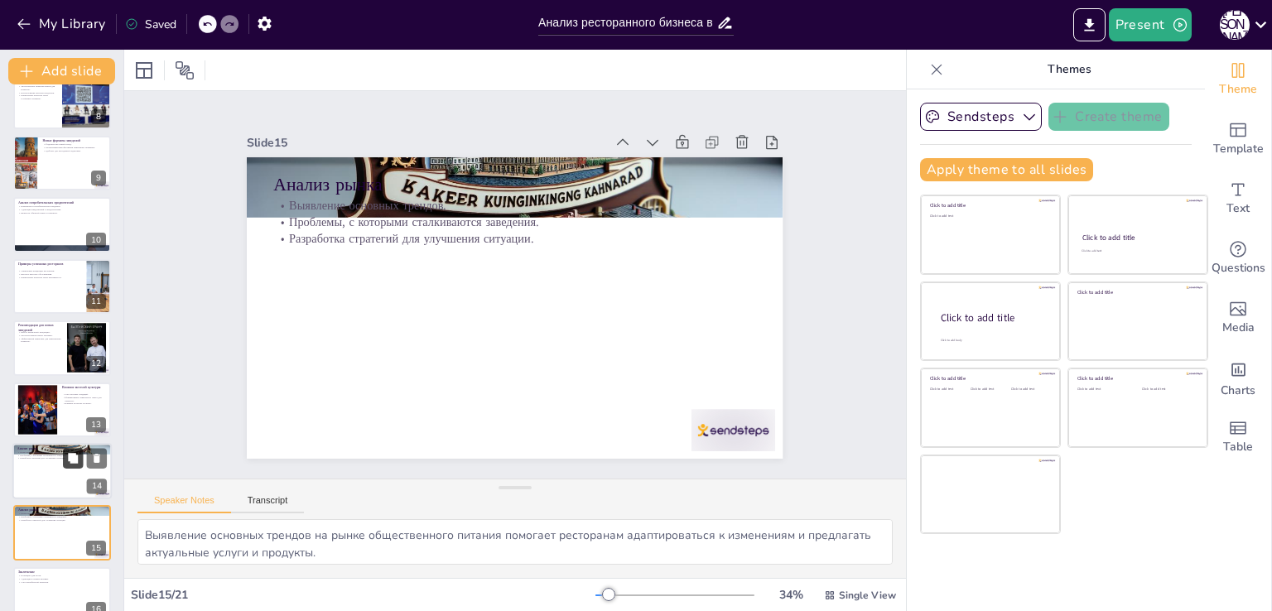
scroll to position [639, 0]
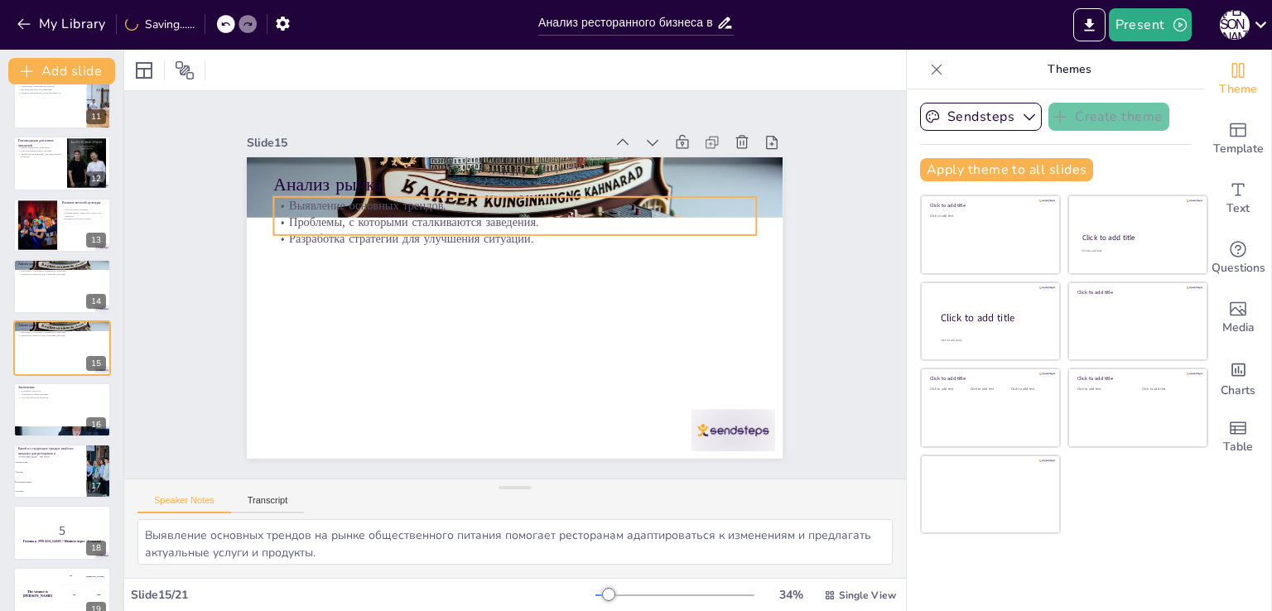
click at [551, 187] on div "Анализ рынка Выявление основных трендов. Проблемы, с которыми сталкиваются заве…" at bounding box center [512, 308] width 565 height 356
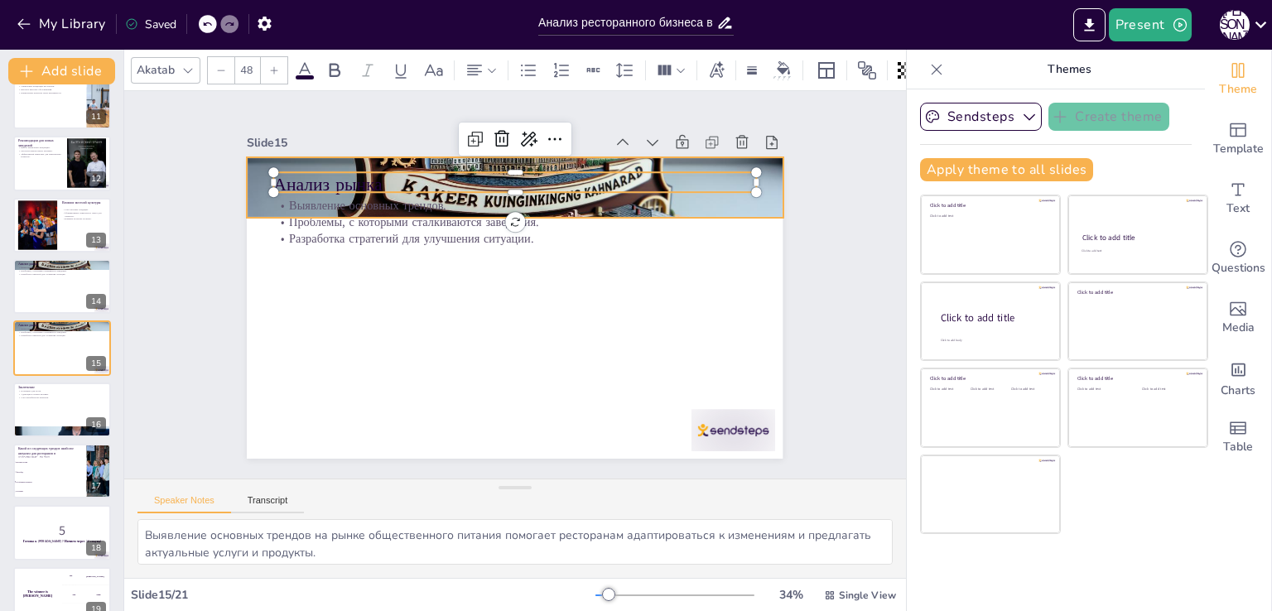
click at [755, 196] on div at bounding box center [515, 188] width 536 height 306
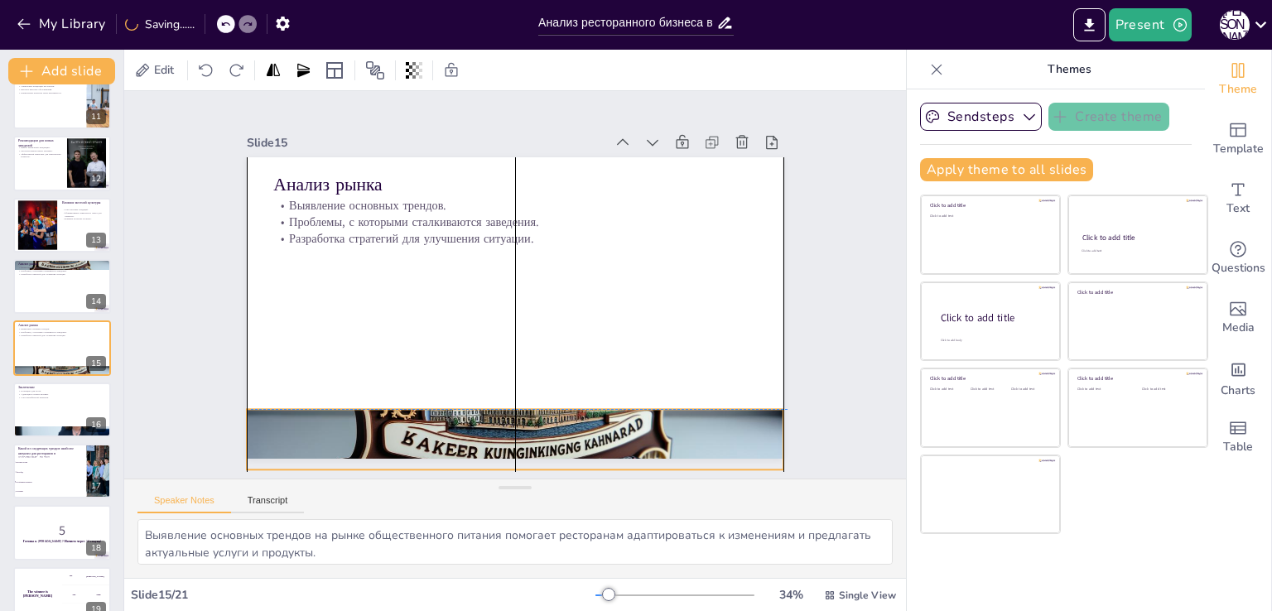
drag, startPoint x: 755, startPoint y: 196, endPoint x: 760, endPoint y: 446, distance: 249.4
click at [760, 446] on div at bounding box center [515, 440] width 536 height 306
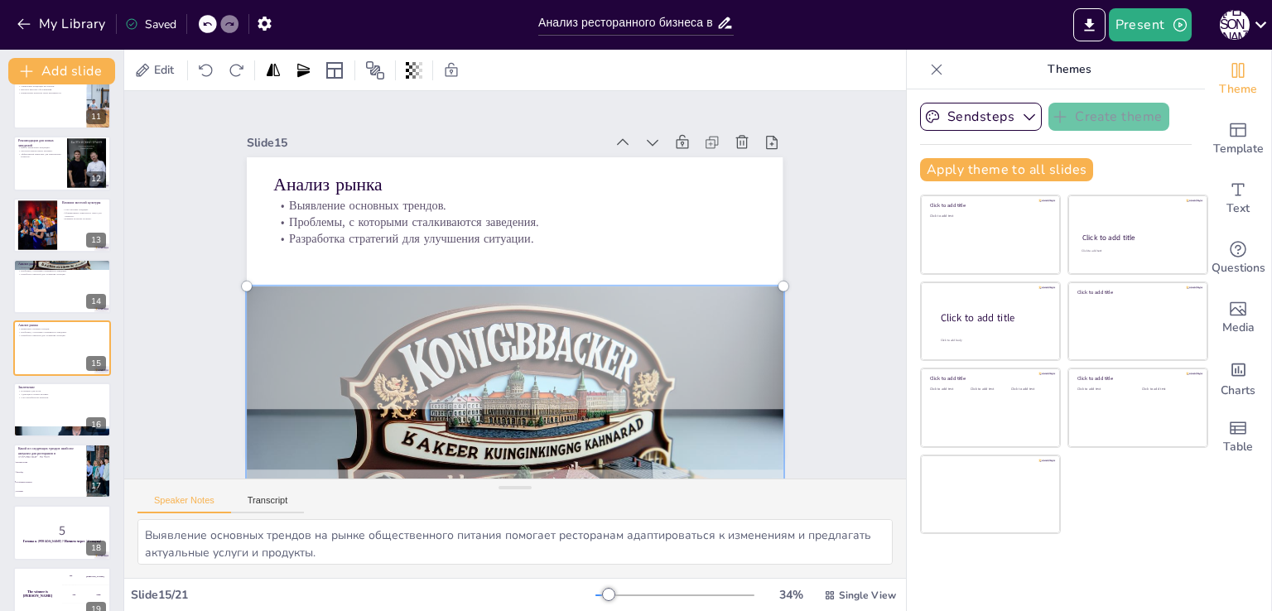
click at [492, 282] on div at bounding box center [515, 440] width 556 height 326
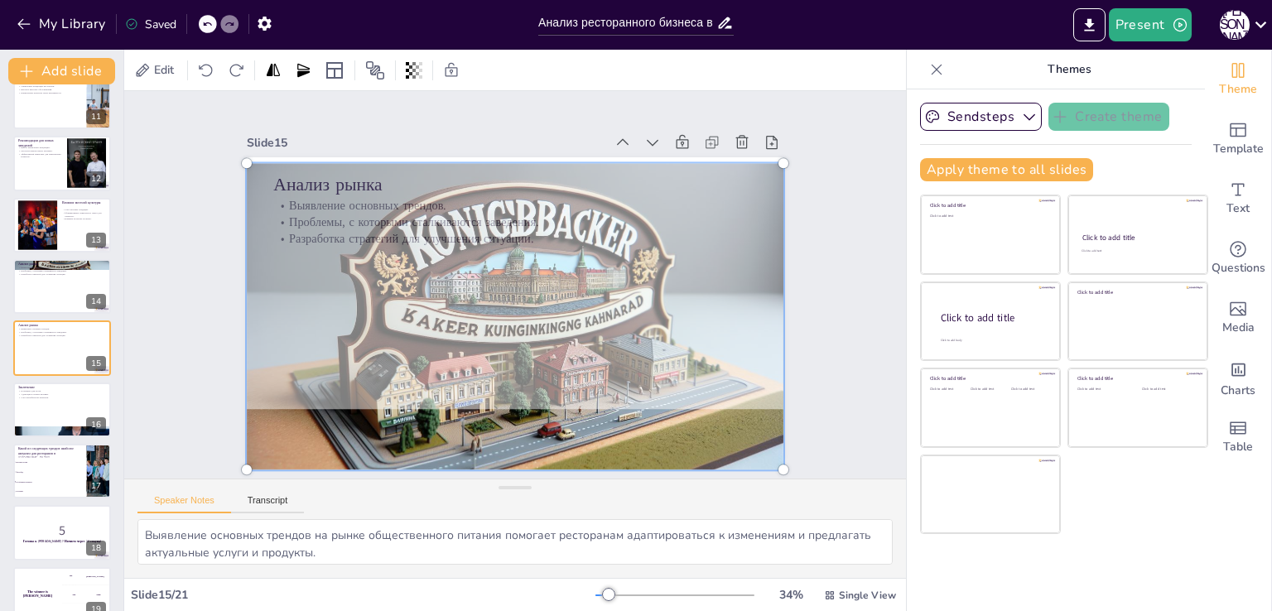
drag, startPoint x: 493, startPoint y: 279, endPoint x: 484, endPoint y: 154, distance: 125.4
click at [484, 154] on div at bounding box center [515, 316] width 556 height 326
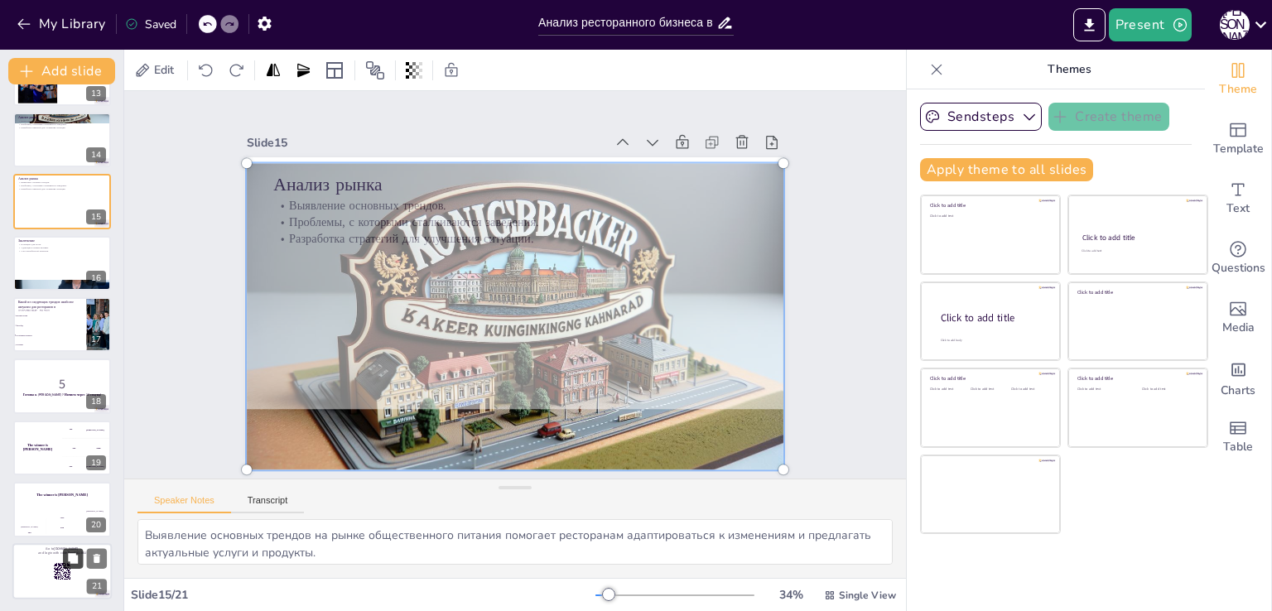
checkbox input "true"
click at [73, 559] on icon at bounding box center [73, 558] width 10 height 10
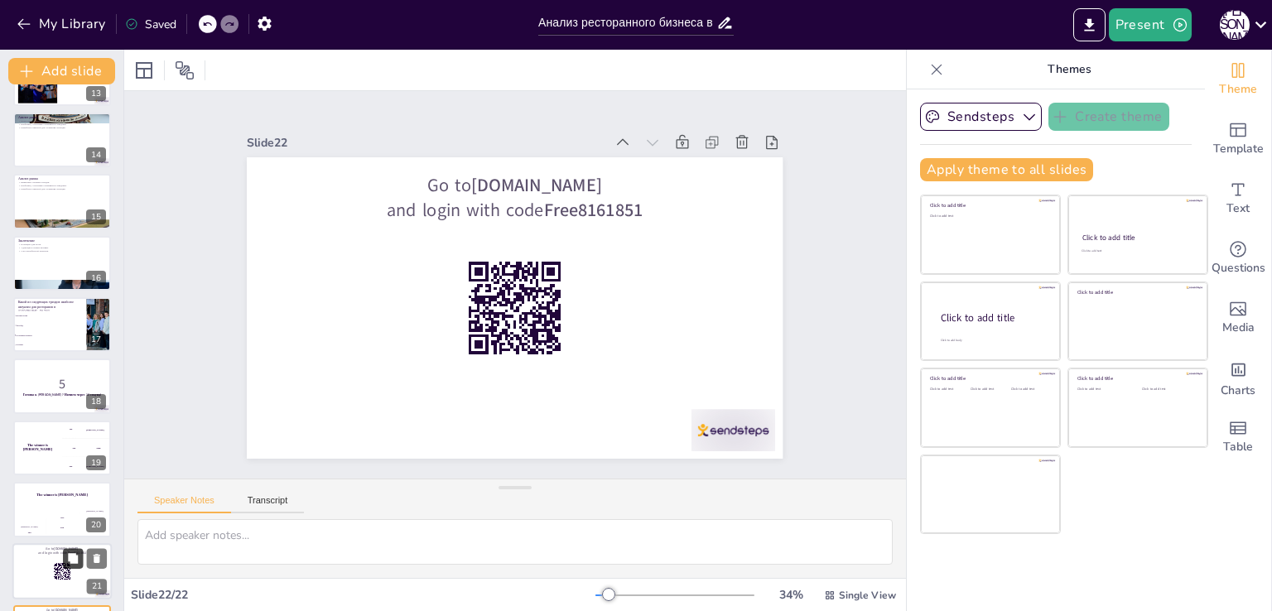
scroll to position [848, 0]
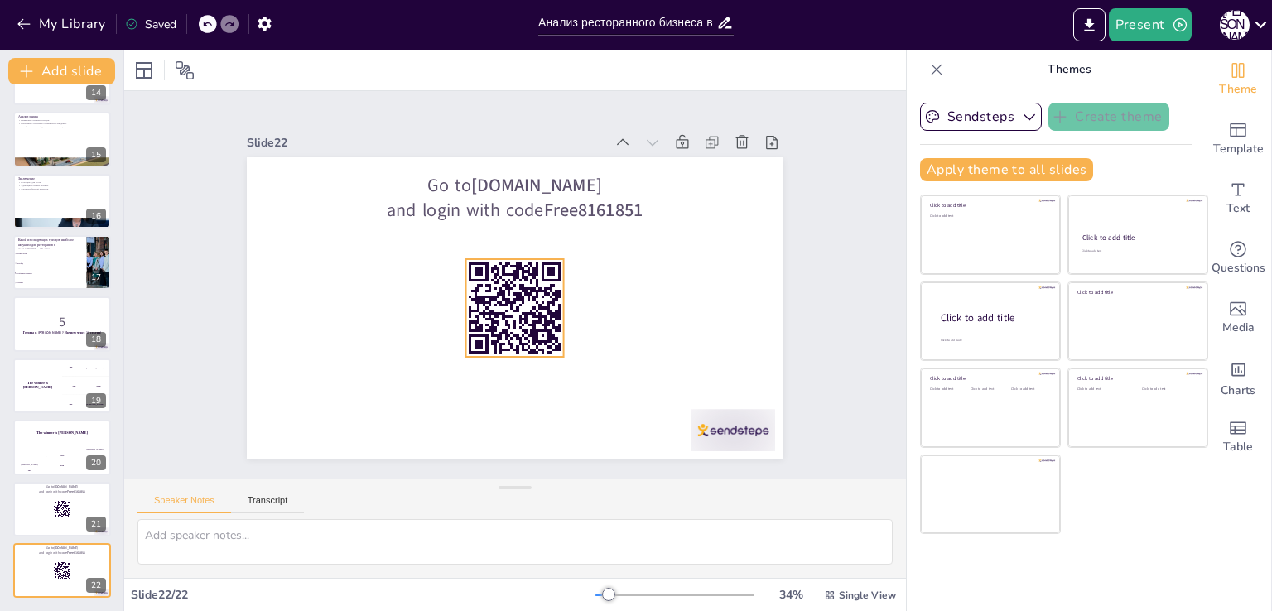
click at [535, 315] on rect at bounding box center [537, 321] width 4 height 12
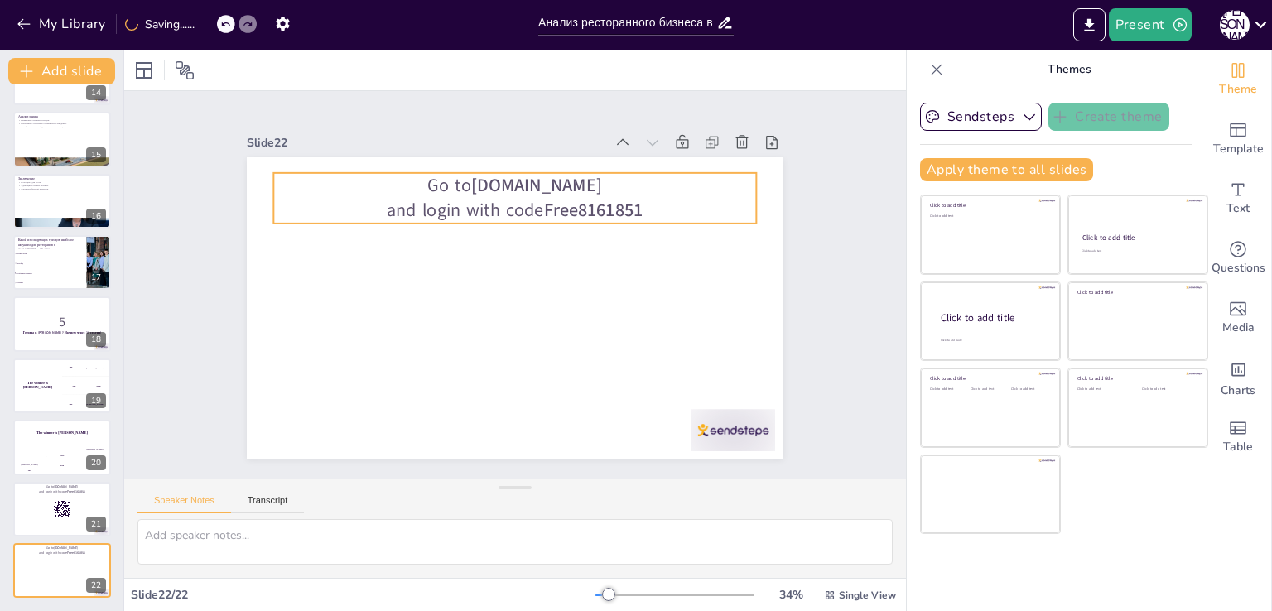
click at [514, 206] on p "and login with code Free8161851" at bounding box center [515, 210] width 482 height 25
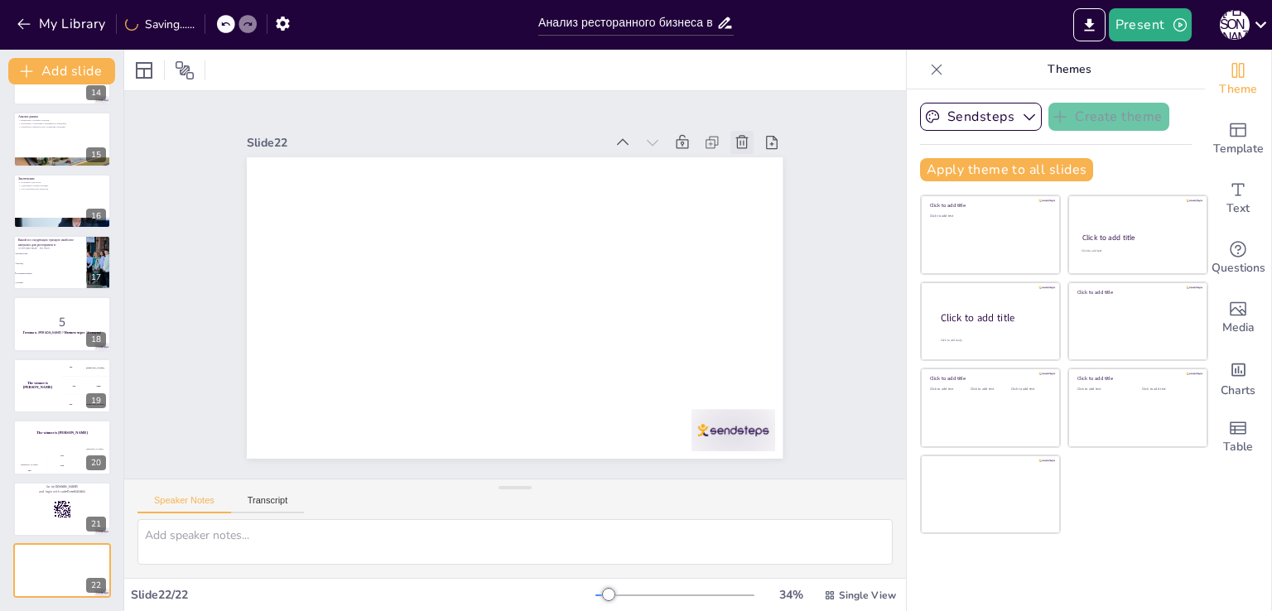
click at [736, 135] on icon at bounding box center [742, 141] width 12 height 13
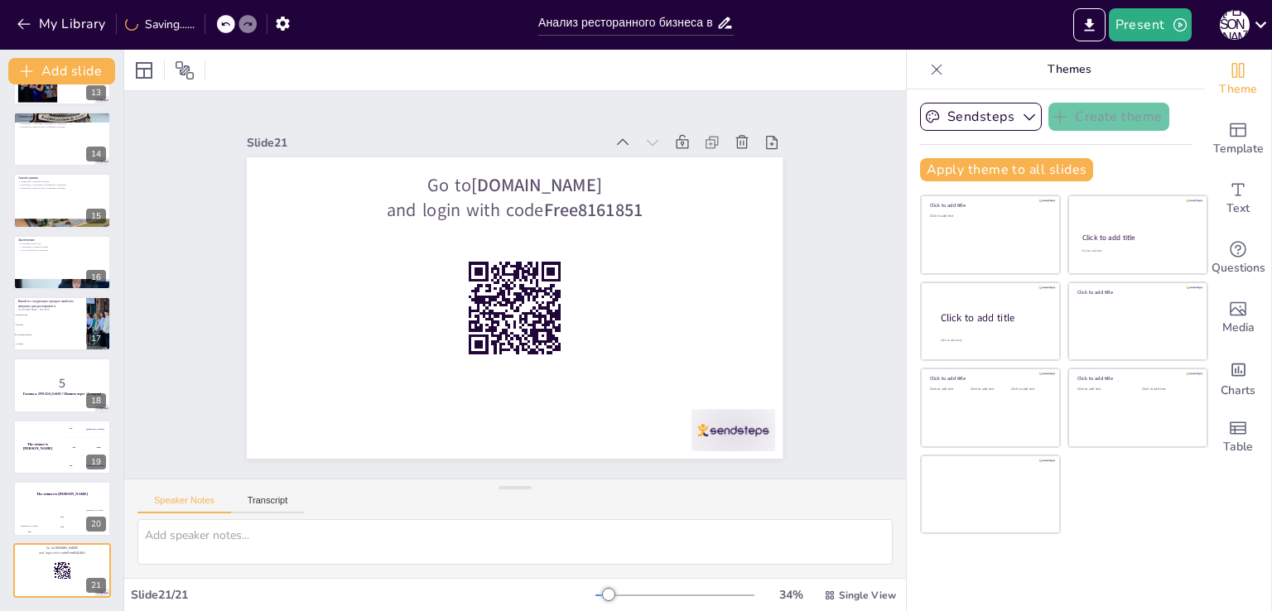
scroll to position [786, 0]
click at [746, 158] on icon at bounding box center [755, 167] width 18 height 18
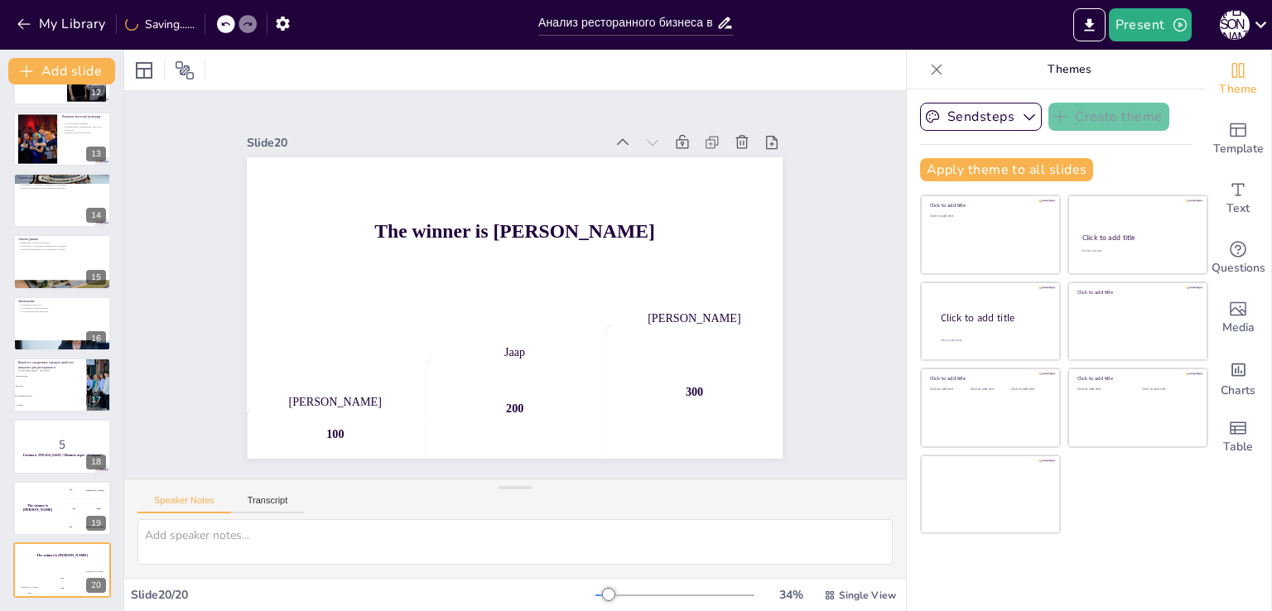
scroll to position [725, 0]
click at [734, 136] on icon at bounding box center [742, 142] width 17 height 17
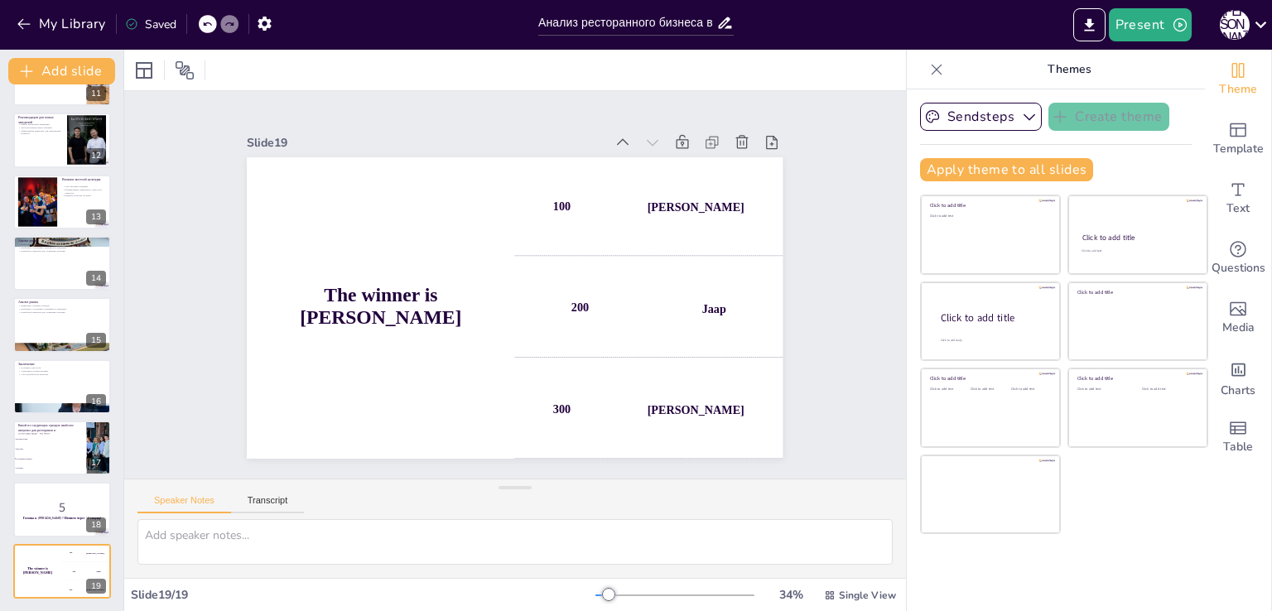
click at [756, 183] on icon at bounding box center [766, 193] width 20 height 20
checkbox input "true"
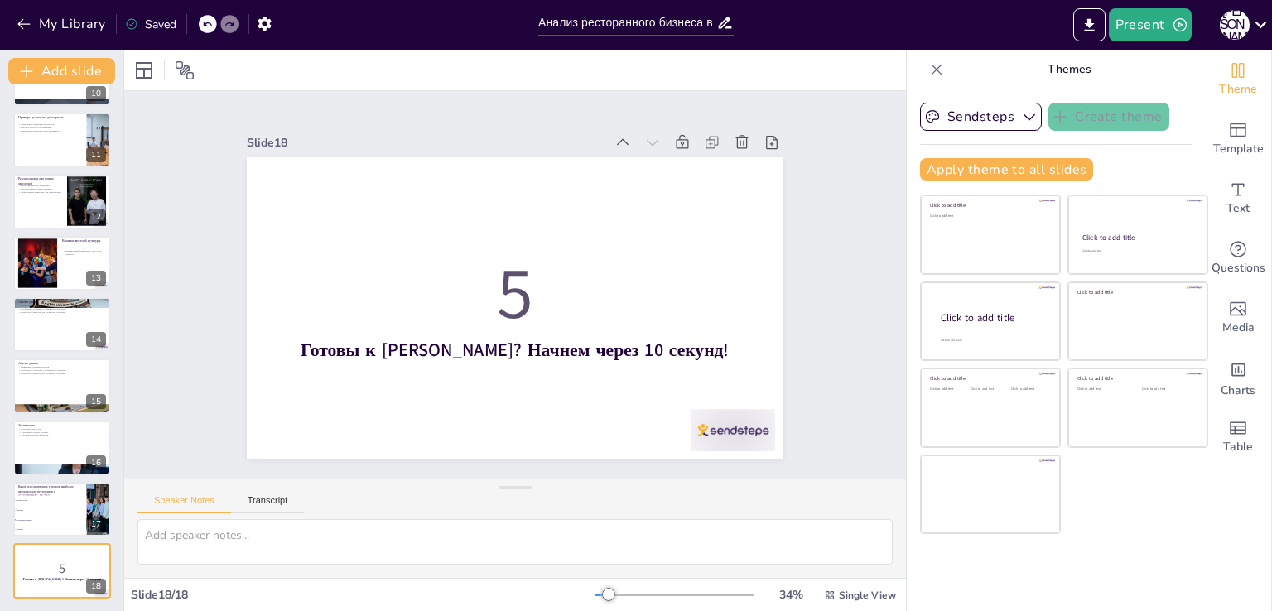
click at [734, 136] on icon at bounding box center [742, 142] width 17 height 17
type textarea "Правильный ответ — "Устойчивое развитие". Этот тренд был упомянут в слайде "Уст…"
checkbox input "true"
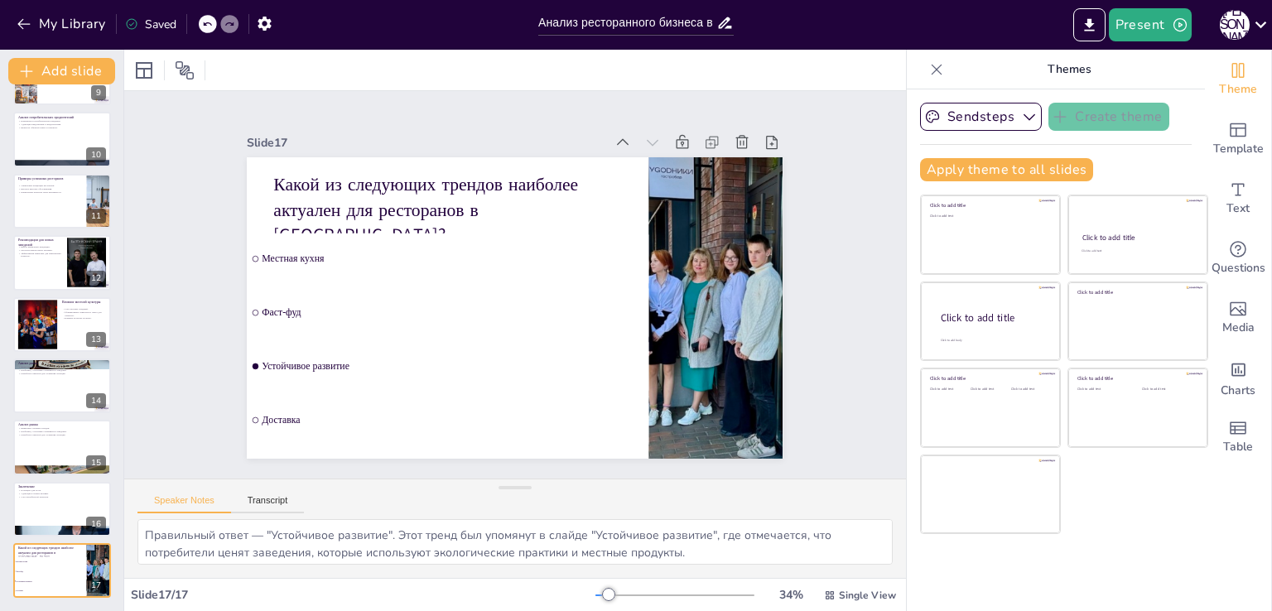
scroll to position [540, 0]
click at [770, 292] on icon at bounding box center [781, 303] width 23 height 23
type textarea "Потенциал для роста ресторанного бизнеса в [GEOGRAPHIC_DATA] существует, но для…"
